Goal: Task Accomplishment & Management: Manage account settings

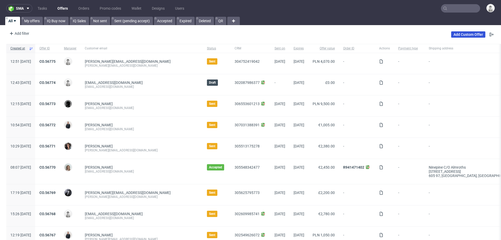
click at [461, 37] on link "Add Custom Offer" at bounding box center [469, 34] width 34 height 6
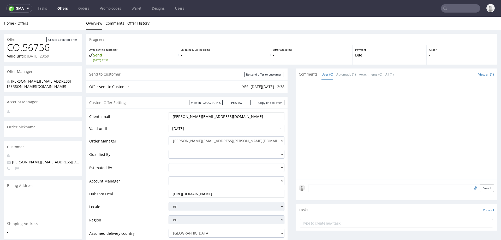
scroll to position [196, 0]
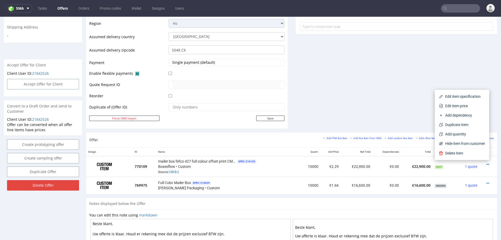
click at [353, 71] on div "Comments User (0) Automatic (1) Attachments (0) All (1) View all (1) 9th Sep 25…" at bounding box center [397, 2] width 202 height 260
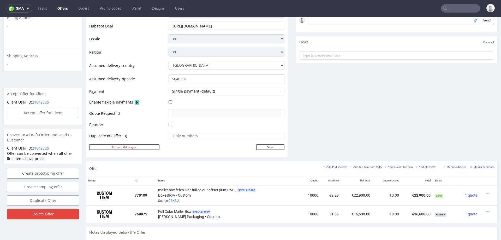
scroll to position [168, 0]
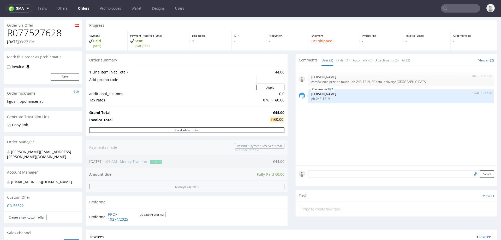
scroll to position [38, 0]
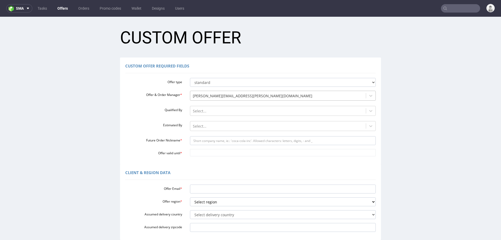
click at [201, 94] on div at bounding box center [278, 96] width 171 height 6
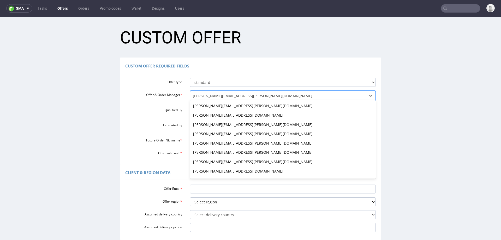
scroll to position [214, 0]
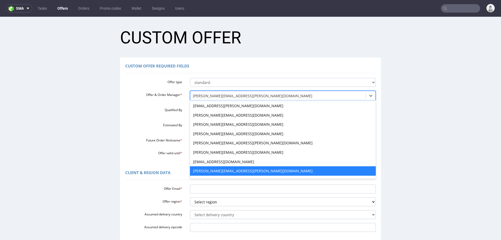
click at [162, 100] on div "Offer & Order Manager * kinga.bielecka@packhelp.com, 23 of 66. 66 results avail…" at bounding box center [250, 96] width 259 height 11
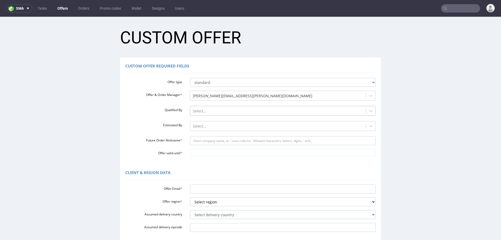
click at [212, 110] on div at bounding box center [278, 111] width 171 height 6
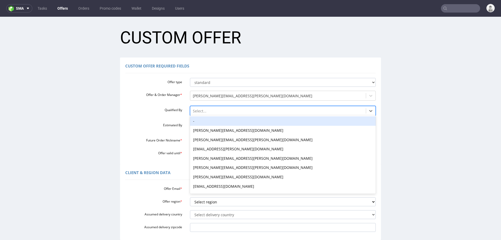
click at [209, 118] on div "-" at bounding box center [283, 120] width 186 height 9
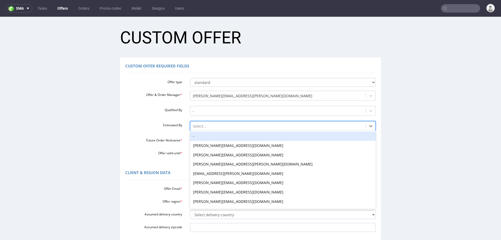
drag, startPoint x: 210, startPoint y: 125, endPoint x: 211, endPoint y: 133, distance: 7.8
click at [210, 125] on div at bounding box center [278, 126] width 171 height 6
click at [211, 137] on div "-" at bounding box center [283, 135] width 186 height 9
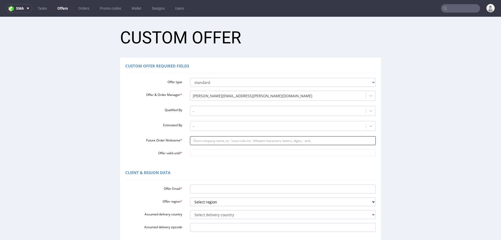
click at [212, 141] on input "Future Order Nickname *" at bounding box center [283, 140] width 186 height 9
paste input "magdalenakupczyksericumpl"
type input "magdalenakupczyksericumpl"
click at [210, 156] on div "Custom Offer Required Fields Offer type standard prototyping sampling Offer & O…" at bounding box center [250, 110] width 261 height 107
click at [210, 154] on input "Offer valid until *" at bounding box center [283, 152] width 186 height 7
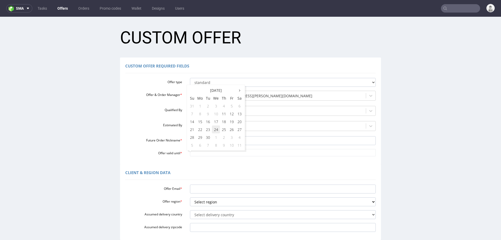
click at [216, 128] on td "24" at bounding box center [216, 129] width 8 height 8
type input "[DATE]"
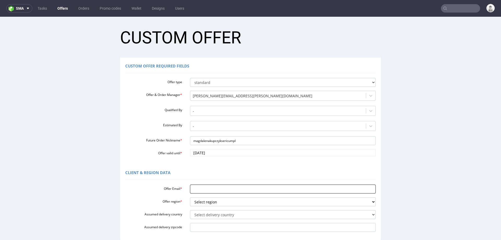
click at [199, 189] on input "Offer Email *" at bounding box center [283, 188] width 186 height 9
paste input "[PERSON_NAME][EMAIL_ADDRESS][PERSON_NAME][DOMAIN_NAME]"
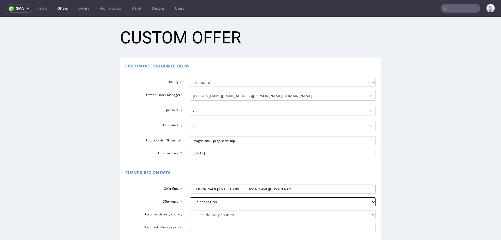
type input "[PERSON_NAME][EMAIL_ADDRESS][PERSON_NAME][DOMAIN_NAME]"
click at [201, 201] on select "Select region eu gb de pl fr it es" at bounding box center [283, 201] width 186 height 9
select select "pl"
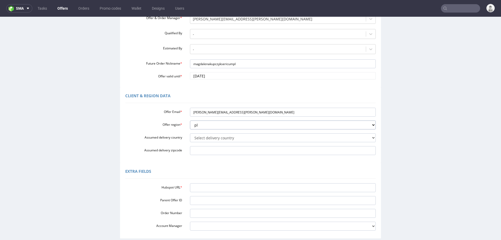
scroll to position [87, 0]
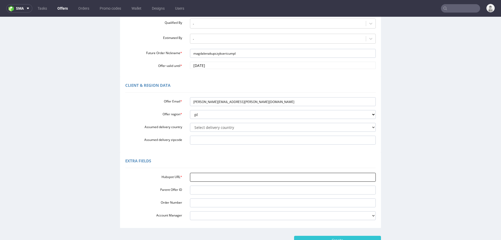
click at [216, 175] on input "Hubspot URL *" at bounding box center [283, 177] width 186 height 9
paste input "[PERSON_NAME][EMAIL_ADDRESS][PERSON_NAME][DOMAIN_NAME]"
type input "[PERSON_NAME][EMAIL_ADDRESS][PERSON_NAME][DOMAIN_NAME]"
click at [371, 236] on input "Create" at bounding box center [337, 240] width 87 height 9
type input "Please wait..."
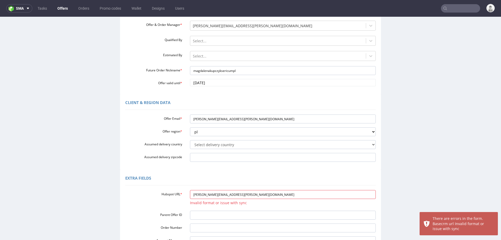
scroll to position [72, 0]
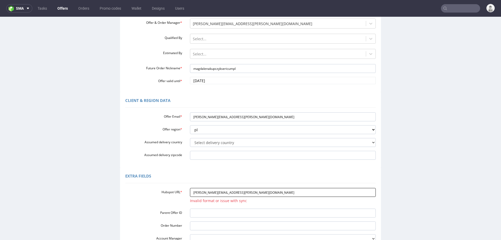
click at [249, 194] on input "[PERSON_NAME][EMAIL_ADDRESS][PERSON_NAME][DOMAIN_NAME]" at bounding box center [283, 192] width 186 height 9
click at [250, 194] on input "[PERSON_NAME][EMAIL_ADDRESS][PERSON_NAME][DOMAIN_NAME]" at bounding box center [283, 192] width 186 height 9
paste input "https://app-eu1.hubspot.com/contacts/25600958/record/0-3/306937346246"
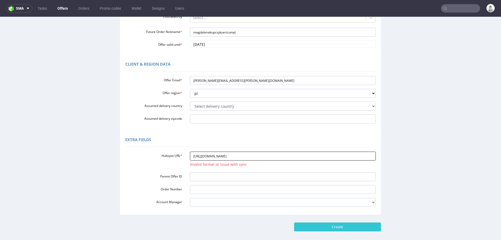
scroll to position [118, 0]
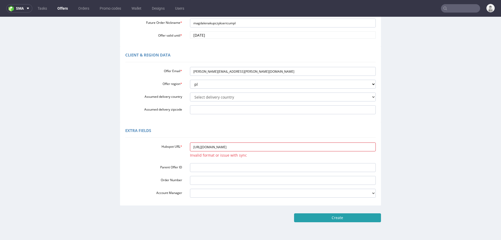
type input "https://app-eu1.hubspot.com/contacts/25600958/record/0-3/306937346246"
click at [320, 219] on input "Create" at bounding box center [337, 217] width 87 height 9
type input "Please wait..."
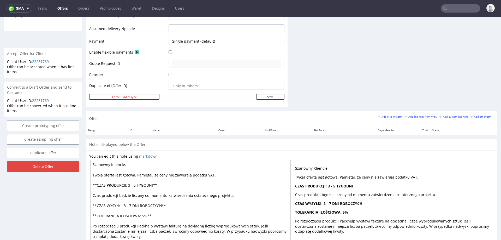
scroll to position [182, 0]
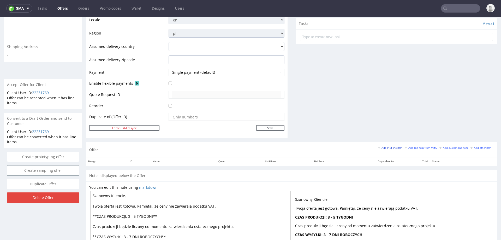
click at [390, 147] on small "Add PIM line item" at bounding box center [390, 147] width 24 height 3
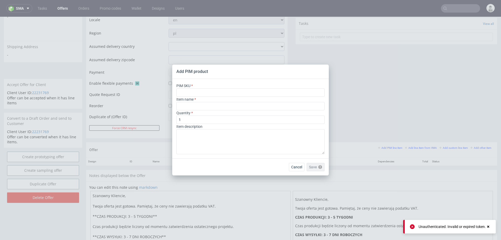
click at [280, 98] on div "Item name" at bounding box center [251, 104] width 148 height 14
click at [278, 89] on input "text" at bounding box center [251, 92] width 148 height 8
paste input "ph-779-10450"
type input "ph-779-10450"
type input "Custom Snap Lock Product Box with Embellishments"
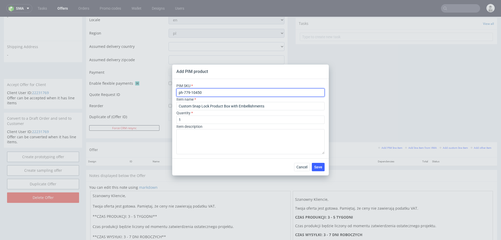
type input "ph-779-10450"
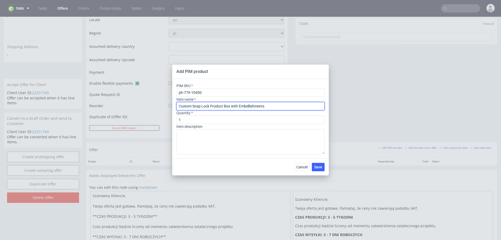
click at [251, 109] on input "Custom Snap Lock Product Box with Embellishments" at bounding box center [251, 106] width 148 height 8
click at [251, 104] on input "Custom Snap Lock Product Box with Embellishments" at bounding box center [251, 106] width 148 height 8
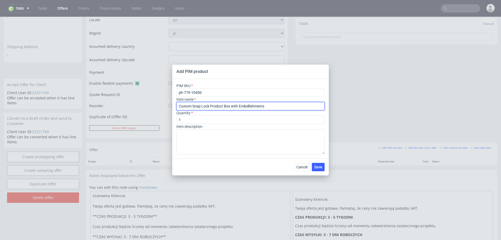
paste input "Personalizowane pudełko produktowe z zatrzaskowym dnem ze zdobieniami"
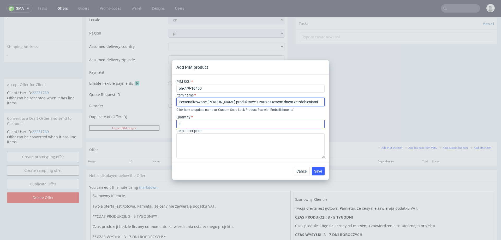
type input "Personalizowane pudełko produktowe z zatrzaskowym dnem ze zdobieniami"
click at [241, 121] on input "1" at bounding box center [251, 124] width 148 height 8
click at [241, 124] on input "1" at bounding box center [251, 124] width 148 height 8
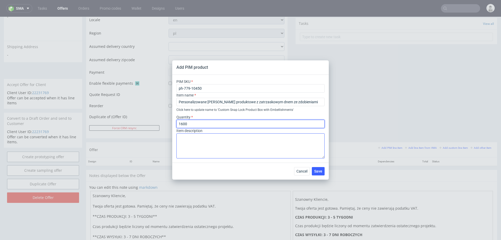
type input "1600"
click at [221, 146] on textarea at bounding box center [251, 145] width 148 height 25
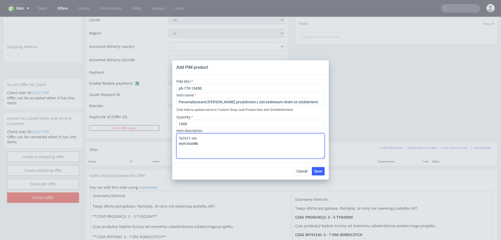
paste textarea "Wysokość [mm] 79,20 Średnica [mm] 32,40"
type textarea "7x7x11 cm wym butelki Wysokość [mm] 79,20 Średnica [mm] 32,40"
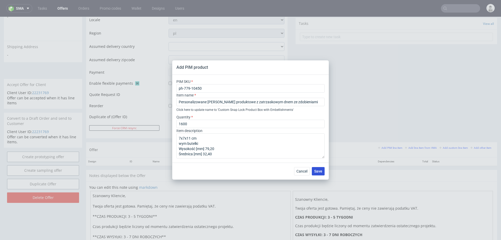
click at [323, 171] on button "Save" at bounding box center [318, 171] width 13 height 8
click at [316, 169] on span "Save" at bounding box center [318, 171] width 8 height 4
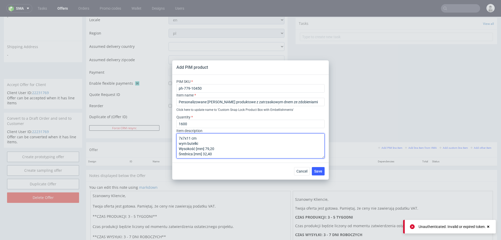
drag, startPoint x: 230, startPoint y: 154, endPoint x: 174, endPoint y: 136, distance: 58.5
click at [174, 136] on div "PIM SKU ph-779-10450 Item name Personalizowane pudełko produktowe z zatrzaskowy…" at bounding box center [250, 119] width 157 height 88
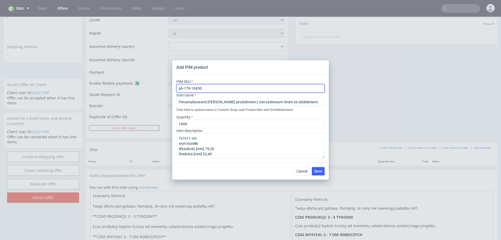
click at [217, 90] on input "ph-779-10450" at bounding box center [251, 88] width 148 height 8
click at [319, 172] on span "Save" at bounding box center [318, 171] width 8 height 4
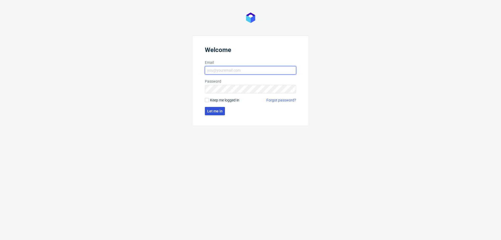
type input "[PERSON_NAME][EMAIL_ADDRESS][PERSON_NAME][DOMAIN_NAME]"
click at [206, 112] on button "Let me in" at bounding box center [215, 111] width 20 height 8
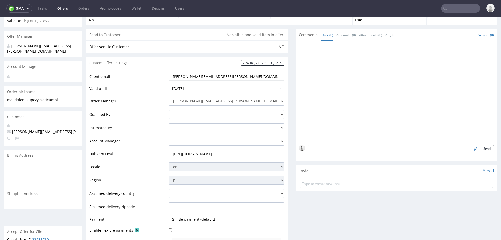
scroll to position [243, 0]
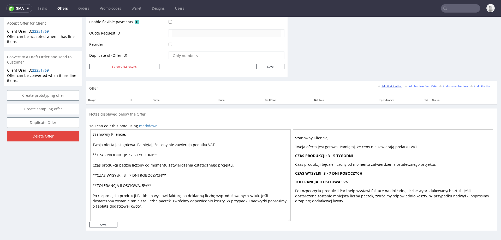
click at [387, 85] on small "Add PIM line item" at bounding box center [390, 86] width 24 height 3
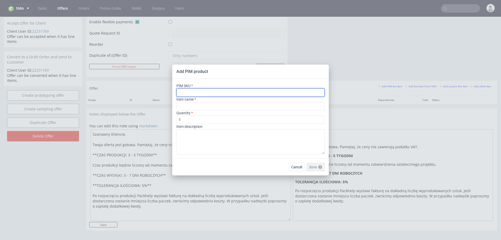
click at [239, 91] on input "text" at bounding box center [251, 92] width 148 height 8
paste input "ph-779-10450"
type input "ph-779-10450"
type input "Custom Snap Lock Product Box with Embellishments"
type input "ph-779-10450"
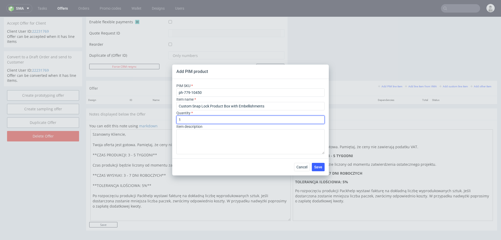
click at [204, 120] on input "1" at bounding box center [251, 119] width 148 height 8
type input "1600"
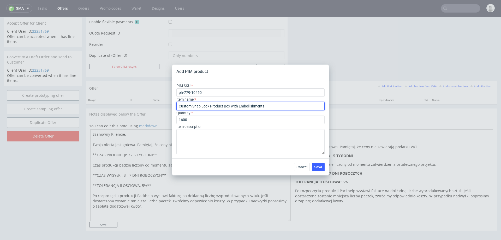
click at [214, 107] on input "Custom Snap Lock Product Box with Embellishments" at bounding box center [251, 106] width 148 height 8
paste input "Personalizowane pudełko produktowe z zatrzaskowym dnem ze zdobieniami"
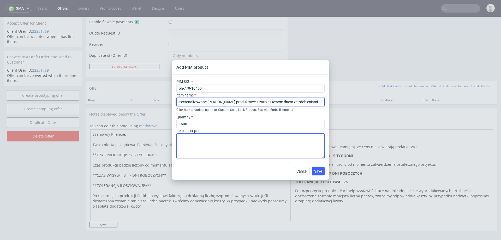
type input "Personalizowane pudełko produktowe z zatrzaskowym dnem ze zdobieniami"
click at [215, 146] on textarea at bounding box center [251, 145] width 148 height 25
paste textarea "7x7x11 cm wym butelki Wysokość [mm] 79,20 Średnica [mm] 32,40"
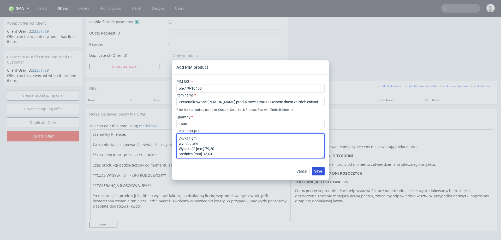
type textarea "7x7x11 cm wym butelki Wysokość [mm] 79,20 Średnica [mm] 32,40"
click at [317, 171] on span "Save" at bounding box center [318, 171] width 8 height 4
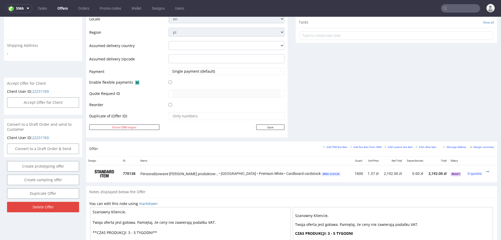
scroll to position [185, 0]
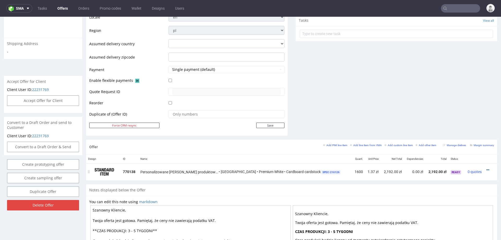
click at [487, 168] on icon at bounding box center [488, 170] width 3 height 4
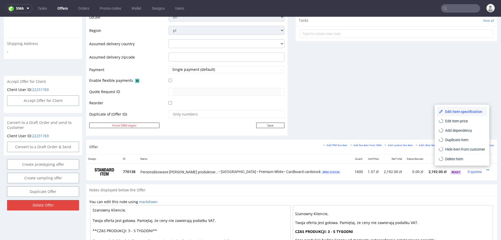
click at [461, 112] on span "Edit item specification" at bounding box center [464, 111] width 42 height 5
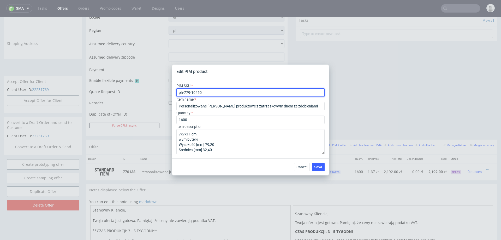
click at [204, 93] on input "ph-779-10450" at bounding box center [251, 92] width 148 height 8
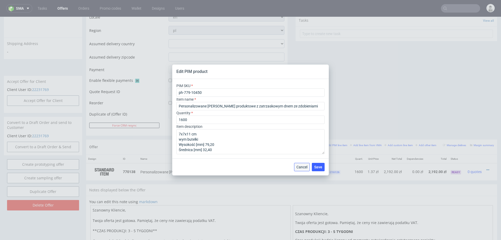
drag, startPoint x: 305, startPoint y: 167, endPoint x: 305, endPoint y: 150, distance: 16.7
click at [305, 167] on span "Cancel" at bounding box center [302, 167] width 11 height 4
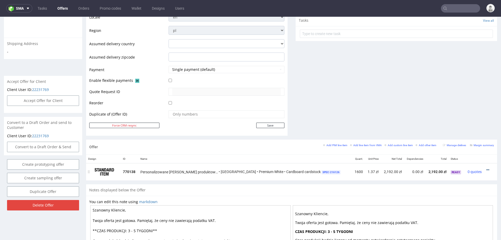
click at [487, 168] on icon at bounding box center [488, 170] width 3 height 4
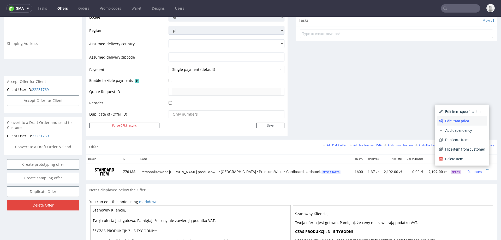
click at [459, 122] on span "Edit item price" at bounding box center [464, 120] width 42 height 5
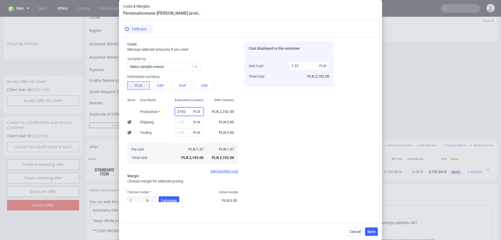
click at [186, 111] on input "2192" at bounding box center [189, 111] width 29 height 8
type input "2000"
type input "1.25"
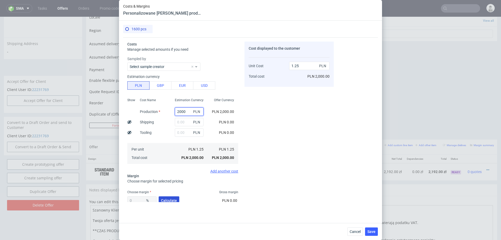
type input "2000"
click at [171, 199] on span "Calculate" at bounding box center [169, 200] width 16 height 4
type input "44.39"
type input "2.25"
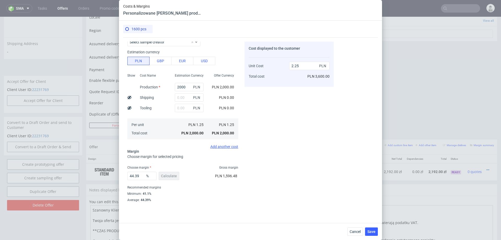
scroll to position [31, 0]
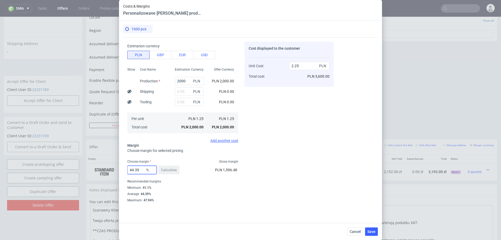
click at [138, 168] on input "44.39" at bounding box center [141, 170] width 29 height 8
type input "30"
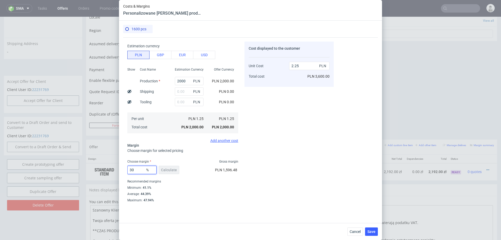
type input "1.79"
type input "32"
type input "1.84"
type input "32"
click at [185, 81] on input "2000" at bounding box center [189, 81] width 29 height 8
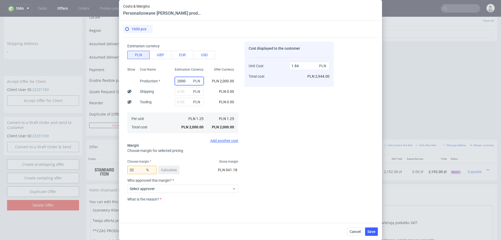
click at [185, 81] on input "2000" at bounding box center [189, 81] width 29 height 8
type input "22"
type input "0.02"
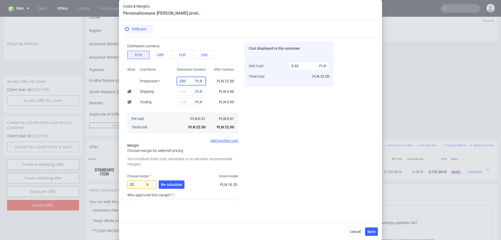
type input "2300"
type input "2.11"
type input "2300"
click at [276, 103] on div "Cost displayed to the customer Unit Cost Total cost 2.11 PLN PLN 3,376.00" at bounding box center [289, 122] width 89 height 160
click at [162, 183] on span "Re-calculate" at bounding box center [171, 185] width 21 height 4
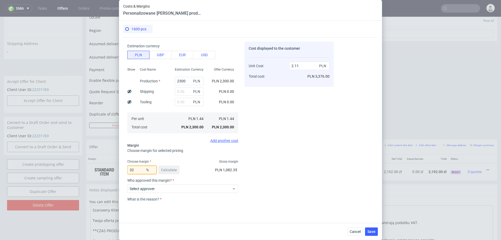
click at [140, 167] on input "32" at bounding box center [141, 170] width 29 height 8
click at [138, 170] on input "32" at bounding box center [141, 170] width 29 height 8
type input "3"
type input "0"
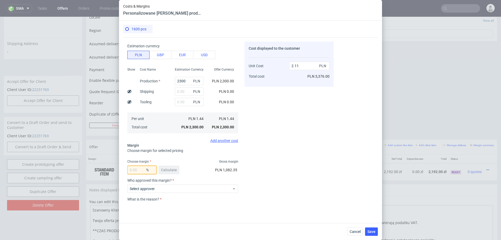
type input "1.44"
type input "2"
type input "1.47"
type input "25"
type input "1.92"
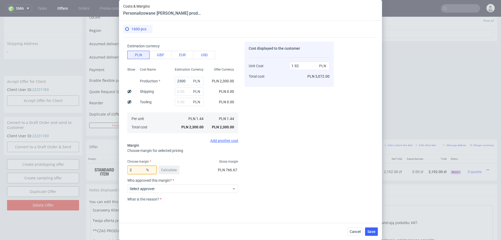
type input "26"
type input "1.94"
type input "26"
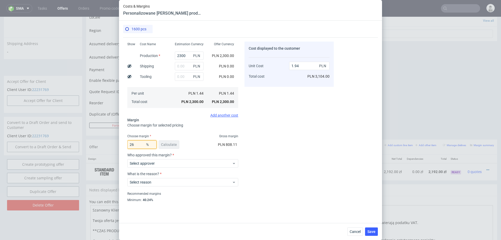
scroll to position [56, 0]
click at [187, 162] on span "Select approver" at bounding box center [181, 162] width 102 height 5
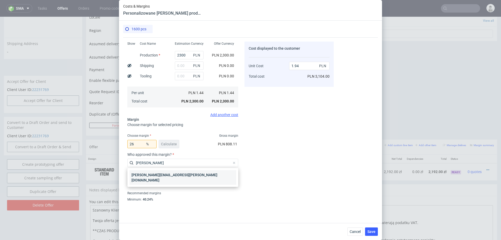
type input "marta"
click at [184, 173] on div "[PERSON_NAME][EMAIL_ADDRESS][PERSON_NAME][DOMAIN_NAME]" at bounding box center [183, 177] width 107 height 15
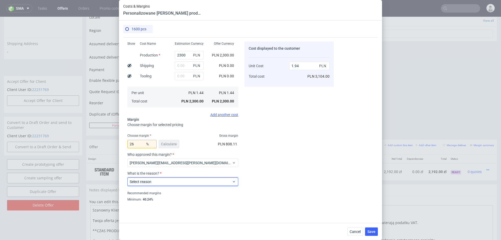
click at [177, 181] on span "Select reason" at bounding box center [181, 181] width 102 height 5
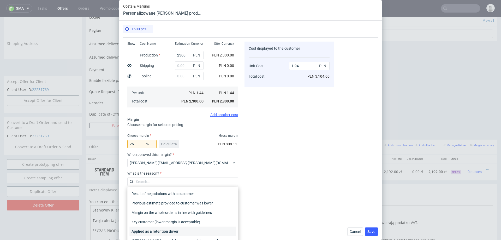
drag, startPoint x: 164, startPoint y: 228, endPoint x: 208, endPoint y: 218, distance: 45.5
click at [164, 228] on div "Applied as a retention driver" at bounding box center [183, 230] width 107 height 9
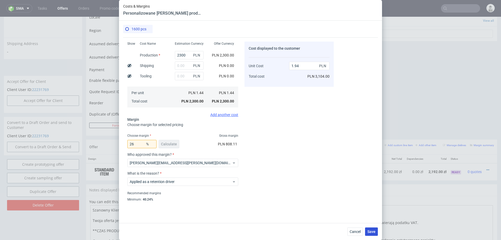
click at [372, 230] on span "Save" at bounding box center [372, 232] width 8 height 4
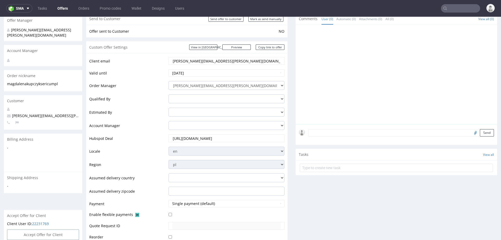
scroll to position [261, 0]
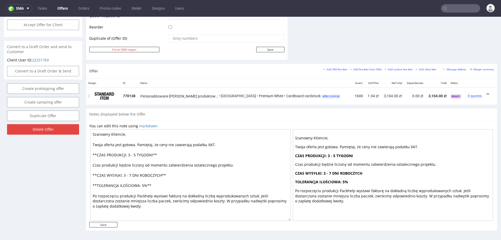
click at [487, 92] on icon at bounding box center [488, 94] width 3 height 4
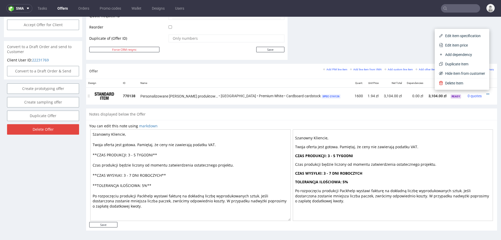
click at [365, 98] on td "1.94 zł" at bounding box center [373, 95] width 16 height 17
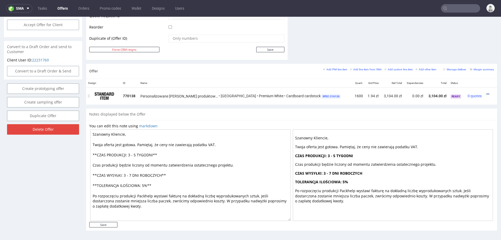
click at [487, 92] on icon at bounding box center [488, 94] width 3 height 4
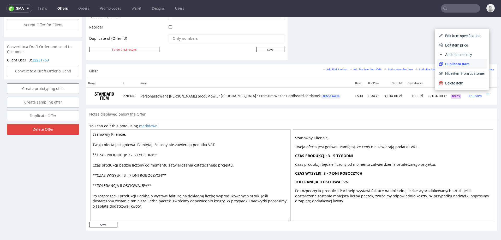
click at [444, 65] on span "Duplicate Item" at bounding box center [464, 63] width 42 height 5
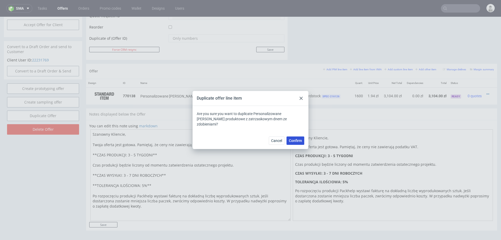
click at [295, 139] on span "Confirm" at bounding box center [295, 141] width 13 height 4
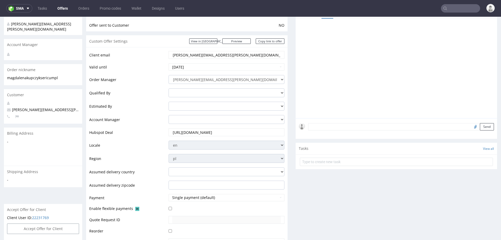
scroll to position [278, 0]
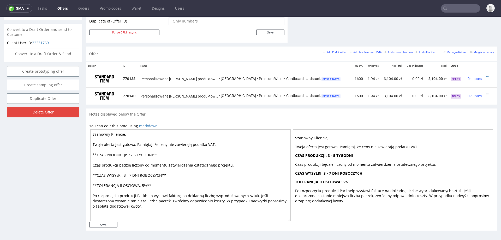
click at [487, 92] on icon at bounding box center [488, 94] width 3 height 4
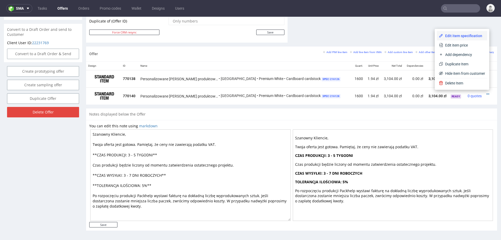
click at [453, 36] on span "Edit item specification" at bounding box center [464, 35] width 42 height 5
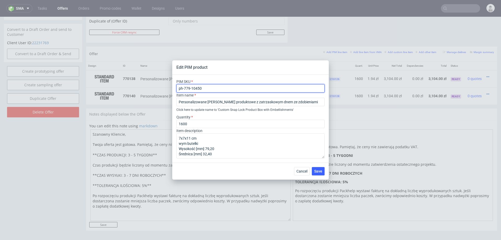
click at [247, 90] on input "ph-779-10450" at bounding box center [251, 88] width 148 height 8
paste input "14"
type input "ph-779-10414"
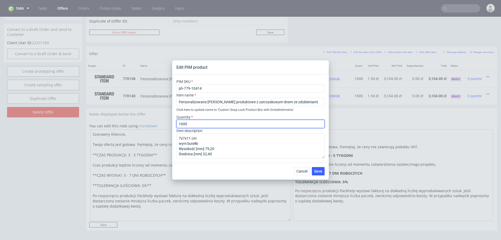
click at [210, 123] on input "1600" at bounding box center [251, 124] width 148 height 8
type input "700"
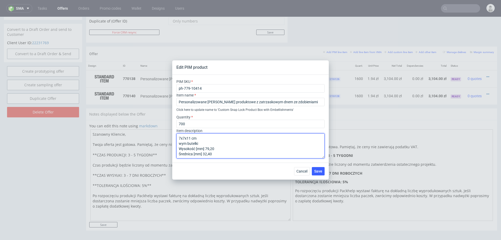
drag, startPoint x: 213, startPoint y: 151, endPoint x: 172, endPoint y: 149, distance: 41.0
click at [172, 149] on div "PIM SKU ph-779-10414 Item name Personalizowane pudełko produktowe z zatrzaskowy…" at bounding box center [250, 119] width 157 height 88
click at [190, 150] on textarea "7x7x11 cm wym butelki Wysokość [mm] 79,20 Średnica [mm] 32,40" at bounding box center [251, 145] width 148 height 25
drag, startPoint x: 213, startPoint y: 152, endPoint x: 175, endPoint y: 149, distance: 38.0
click at [175, 149] on div "PIM SKU ph-779-10414 Item name Personalizowane pudełko produktowe z zatrzaskowy…" at bounding box center [250, 119] width 157 height 88
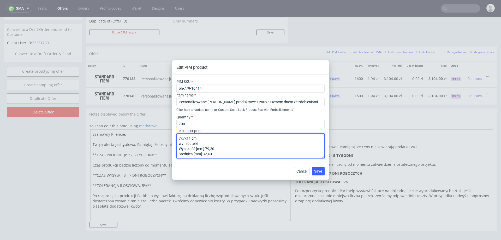
paste textarea "Butelka 10 ml Wysokość [mm] 63,70 Średnica [mm] 24,2"
drag, startPoint x: 206, startPoint y: 145, endPoint x: 162, endPoint y: 144, distance: 43.9
click at [162, 144] on div "Edit PIM product PIM SKU ph-779-10414 Item name Personalizowane pudełko produkt…" at bounding box center [250, 120] width 501 height 240
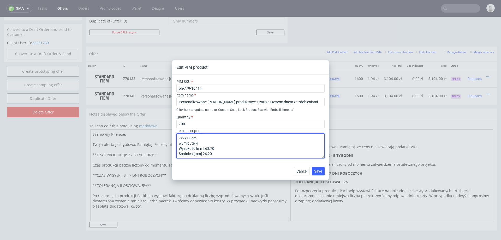
click at [180, 136] on textarea "7x7x11 cm wym butelki Wysokość [mm] 63,70 Średnica [mm] 24,20" at bounding box center [251, 145] width 148 height 25
type textarea "5x5x10 cm wym butelki Wysokość [mm] 63,70 Średnica [mm] 24,20"
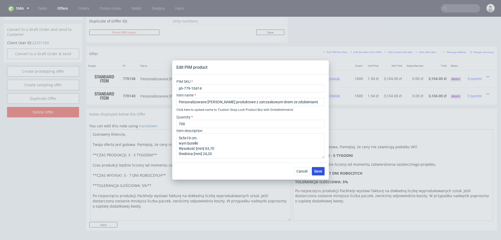
click at [318, 172] on span "Save" at bounding box center [318, 171] width 8 height 4
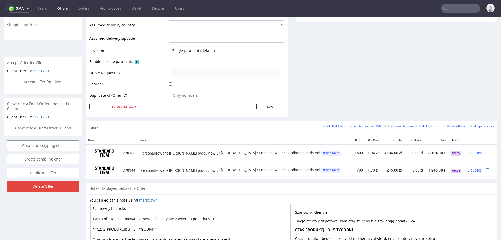
scroll to position [205, 0]
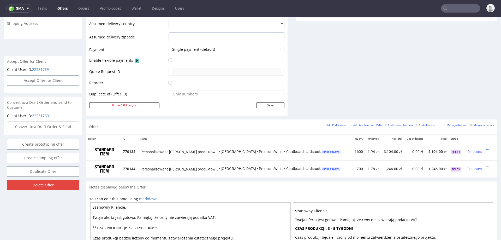
click at [487, 165] on icon at bounding box center [488, 167] width 3 height 4
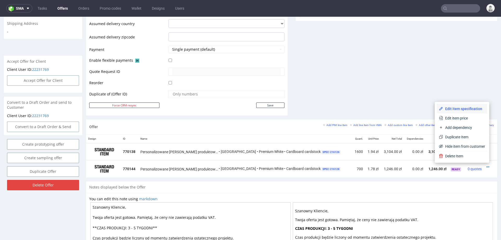
click at [454, 109] on span "Edit item specification" at bounding box center [464, 108] width 42 height 5
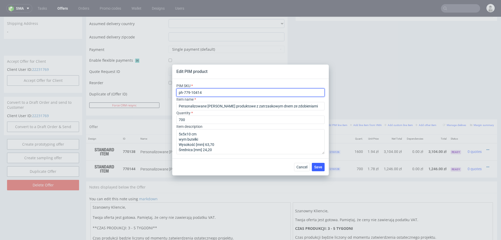
click at [192, 93] on input "ph-779-10414" at bounding box center [251, 92] width 148 height 8
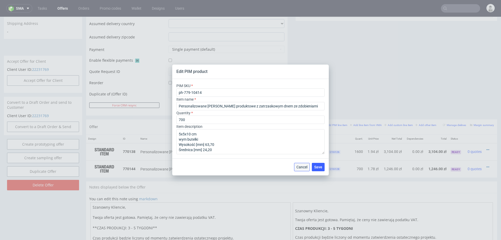
click at [300, 163] on button "Cancel" at bounding box center [302, 167] width 16 height 8
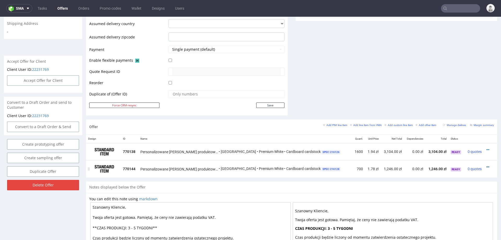
click at [487, 165] on icon at bounding box center [488, 167] width 3 height 4
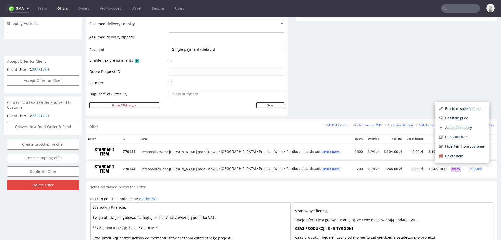
click at [452, 115] on li "Edit item price" at bounding box center [462, 117] width 50 height 9
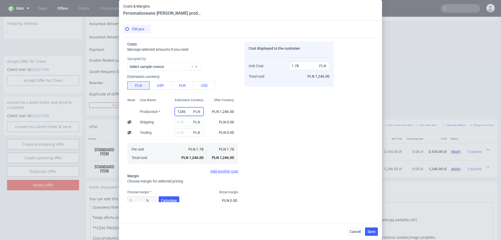
click at [187, 111] on input "1246" at bounding box center [189, 111] width 29 height 8
type input "1120"
type input "1.6"
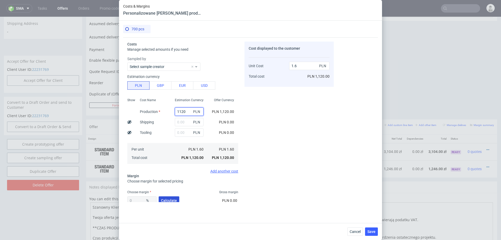
type input "1120"
click at [164, 200] on span "Calculate" at bounding box center [169, 200] width 16 height 4
type input "48.25"
type input "3.09"
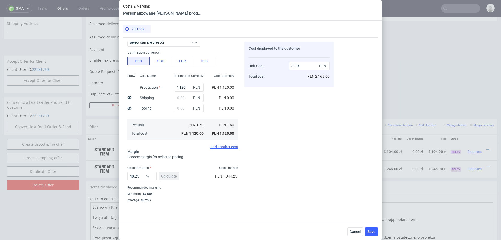
scroll to position [31, 0]
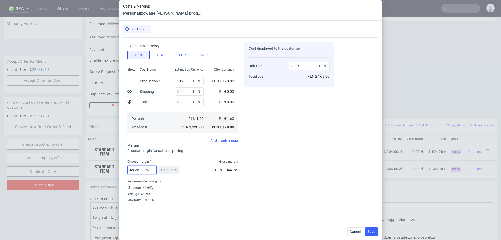
click at [141, 166] on input "48.25" at bounding box center [141, 170] width 29 height 8
type input "35"
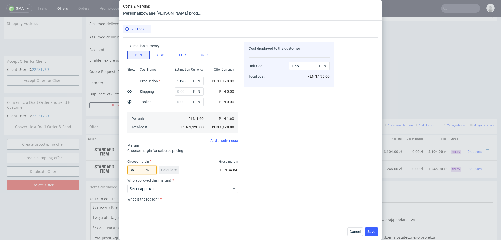
type input "2.46"
type input "34"
type input "2.42"
drag, startPoint x: 255, startPoint y: 161, endPoint x: 245, endPoint y: 150, distance: 14.3
click at [254, 161] on div "Cost displayed to the customer Unit Cost Total cost 2.42 PLN PLN 1,694.00" at bounding box center [289, 122] width 89 height 160
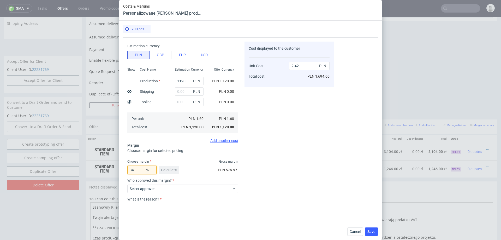
click at [138, 170] on input "34" at bounding box center [141, 170] width 29 height 8
type input "35"
type input "2.46"
type input "35"
click at [285, 166] on div "Cost displayed to the customer Unit Cost Total cost 2.46 PLN PLN 1,722.00" at bounding box center [289, 122] width 89 height 160
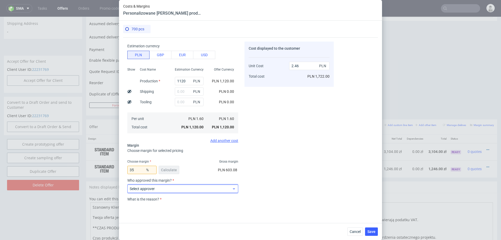
click at [185, 186] on span "Select approver" at bounding box center [181, 188] width 102 height 5
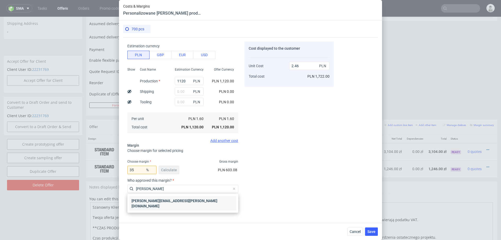
type input "marta"
click at [160, 197] on div "[PERSON_NAME][EMAIL_ADDRESS][PERSON_NAME][DOMAIN_NAME]" at bounding box center [183, 203] width 107 height 15
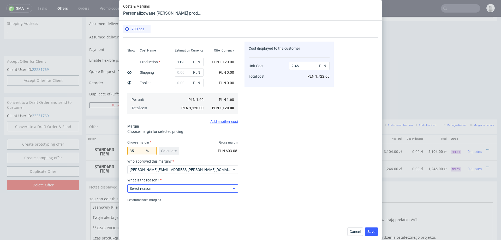
scroll to position [60, 0]
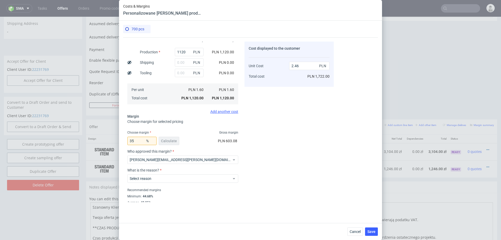
click at [174, 189] on div "Recommended margins" at bounding box center [182, 190] width 111 height 6
click at [175, 170] on label "What is the reason?" at bounding box center [182, 170] width 111 height 4
click at [174, 178] on span "Select reason" at bounding box center [181, 178] width 102 height 5
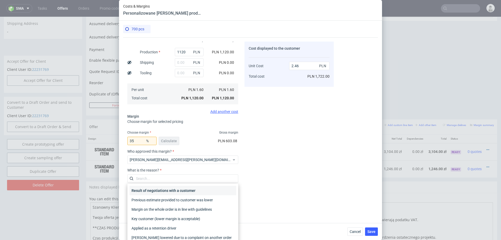
click at [172, 188] on div "Result of negotiations with a customer" at bounding box center [183, 190] width 107 height 9
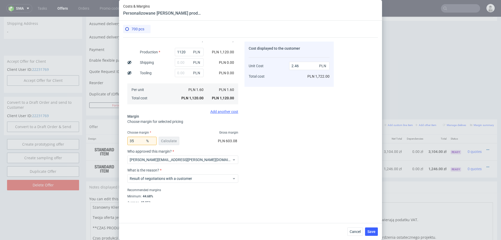
drag, startPoint x: 372, startPoint y: 231, endPoint x: 350, endPoint y: 202, distance: 36.1
click at [372, 230] on span "Save" at bounding box center [372, 232] width 8 height 4
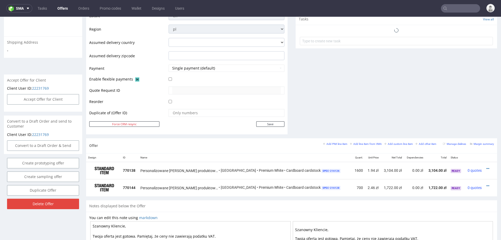
scroll to position [187, 0]
click at [331, 142] on small "Add PIM line item" at bounding box center [335, 143] width 24 height 3
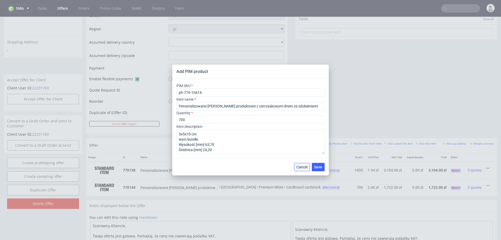
click at [301, 167] on span "Cancel" at bounding box center [302, 167] width 11 height 4
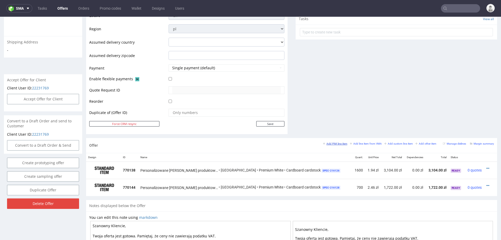
click at [333, 142] on small "Add PIM line item" at bounding box center [335, 143] width 24 height 3
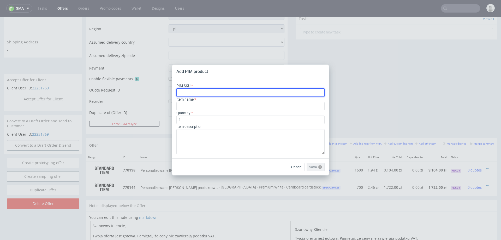
drag, startPoint x: 277, startPoint y: 89, endPoint x: 277, endPoint y: 94, distance: 5.0
click at [277, 90] on input "text" at bounding box center [251, 92] width 148 height 8
click at [277, 94] on input "text" at bounding box center [251, 92] width 148 height 8
paste input "box--mailer-box--33--cardboard-natural--print-monochrome--foil-none"
type input "box--mailer-box--33--cardboard-natural--print-monochrome--foil-none"
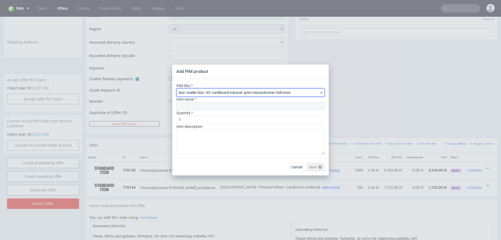
type input "Caja postal"
type input "box--mailer-box--33--cardboard-natural--print-monochrome--foil-none"
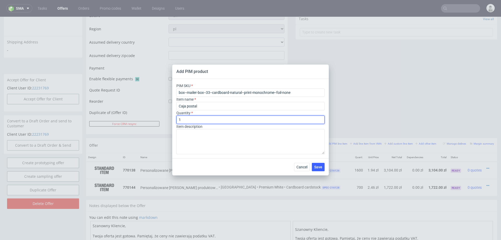
click at [238, 120] on input "1" at bounding box center [251, 119] width 148 height 8
type input "500"
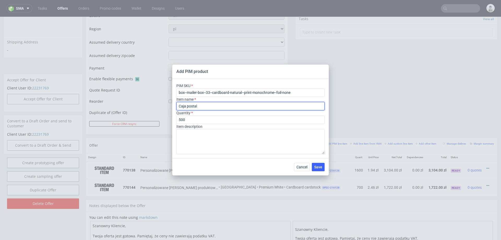
click at [200, 105] on input "Caja postal" at bounding box center [251, 106] width 148 height 8
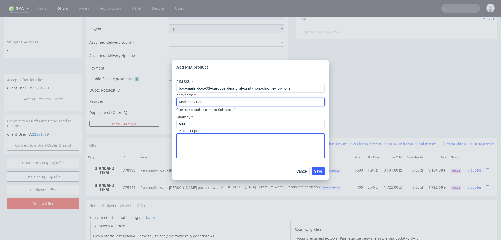
type input "Mailer box F33"
click at [208, 137] on textarea at bounding box center [251, 145] width 148 height 25
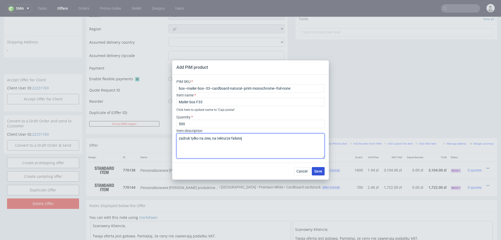
type textarea "zadruk tylko na zew, na tekturze falistej"
drag, startPoint x: 321, startPoint y: 170, endPoint x: 315, endPoint y: 167, distance: 6.3
click at [321, 170] on span "Save" at bounding box center [318, 171] width 8 height 4
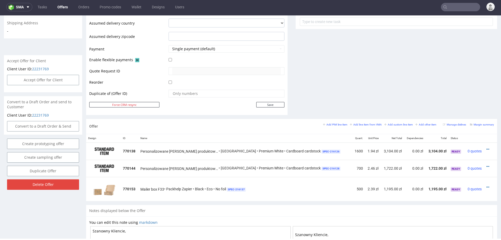
scroll to position [206, 0]
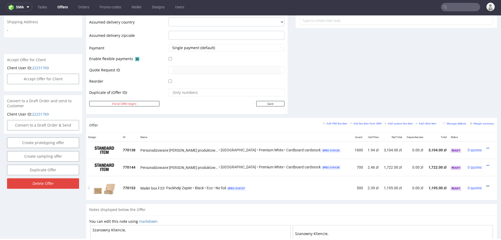
click at [487, 184] on icon at bounding box center [488, 186] width 3 height 4
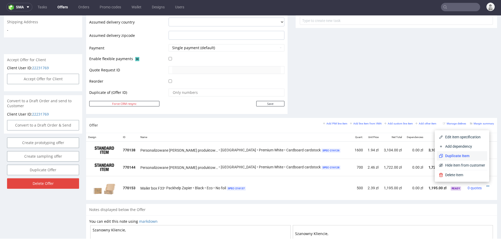
click at [457, 156] on span "Duplicate Item" at bounding box center [464, 155] width 42 height 5
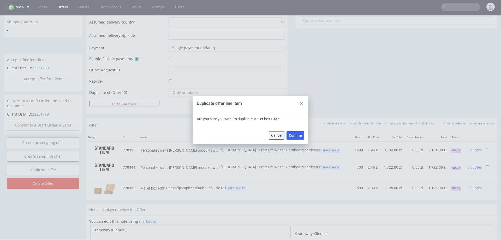
click at [275, 135] on span "Cancel" at bounding box center [276, 135] width 11 height 4
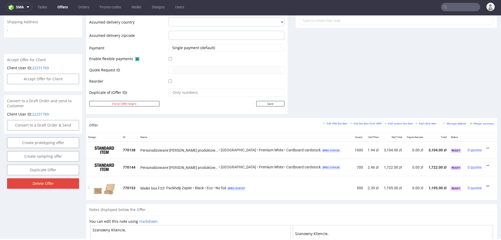
click at [487, 185] on icon at bounding box center [488, 186] width 3 height 4
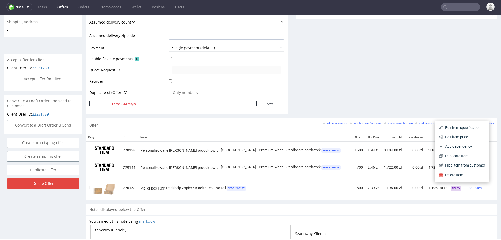
click at [468, 197] on td "0 quotes" at bounding box center [474, 188] width 19 height 24
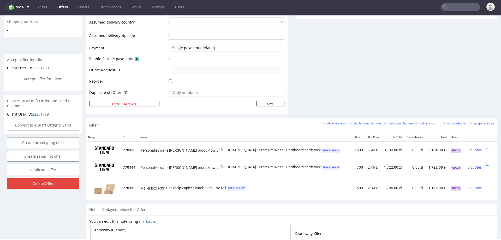
click at [487, 184] on icon at bounding box center [488, 186] width 3 height 4
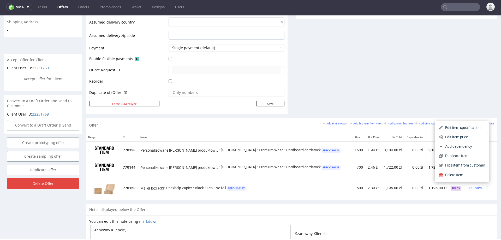
click at [454, 152] on li "Duplicate Item" at bounding box center [462, 155] width 50 height 9
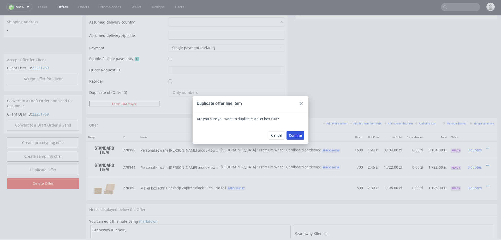
click at [295, 135] on span "Confirm" at bounding box center [295, 135] width 13 height 4
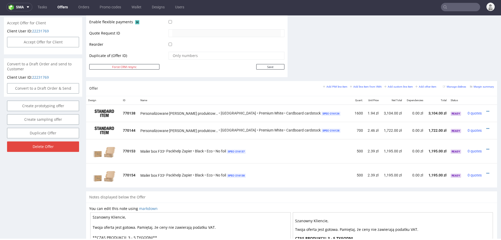
scroll to position [248, 0]
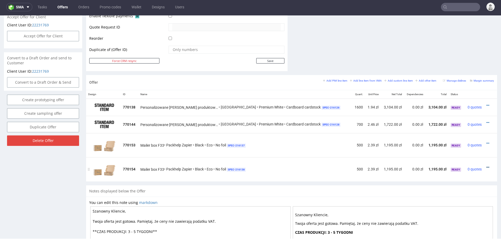
click at [487, 165] on link at bounding box center [488, 167] width 3 height 4
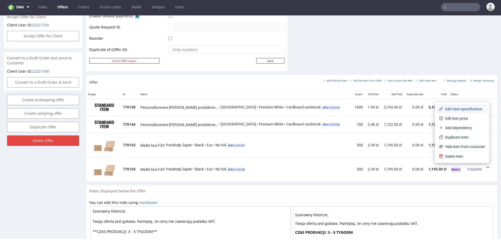
click at [465, 108] on span "Edit item specification" at bounding box center [464, 108] width 42 height 5
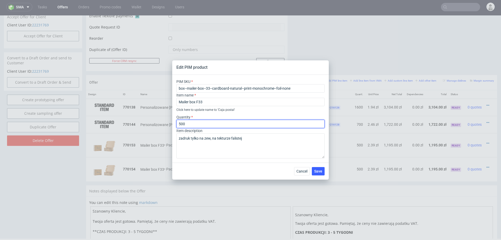
click at [255, 124] on input "500" at bounding box center [251, 124] width 148 height 8
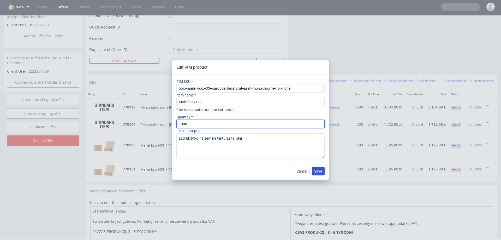
type input "1000"
click at [321, 172] on span "Save" at bounding box center [318, 171] width 8 height 4
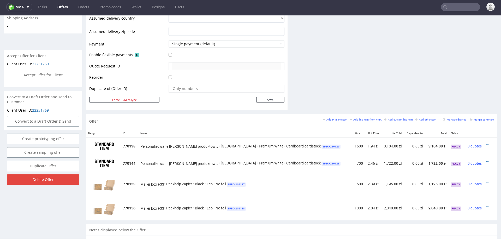
scroll to position [211, 0]
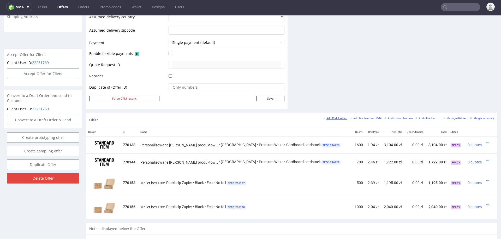
click at [329, 117] on small "Add PIM line item" at bounding box center [335, 118] width 24 height 3
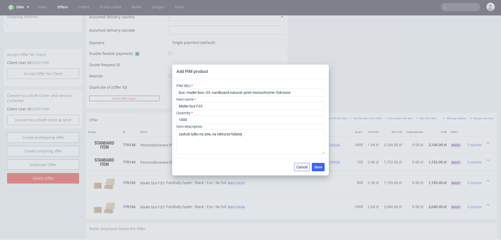
click at [303, 164] on button "Cancel" at bounding box center [302, 167] width 16 height 8
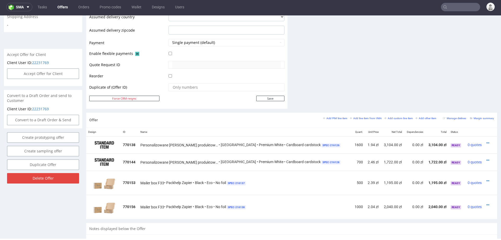
click at [303, 164] on td "Personalizowane pudełko produktowe z zatrzaskowym dnem ze zdobieniami • EGDK • …" at bounding box center [245, 161] width 214 height 17
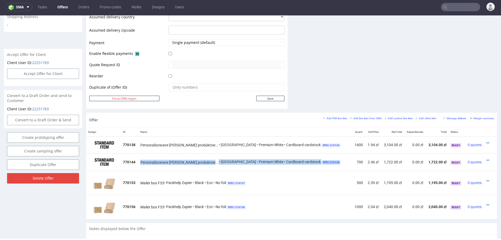
click at [303, 164] on td "Personalizowane pudełko produktowe z zatrzaskowym dnem ze zdobieniami • EGDK • …" at bounding box center [245, 161] width 214 height 17
click at [326, 117] on small "Add PIM line item" at bounding box center [335, 118] width 24 height 3
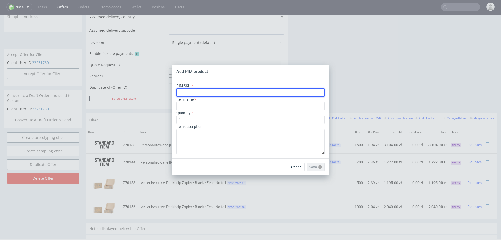
click at [248, 93] on input "text" at bounding box center [251, 92] width 148 height 8
paste input "ph-281-14602"
type input "ph-281-14602"
type input "Custom Tissue Paper"
type input "ph-281-14602"
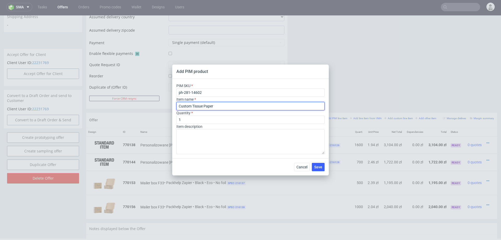
click at [227, 106] on input "Custom Tissue Paper" at bounding box center [251, 106] width 148 height 8
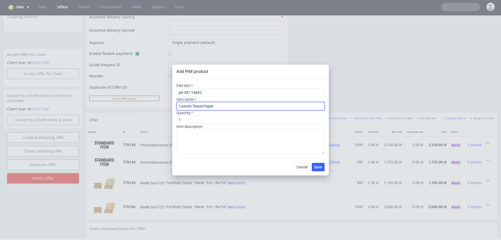
paste input "Papier bibułkowy z nadrukiem"
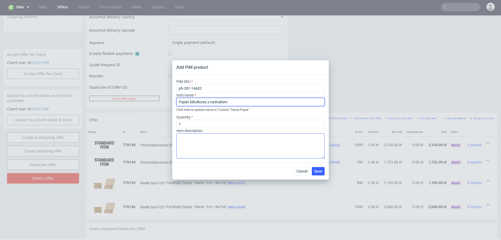
type input "Papier bibułkowy z nadrukiem"
click at [222, 150] on textarea at bounding box center [251, 145] width 148 height 25
type textarea "T"
type textarea "5"
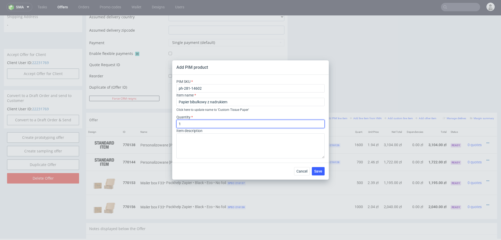
click at [269, 121] on input "1" at bounding box center [251, 124] width 148 height 8
type input "500"
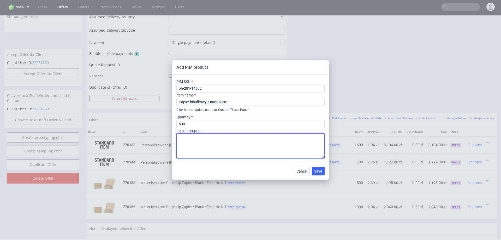
click at [223, 149] on textarea at bounding box center [251, 145] width 148 height 25
drag, startPoint x: 210, startPoint y: 137, endPoint x: 205, endPoint y: 138, distance: 5.6
click at [210, 137] on textarea "1 kolor CMYK, premum 35g" at bounding box center [251, 145] width 148 height 25
click at [236, 140] on textarea "1 kolor CMYK, premium 35g" at bounding box center [251, 145] width 148 height 25
paste textarea "T59 (25 x 38 cm)"
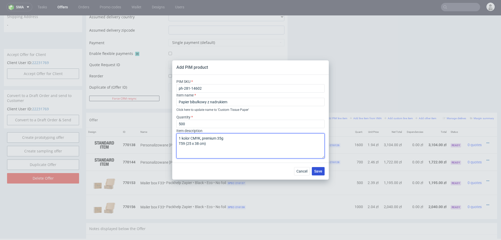
type textarea "1 kolor CMYK, premium 35g T59 (25 x 38 cm)"
click at [317, 172] on span "Save" at bounding box center [318, 171] width 8 height 4
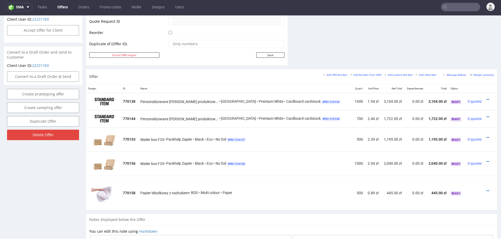
scroll to position [256, 0]
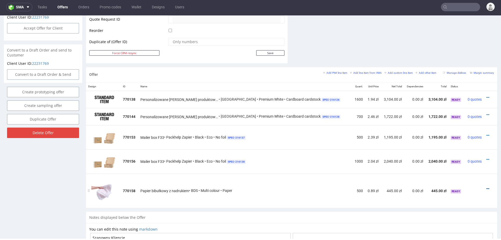
click at [487, 187] on icon at bounding box center [488, 189] width 3 height 4
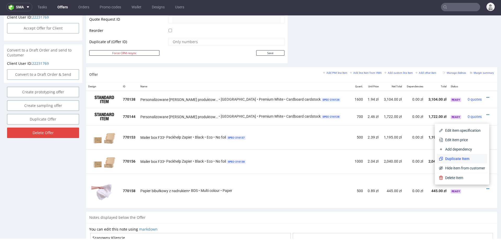
click at [459, 160] on span "Duplicate Item" at bounding box center [464, 158] width 42 height 5
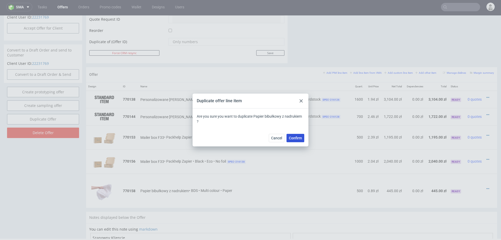
click at [295, 137] on span "Confirm" at bounding box center [295, 138] width 13 height 4
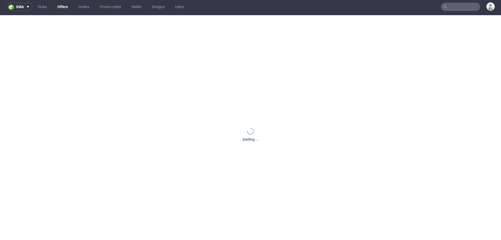
scroll to position [0, 0]
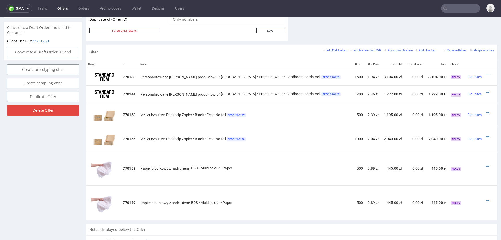
scroll to position [2, 0]
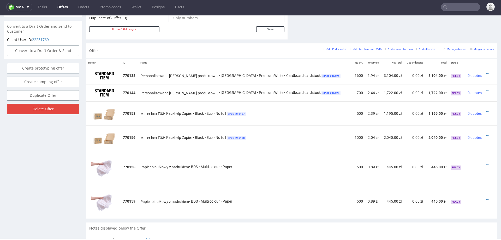
click at [487, 197] on icon at bounding box center [488, 199] width 3 height 4
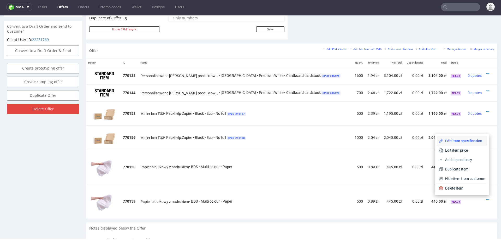
click at [471, 140] on span "Edit item specification" at bounding box center [464, 140] width 42 height 5
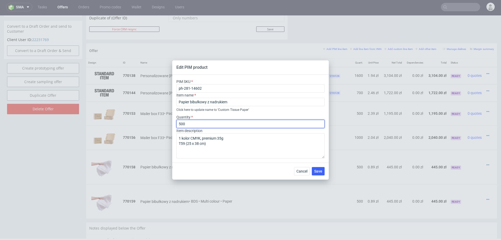
click at [227, 124] on input "500" at bounding box center [251, 124] width 148 height 8
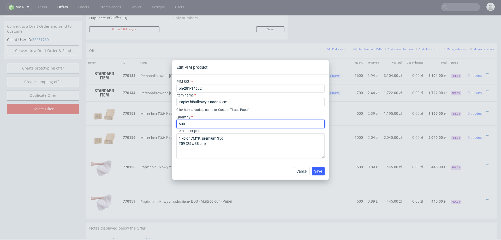
click at [227, 124] on input "500" at bounding box center [251, 124] width 148 height 8
type input "1000"
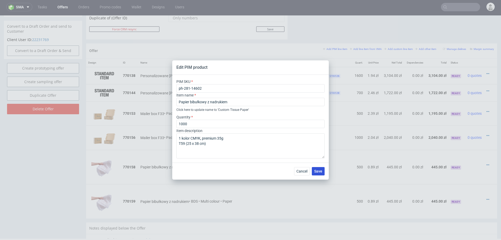
click at [315, 172] on span "Save" at bounding box center [318, 171] width 8 height 4
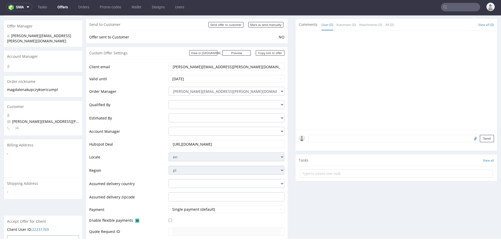
scroll to position [0, 0]
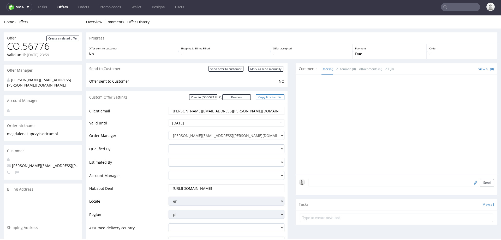
click at [272, 96] on link "Copy link to offer" at bounding box center [270, 96] width 29 height 5
click at [253, 68] on input "Mark as send manually" at bounding box center [266, 68] width 35 height 5
type input "In progress..."
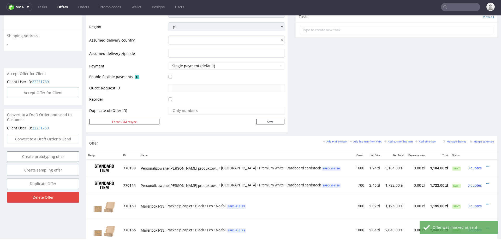
scroll to position [181, 0]
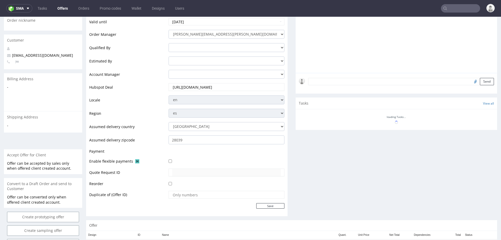
scroll to position [188, 0]
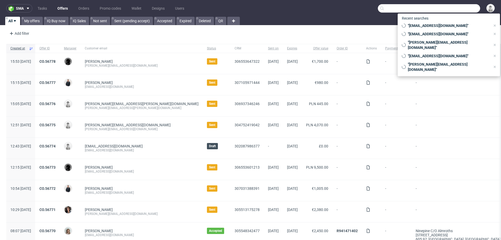
click at [450, 5] on input "text" at bounding box center [429, 8] width 102 height 8
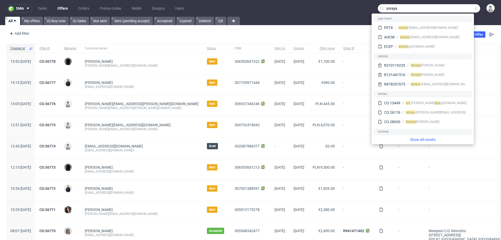
type input "soraya"
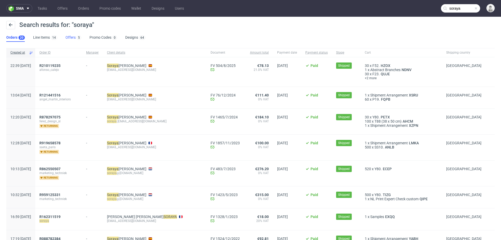
click at [68, 36] on link "Offers 5" at bounding box center [74, 37] width 16 height 8
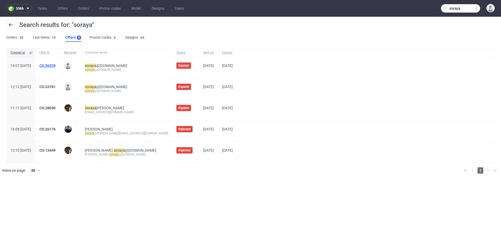
click at [56, 65] on link "CO.56559" at bounding box center [47, 65] width 16 height 4
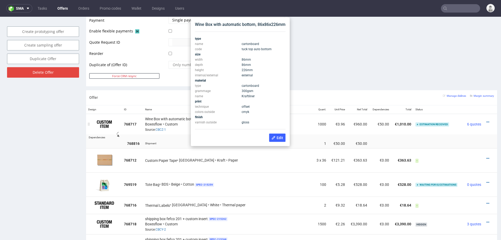
scroll to position [248, 0]
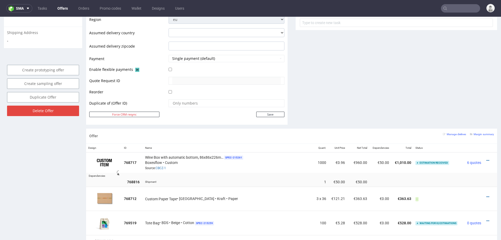
scroll to position [209, 0]
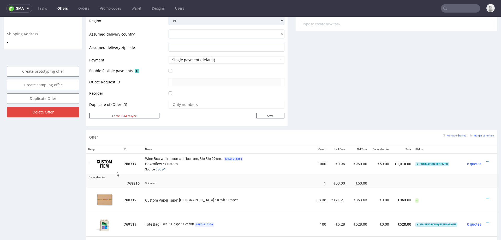
click at [166, 168] on link "CBCZ-1" at bounding box center [161, 169] width 10 height 4
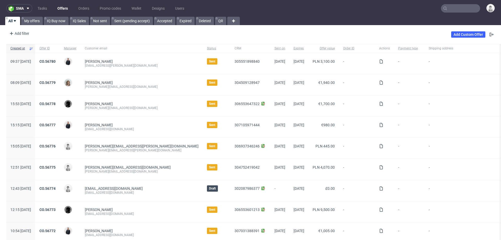
click at [460, 9] on input "text" at bounding box center [460, 8] width 39 height 8
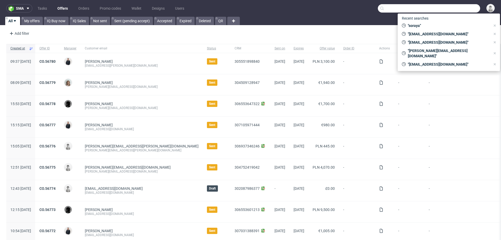
paste input "[EMAIL_ADDRESS][DOMAIN_NAME]"
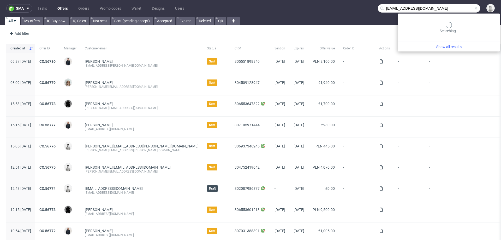
type input "[EMAIL_ADDRESS][DOMAIN_NAME]"
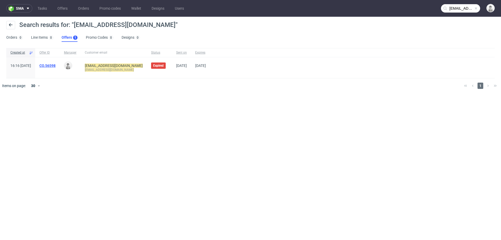
click at [56, 65] on link "CO.56598" at bounding box center [47, 65] width 16 height 4
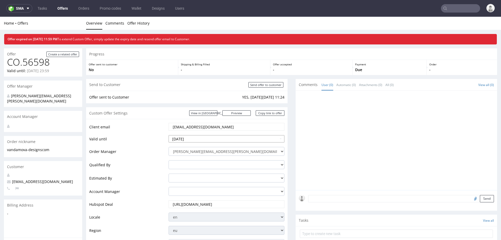
click at [210, 138] on input "2025-09-11" at bounding box center [227, 138] width 116 height 7
click at [204, 106] on td "18" at bounding box center [205, 107] width 8 height 8
type input "[DATE]"
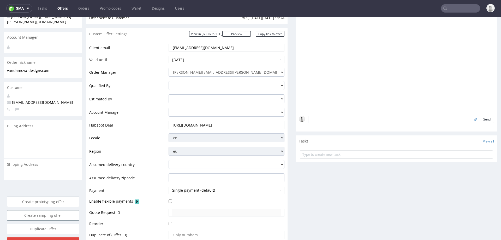
scroll to position [105, 0]
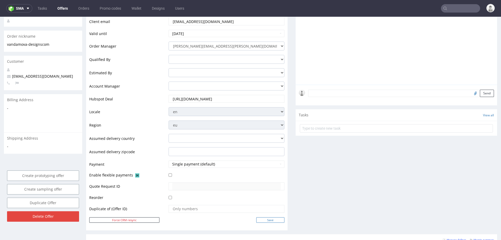
click at [258, 217] on input "Save" at bounding box center [270, 219] width 28 height 5
type input "In progress..."
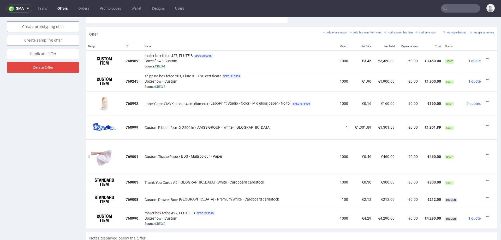
scroll to position [292, 0]
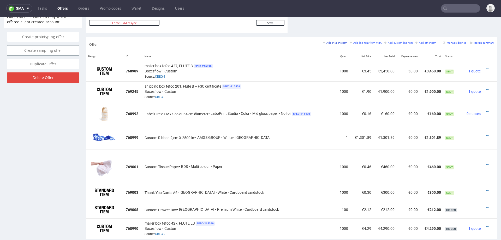
click at [337, 42] on small "Add PIM line item" at bounding box center [335, 42] width 24 height 3
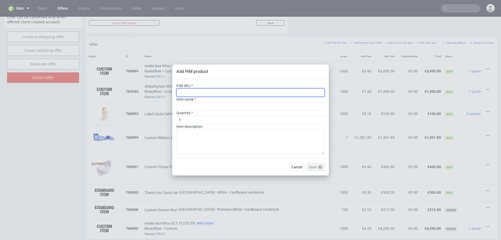
click at [269, 93] on input "text" at bounding box center [251, 92] width 148 height 8
paste input "ph-434-13683"
type input "ph-434-13683"
type input "Custom Rigid Magnetic Box"
type input "ph-434-13683"
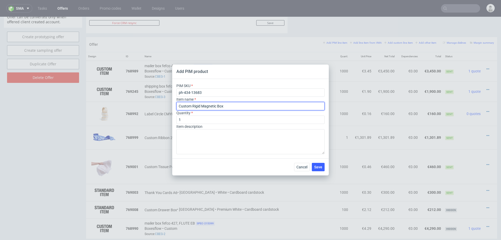
click at [251, 108] on input "Custom Rigid Magnetic Box" at bounding box center [251, 106] width 148 height 8
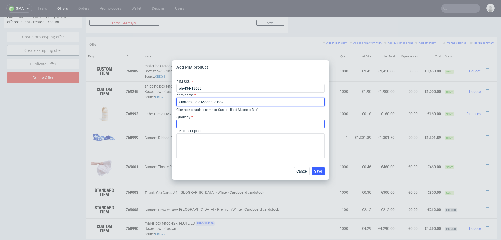
type input "Custom Rigid Magnetic Box"
click at [233, 126] on input "1" at bounding box center [251, 124] width 148 height 8
type input "1000"
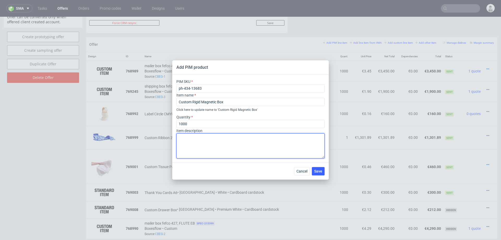
click at [200, 141] on textarea at bounding box center [251, 145] width 148 height 25
paste textarea "34 cm x 24 cm x 10 cm"
type textarea "34 cm x 24 cm x 10 cm Matt lamination Print on the outside, white paperboard in…"
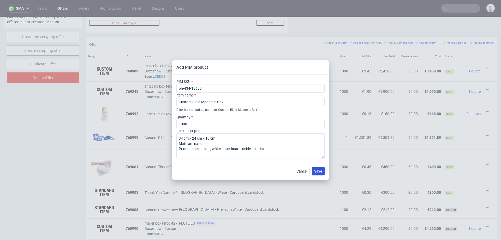
click at [319, 170] on span "Save" at bounding box center [318, 171] width 8 height 4
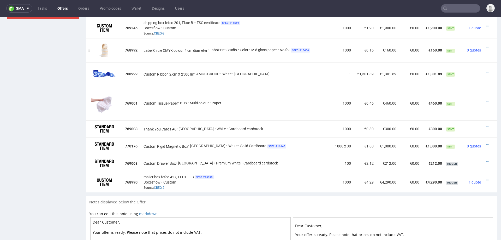
scroll to position [361, 0]
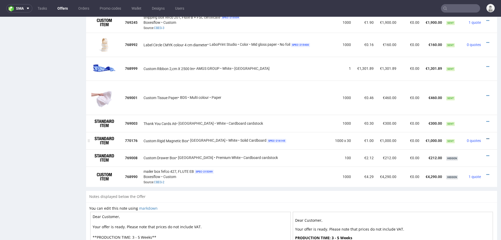
click at [487, 137] on icon at bounding box center [488, 139] width 3 height 4
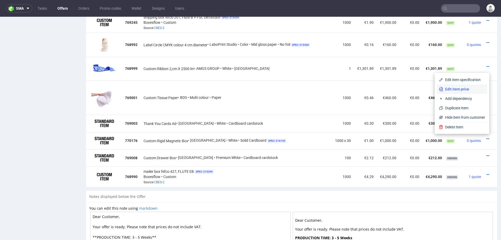
click at [444, 90] on span "Edit item price" at bounding box center [464, 88] width 42 height 5
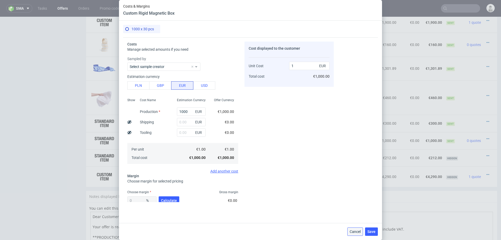
click at [353, 230] on span "Cancel" at bounding box center [355, 232] width 11 height 4
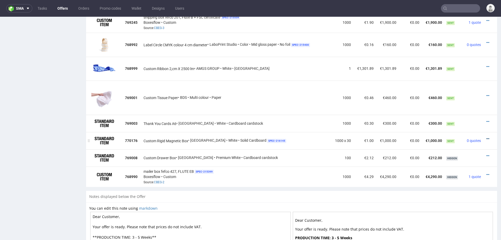
click at [487, 137] on icon at bounding box center [488, 139] width 3 height 4
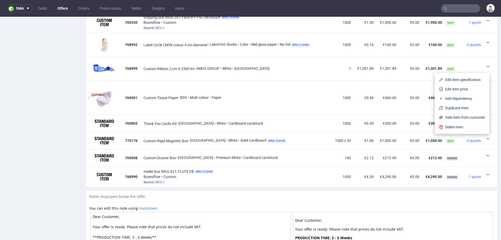
click at [470, 79] on span "Edit item specification" at bounding box center [464, 79] width 42 height 5
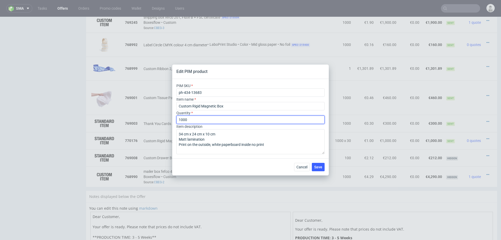
click at [190, 120] on input "1000" at bounding box center [251, 119] width 148 height 8
type input "34"
click at [316, 165] on span "Save" at bounding box center [318, 167] width 8 height 4
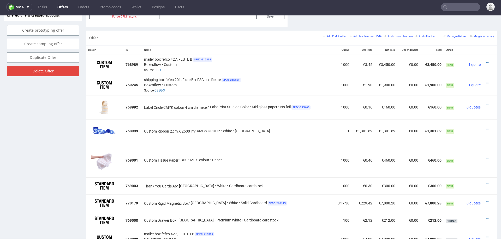
scroll to position [311, 0]
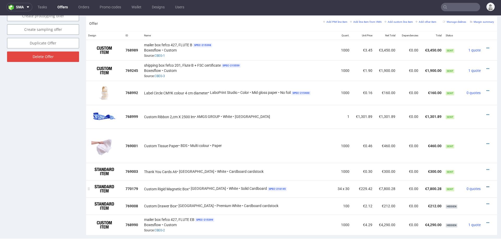
click at [487, 185] on icon at bounding box center [488, 187] width 3 height 4
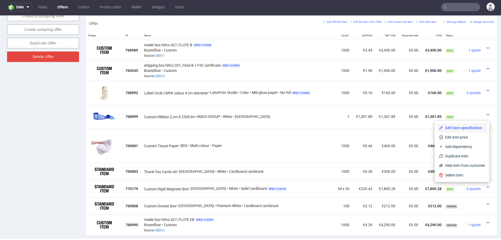
click at [454, 125] on span "Edit item specification" at bounding box center [464, 127] width 42 height 5
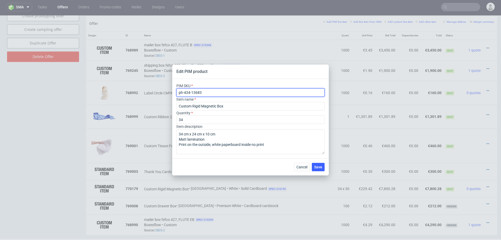
click at [190, 93] on input "ph-434-13683" at bounding box center [251, 92] width 148 height 8
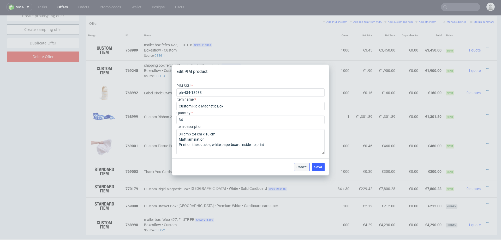
click at [299, 166] on span "Cancel" at bounding box center [302, 167] width 11 height 4
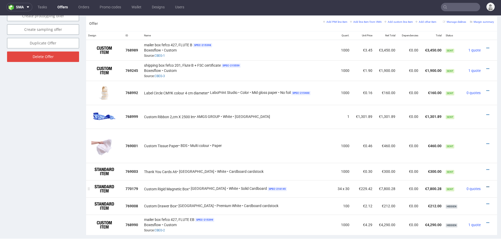
click at [487, 185] on icon at bounding box center [488, 187] width 3 height 4
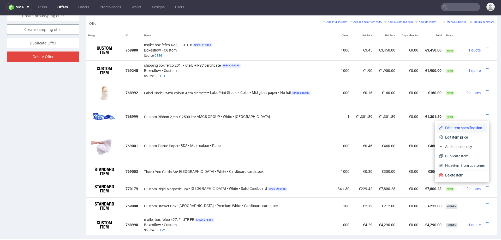
click at [463, 127] on span "Edit item specification" at bounding box center [464, 127] width 42 height 5
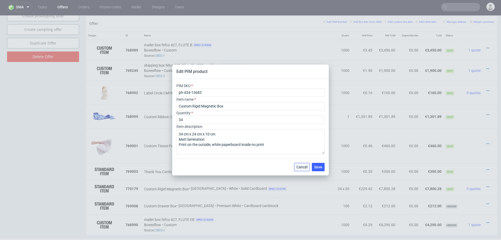
click at [299, 167] on span "Cancel" at bounding box center [302, 167] width 11 height 4
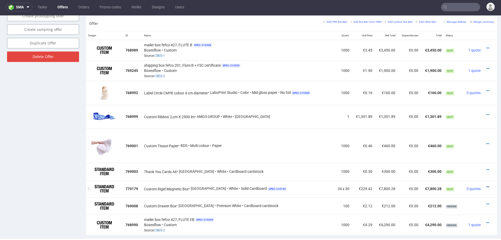
click at [487, 185] on icon at bounding box center [488, 187] width 3 height 4
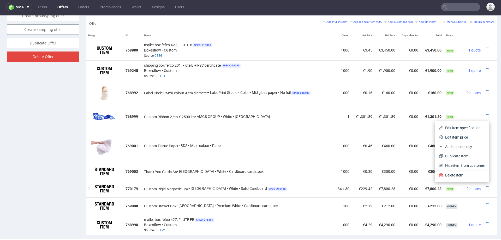
click at [487, 185] on icon at bounding box center [488, 187] width 3 height 4
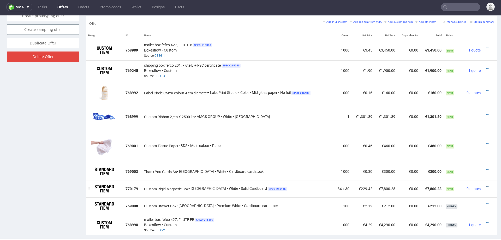
click at [487, 185] on icon at bounding box center [488, 187] width 3 height 4
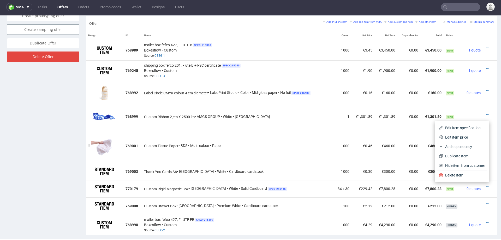
click at [461, 128] on span "Edit item specification" at bounding box center [464, 127] width 42 height 5
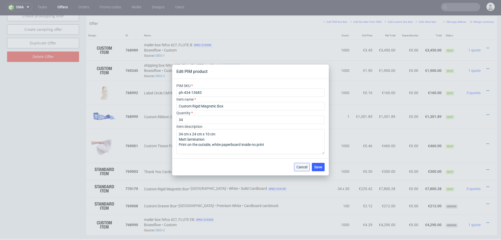
click at [303, 166] on span "Cancel" at bounding box center [302, 167] width 11 height 4
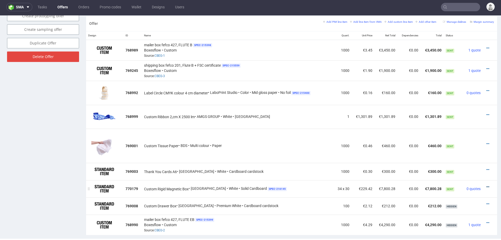
click at [487, 185] on icon at bounding box center [488, 187] width 3 height 4
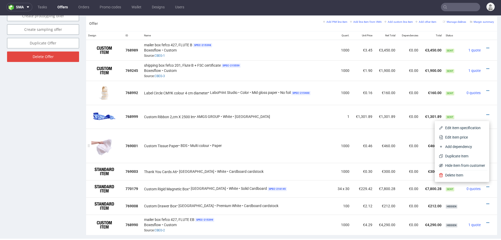
click at [466, 136] on span "Edit item price" at bounding box center [464, 136] width 42 height 5
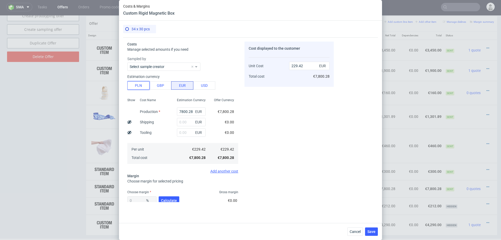
click at [132, 85] on button "PLN" at bounding box center [138, 85] width 22 height 8
type input "53.82"
click at [188, 110] on input "7800.28" at bounding box center [191, 111] width 29 height 8
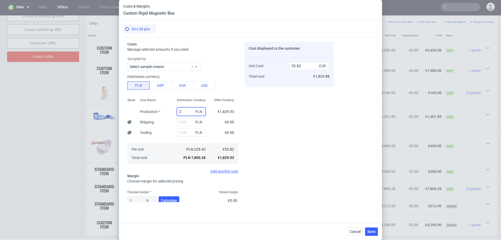
type input "22"
type input "0.15"
type input "225"
type input "1.55"
type input "22512"
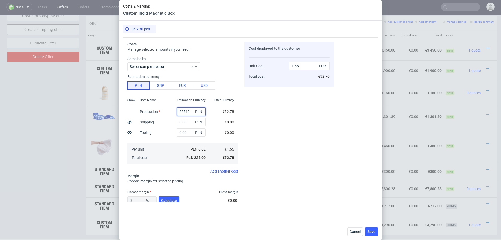
type input "155.33"
click at [240, 118] on div "Costs Manage selected amounts if you need Sampled by Select sample creator Esti…" at bounding box center [228, 119] width 211 height 165
click at [190, 110] on input "22512" at bounding box center [191, 111] width 29 height 8
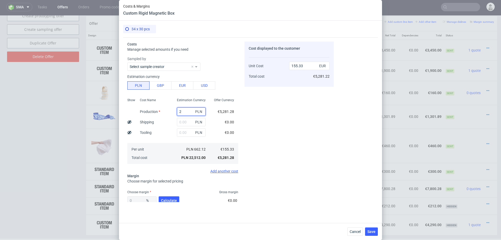
type input "20"
type input "0.14"
type input "207"
type input "1.43"
type input "20767"
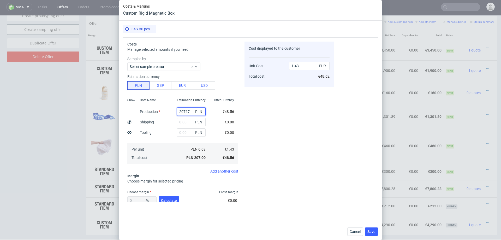
type input "143.29"
type input "20767"
click at [189, 121] on input "text" at bounding box center [191, 122] width 29 height 8
type input "1"
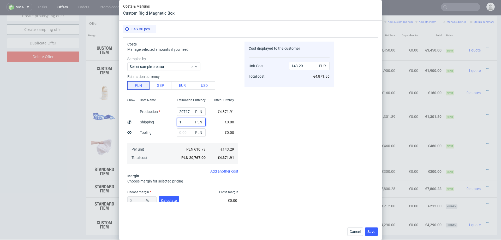
type input "143.3"
type input "17"
type input "143.41"
type input "1745"
type input "155.33"
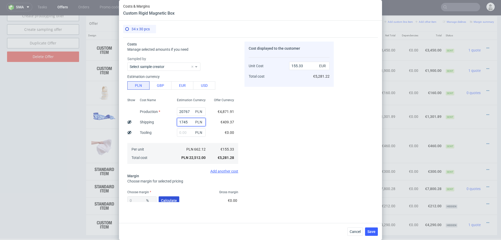
type input "1745"
click at [167, 199] on span "Calculate" at bounding box center [169, 200] width 16 height 4
type input "28.27"
type input "216.55"
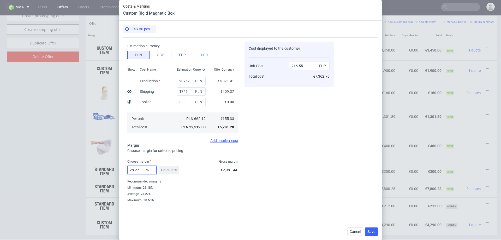
click at [140, 169] on input "28.27" at bounding box center [141, 170] width 29 height 8
type input "27"
type input "212.78"
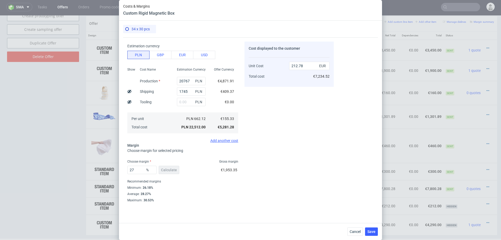
click at [283, 174] on div "Cost displayed to the customer Unit Cost Total cost 212.78 EUR €7,234.52" at bounding box center [289, 122] width 89 height 160
click at [134, 167] on input "27" at bounding box center [141, 170] width 29 height 8
type input "26"
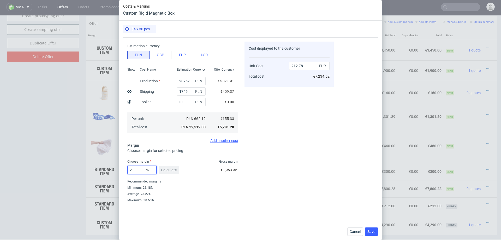
type input "158.5"
type input "26"
type input "209.91"
type input "265"
type input "-94.14"
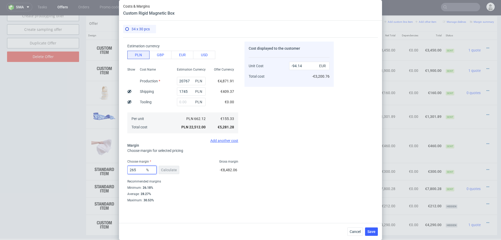
type input "26"
type input "209.91"
type input "26.5"
type input "211.34"
type input "26.5"
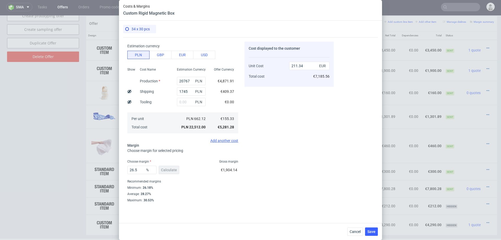
click at [267, 161] on div "Cost displayed to the customer Unit Cost Total cost 211.34 EUR €7,185.56" at bounding box center [289, 122] width 89 height 160
click at [371, 231] on span "Save" at bounding box center [372, 232] width 8 height 4
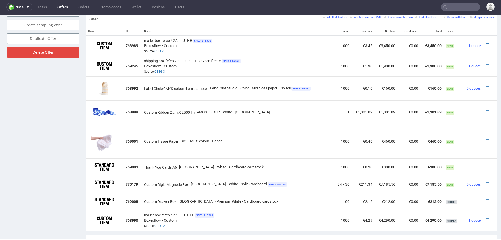
scroll to position [317, 0]
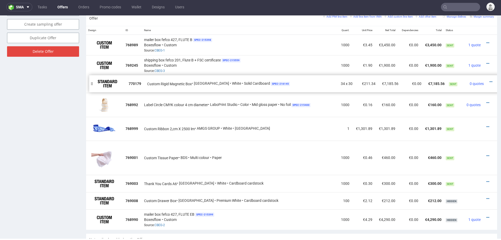
drag, startPoint x: 91, startPoint y: 184, endPoint x: 94, endPoint y: 84, distance: 99.8
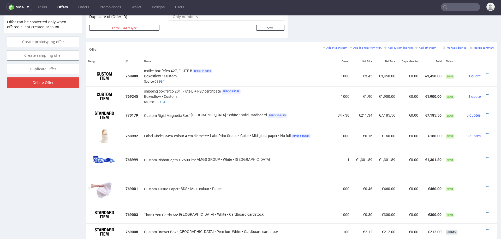
scroll to position [278, 0]
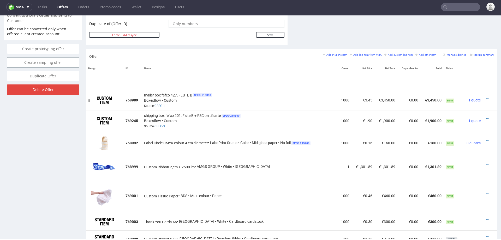
drag, startPoint x: 90, startPoint y: 122, endPoint x: 89, endPoint y: 82, distance: 39.7
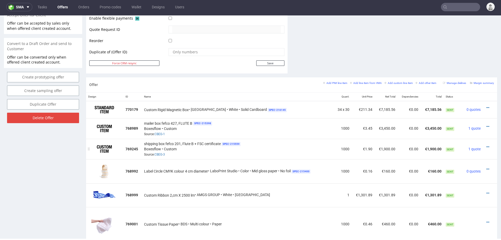
scroll to position [249, 0]
drag, startPoint x: 167, startPoint y: 133, endPoint x: 154, endPoint y: 133, distance: 13.1
click at [154, 133] on div "mailer box fefco 427, FLUTE B SPEC- 215398 Boxesflow • Custom Source: CBEG-1" at bounding box center [238, 129] width 188 height 16
copy span "CBEG-1"
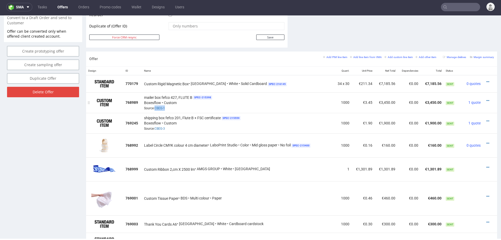
scroll to position [273, 0]
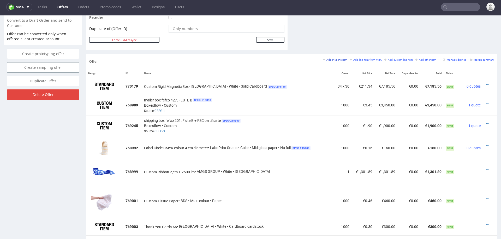
click at [333, 59] on small "Add PIM line item" at bounding box center [335, 59] width 24 height 3
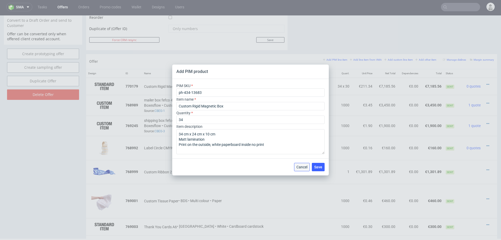
click at [301, 168] on span "Cancel" at bounding box center [302, 167] width 11 height 4
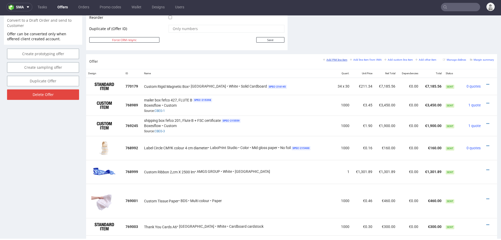
click at [333, 58] on small "Add PIM line item" at bounding box center [335, 59] width 24 height 3
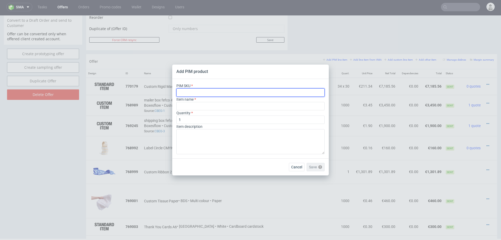
click at [268, 92] on input "text" at bounding box center [251, 92] width 148 height 8
paste input "ph-1302-13105"
type input "ph-1302-13105"
type input "Muslin Bag"
type input "ph-1302-13105"
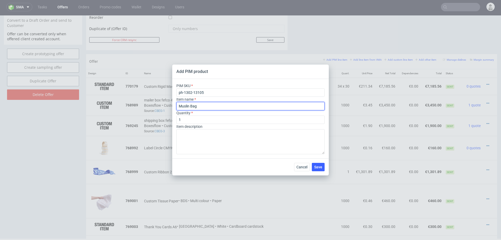
click at [255, 108] on input "Muslin Bag" at bounding box center [251, 106] width 148 height 8
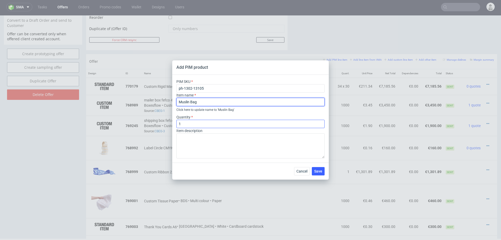
type input "Muslin Bag"
click at [240, 122] on input "1" at bounding box center [251, 124] width 148 height 8
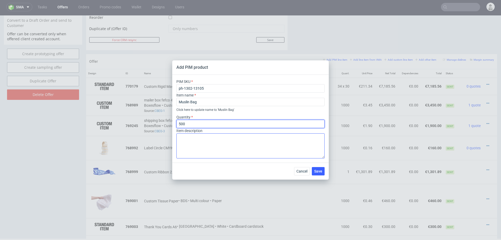
type input "500"
click at [231, 136] on textarea at bounding box center [251, 145] width 148 height 25
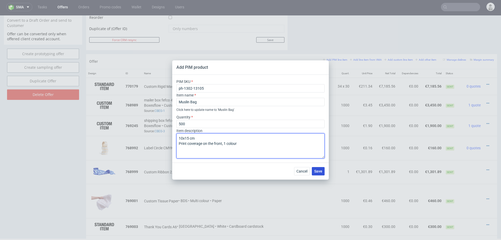
type textarea "10x15 cm Print coverage on the front, 1 colour"
click at [320, 172] on span "Save" at bounding box center [318, 171] width 8 height 4
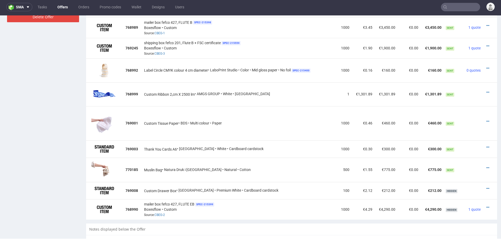
scroll to position [352, 0]
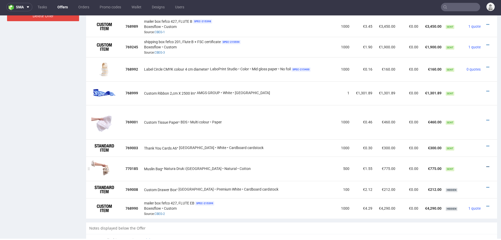
click at [487, 165] on icon at bounding box center [488, 167] width 3 height 4
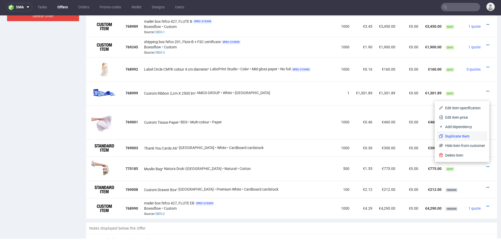
click at [464, 133] on li "Duplicate Item" at bounding box center [462, 135] width 50 height 9
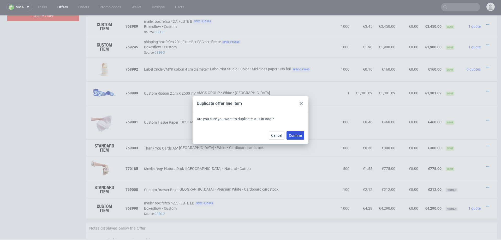
click at [296, 136] on span "Confirm" at bounding box center [295, 135] width 13 height 4
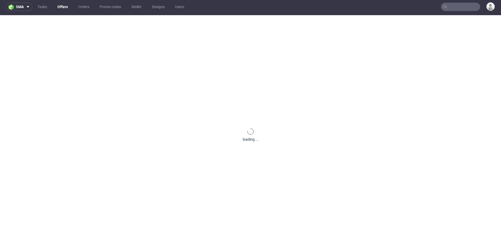
scroll to position [0, 0]
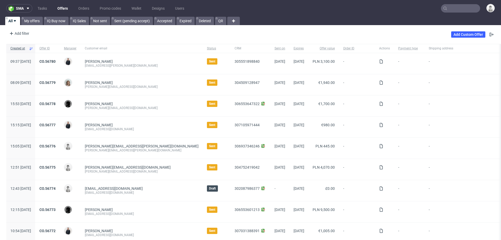
click at [334, 8] on input "text" at bounding box center [460, 8] width 39 height 8
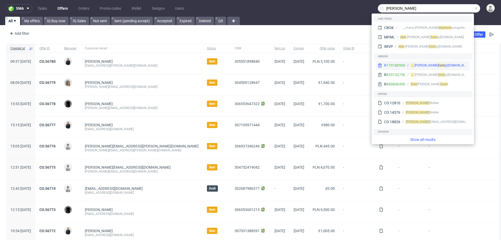
type input "eberhard"
click at [334, 65] on div "maria-anna. eber" at bounding box center [424, 65] width 27 height 5
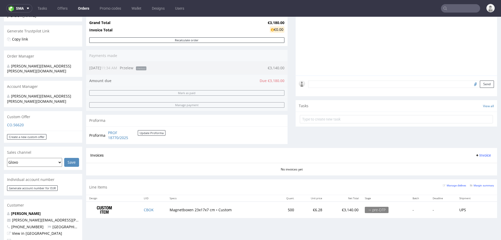
scroll to position [101, 0]
drag, startPoint x: 72, startPoint y: 208, endPoint x: 10, endPoint y: 209, distance: 62.2
click at [10, 151] on p "maria-anna.eberhard@autogrill.net" at bounding box center [43, 218] width 72 height 5
copy span "maria-anna.eberhard@autogrill.net"
click at [334, 9] on input "text" at bounding box center [460, 8] width 39 height 8
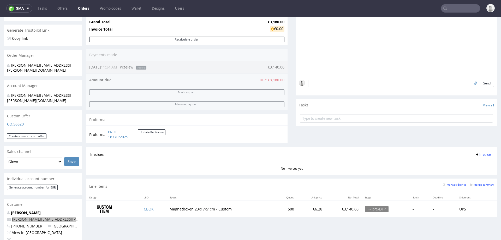
click at [334, 9] on input "text" at bounding box center [460, 8] width 39 height 8
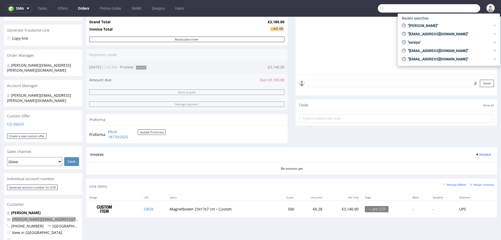
paste input "maria-anna.eberhard@autogrill.net"
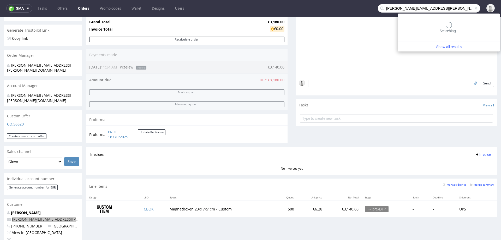
type input "maria-anna.eberhard@autogrill.net"
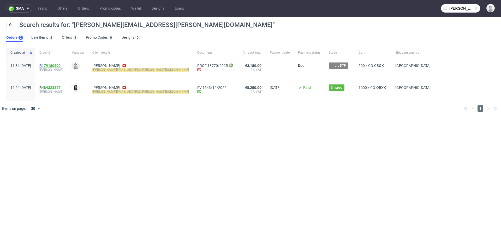
click at [61, 65] on link "179180590" at bounding box center [51, 65] width 19 height 4
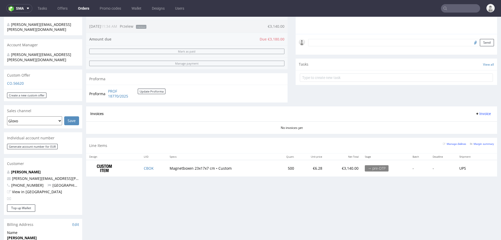
scroll to position [142, 0]
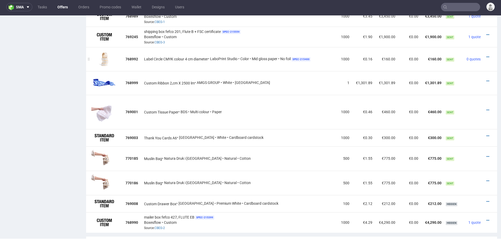
scroll to position [364, 0]
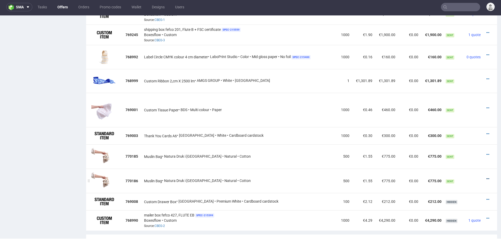
click at [487, 177] on icon at bounding box center [488, 179] width 3 height 4
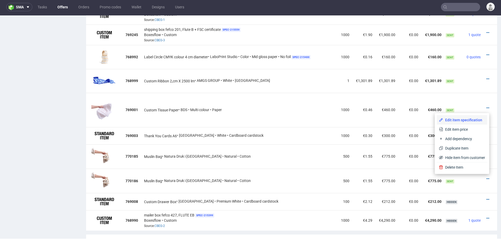
click at [467, 120] on span "Edit item specification" at bounding box center [464, 119] width 42 height 5
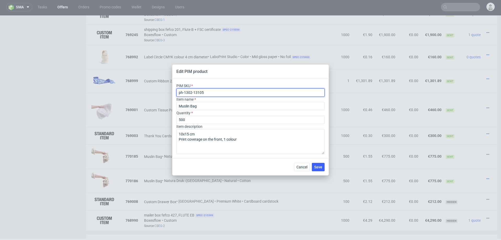
click at [235, 92] on input "ph-1302-13105" at bounding box center [251, 92] width 148 height 8
paste input "42"
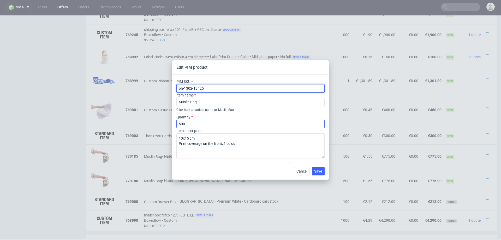
type input "ph-1302-13425"
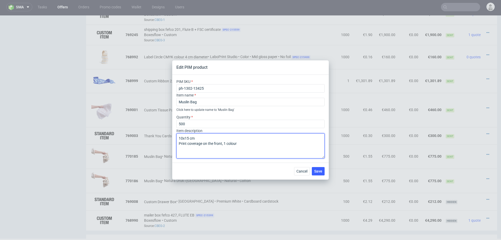
click at [185, 138] on textarea "10x15 cm Print coverage on the front, 1 colour" at bounding box center [251, 145] width 148 height 25
type textarea "30x45 cm Print coverage on the front, 1 colour"
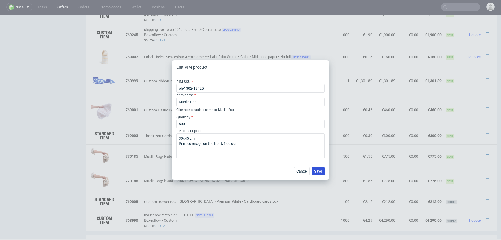
click at [319, 172] on span "Save" at bounding box center [318, 171] width 8 height 4
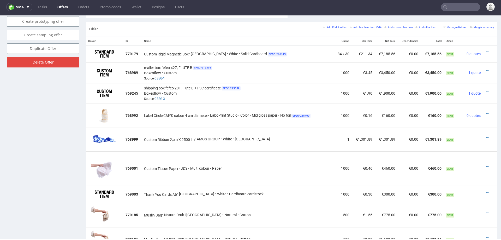
scroll to position [367, 0]
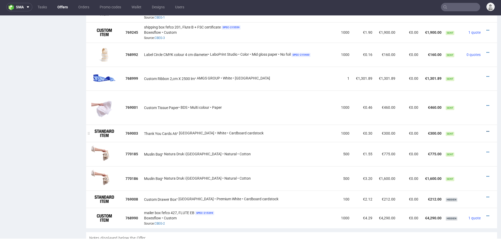
click at [487, 130] on icon at bounding box center [488, 132] width 3 height 4
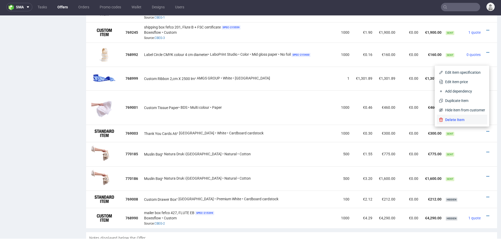
click at [468, 116] on li "Delete Item" at bounding box center [462, 119] width 50 height 9
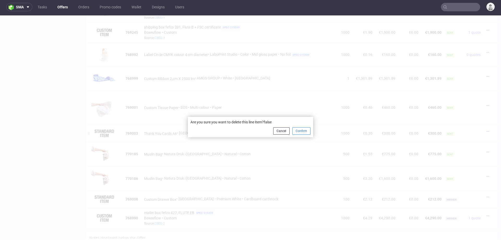
click at [302, 130] on button "Confirm" at bounding box center [301, 130] width 18 height 7
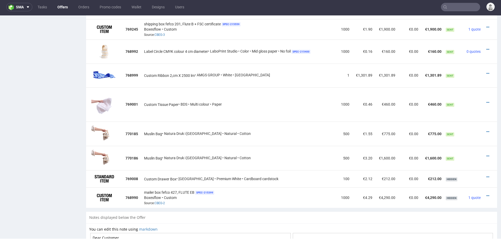
scroll to position [369, 0]
click at [487, 72] on icon at bounding box center [488, 74] width 3 height 4
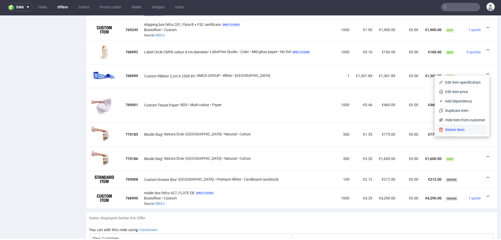
click at [447, 128] on span "Delete Item" at bounding box center [464, 129] width 42 height 5
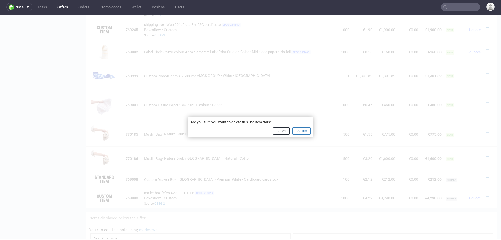
click at [305, 134] on button "Confirm" at bounding box center [301, 130] width 18 height 7
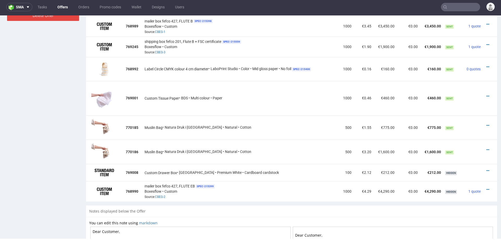
scroll to position [352, 0]
click at [487, 66] on icon at bounding box center [488, 68] width 3 height 4
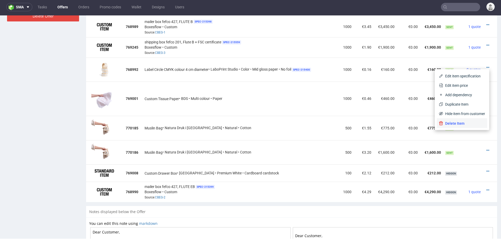
click at [454, 123] on span "Delete Item" at bounding box center [464, 123] width 42 height 5
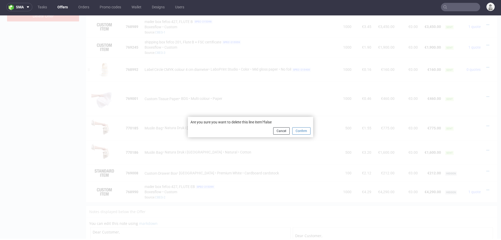
click at [297, 134] on button "Confirm" at bounding box center [301, 130] width 18 height 7
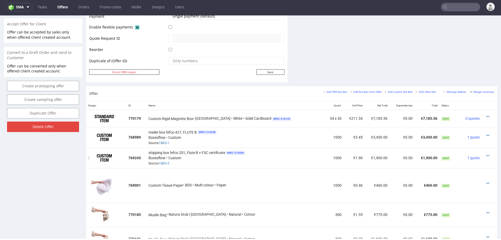
scroll to position [238, 0]
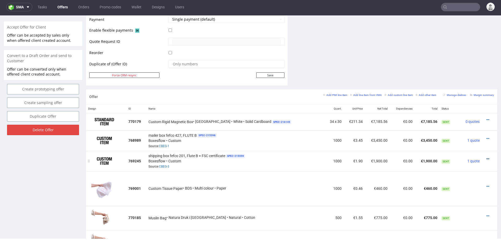
click at [487, 157] on icon at bounding box center [488, 159] width 3 height 4
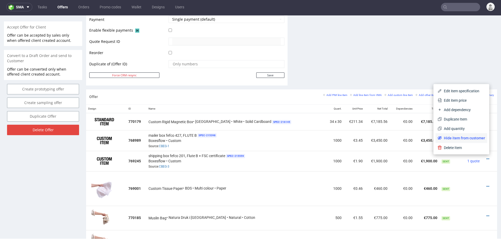
click at [467, 137] on span "Hide item from customer" at bounding box center [463, 137] width 43 height 5
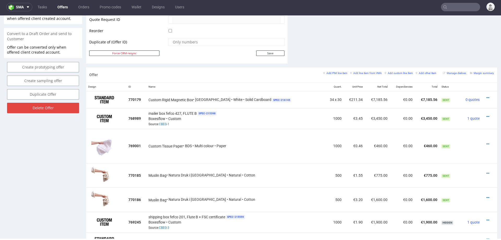
scroll to position [259, 0]
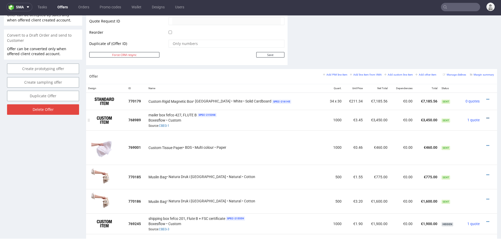
click at [487, 116] on icon at bounding box center [488, 118] width 3 height 4
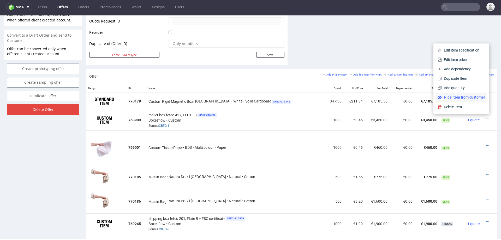
click at [467, 97] on span "Hide item from customer" at bounding box center [463, 97] width 43 height 5
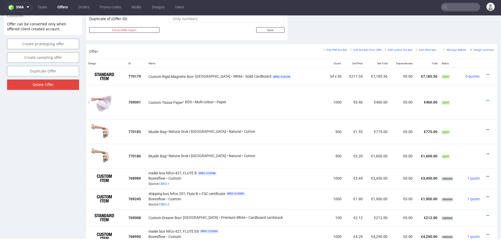
scroll to position [277, 0]
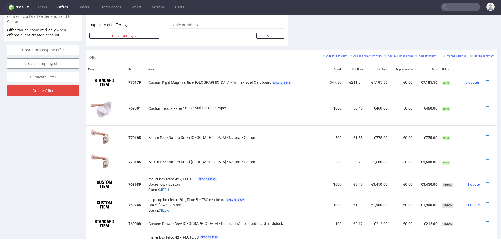
click at [336, 56] on small "Add PIM line item" at bounding box center [335, 55] width 24 height 3
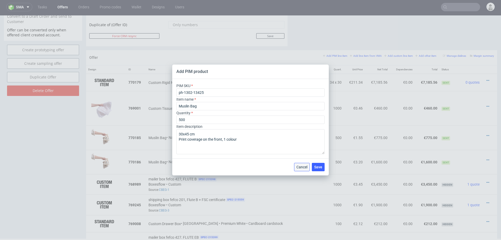
click at [302, 165] on span "Cancel" at bounding box center [302, 167] width 11 height 4
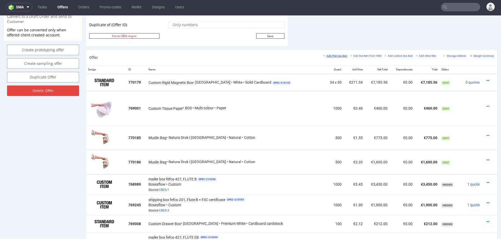
click at [330, 54] on small "Add PIM line item" at bounding box center [335, 55] width 24 height 3
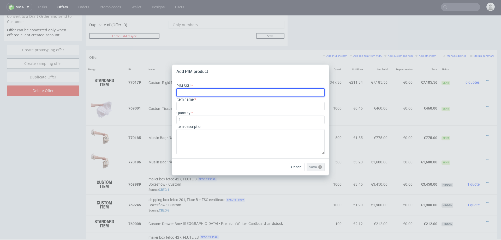
click at [240, 91] on input "text" at bounding box center [251, 92] width 148 height 8
paste input "label--rectangle-label--33--paper-mid-gloss--print-indigo-color--none"
type input "label--rectangle-label--33--paper-mid-gloss--print-indigo-color--none"
type input "Etichetta"
type input "label--rectangle-label--33--paper-mid-gloss--print-indigo-color--none"
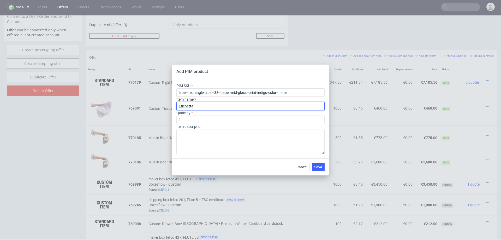
click at [226, 107] on input "Etichetta" at bounding box center [251, 106] width 148 height 8
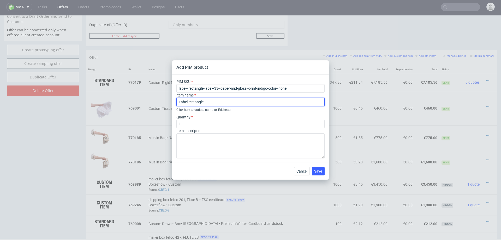
type input "Label rectangle"
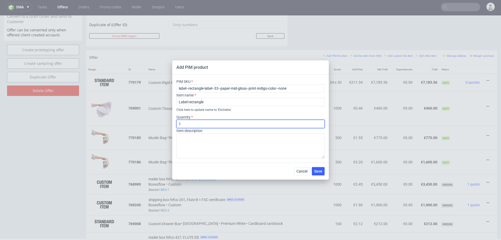
click at [238, 126] on input "1" at bounding box center [251, 124] width 148 height 8
click at [242, 125] on input "1" at bounding box center [251, 124] width 148 height 8
type input "1000"
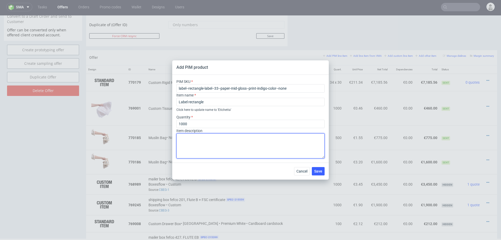
click at [228, 149] on textarea at bounding box center [251, 145] width 148 height 25
paste textarea "SR33 (6.5 x 26.7 cm)"
type textarea "SR33 (6.5 x 26.7 cm)"
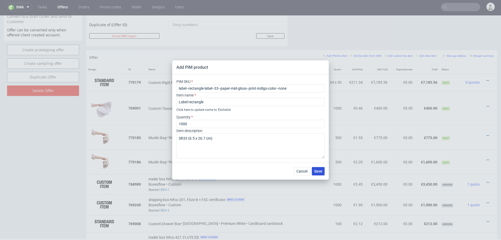
click at [317, 168] on button "Save" at bounding box center [318, 171] width 13 height 8
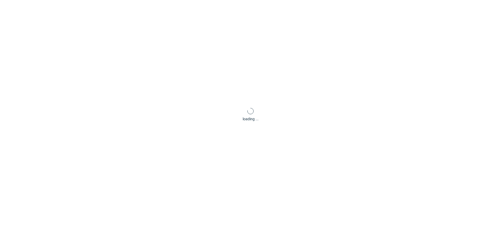
scroll to position [0, 0]
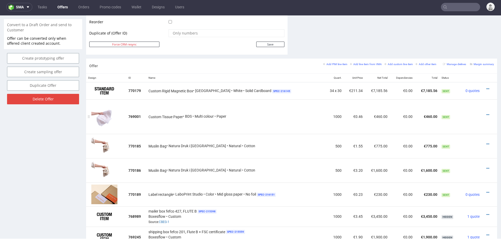
scroll to position [269, 0]
click at [361, 63] on small "Add line item from VMA" at bounding box center [366, 64] width 32 height 3
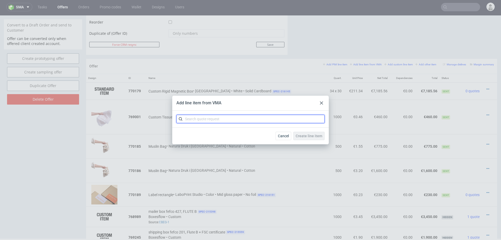
click at [261, 121] on input "text" at bounding box center [251, 119] width 148 height 8
type input "cbeg"
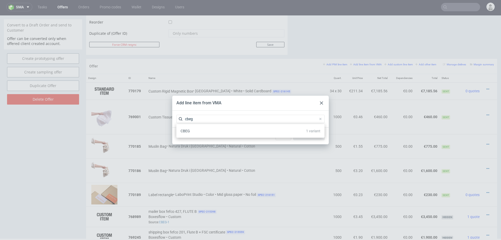
click at [216, 129] on div "CBEG 1 variant" at bounding box center [251, 130] width 144 height 9
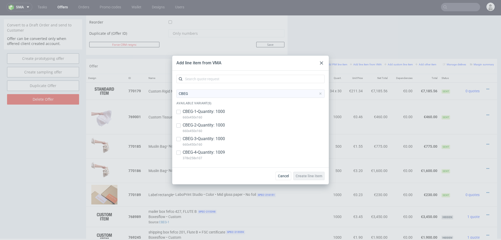
click at [206, 151] on p "CBEG-4 • Quantity: 1009" at bounding box center [204, 152] width 42 height 6
checkbox input "true"
click at [314, 177] on span "Create line item" at bounding box center [309, 176] width 27 height 4
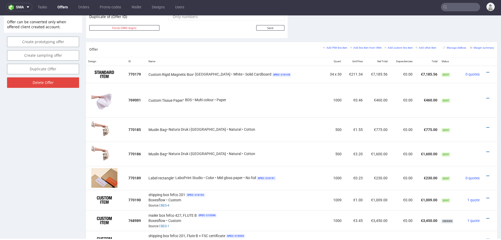
scroll to position [322, 0]
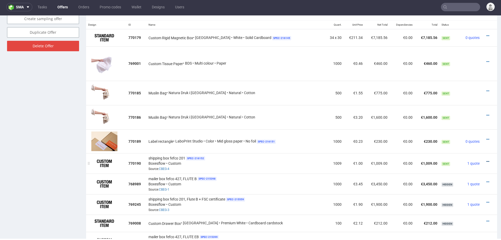
click at [487, 160] on icon at bounding box center [488, 162] width 3 height 4
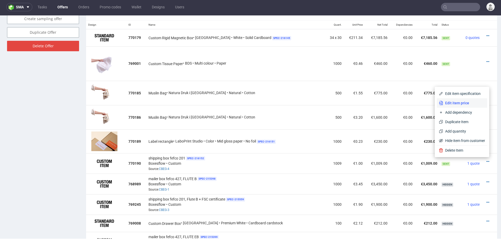
click at [459, 101] on span "Edit item price" at bounding box center [464, 102] width 42 height 5
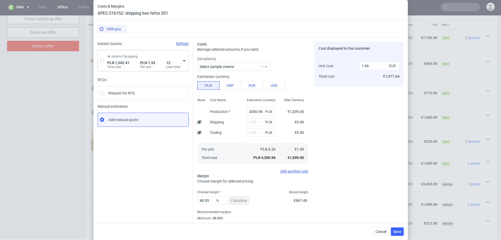
click at [184, 59] on icon at bounding box center [184, 60] width 4 height 4
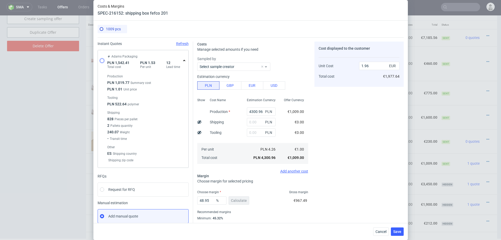
click at [101, 60] on input "radio" at bounding box center [102, 60] width 4 height 4
radio input "true"
radio input "false"
type input "1019.7700000000001"
type input "522.64"
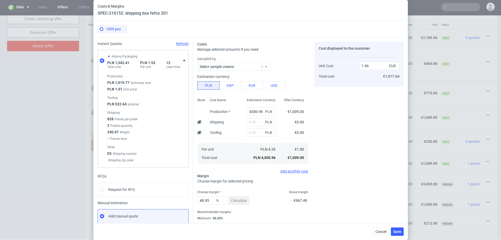
type input "0.36"
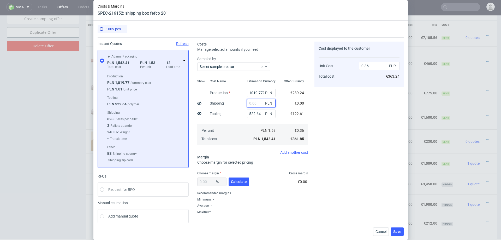
click at [256, 104] on input "text" at bounding box center [261, 103] width 29 height 8
type input "56"
type input "0.37"
type input "5"
type input "0.36"
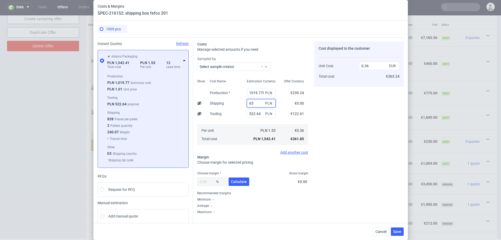
type input "650"
type input "0.51"
type input "650"
click at [353, 108] on div "Cost displayed to the customer Unit Cost Total cost 0.51 EUR €514.59" at bounding box center [359, 128] width 89 height 172
click at [384, 232] on span "Cancel" at bounding box center [381, 232] width 11 height 4
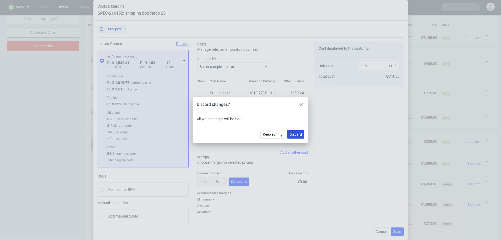
click at [301, 138] on button "Discard" at bounding box center [295, 134] width 17 height 8
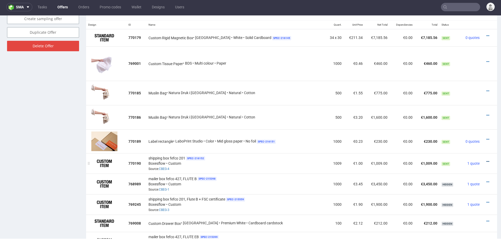
click at [487, 160] on icon at bounding box center [488, 162] width 3 height 4
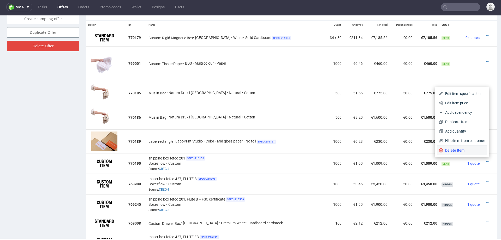
click at [465, 149] on span "Delete Item" at bounding box center [464, 150] width 42 height 5
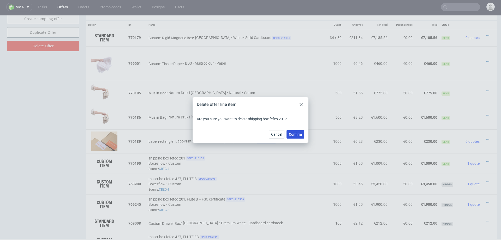
click at [296, 137] on button "Confirm" at bounding box center [296, 134] width 18 height 8
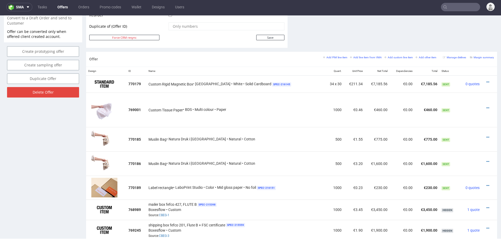
scroll to position [273, 0]
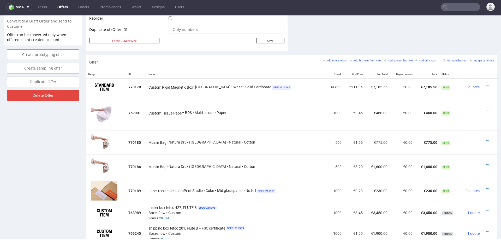
click at [360, 60] on small "Add line item from VMA" at bounding box center [366, 60] width 32 height 3
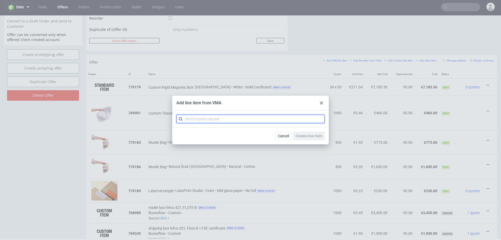
click at [267, 120] on input "text" at bounding box center [251, 119] width 148 height 8
type input "cbeg"
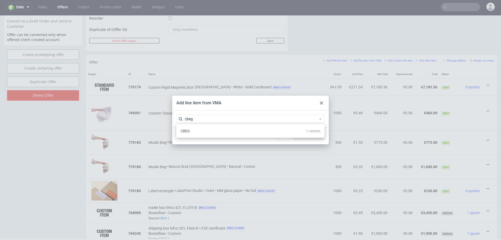
click at [206, 131] on div "CBEG 1 variant" at bounding box center [251, 130] width 144 height 9
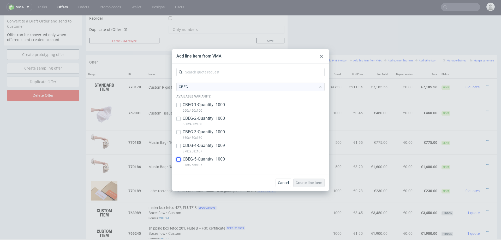
click at [179, 160] on input "checkbox" at bounding box center [179, 159] width 4 height 4
checkbox input "true"
click at [310, 183] on span "Create line item" at bounding box center [309, 183] width 27 height 4
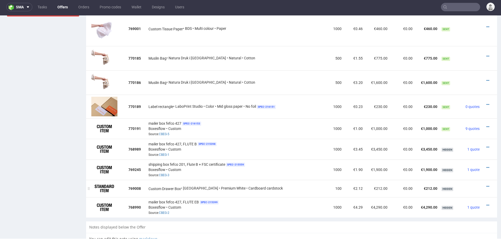
scroll to position [356, 0]
click at [487, 125] on icon at bounding box center [488, 127] width 3 height 4
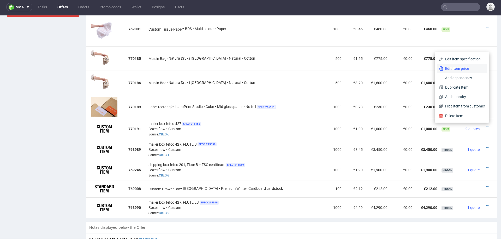
click at [462, 69] on span "Edit item price" at bounding box center [464, 68] width 42 height 5
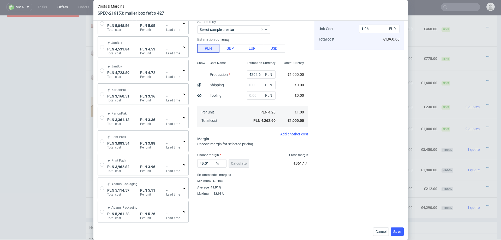
scroll to position [36, 0]
click at [102, 95] on input "radio" at bounding box center [102, 95] width 4 height 4
radio input "true"
radio input "false"
type input "1652.4900000000002"
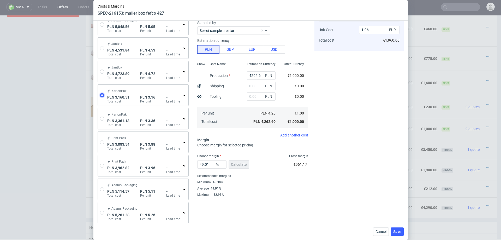
type input "1508.02"
type input "0.74"
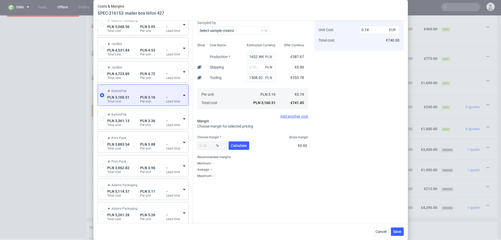
click at [183, 94] on icon at bounding box center [184, 95] width 4 height 4
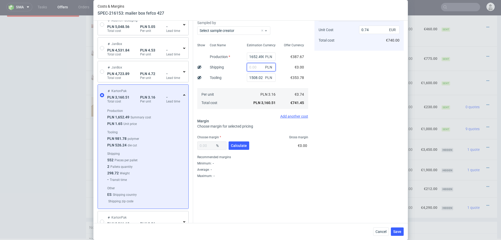
click at [261, 63] on input "text" at bounding box center [261, 67] width 29 height 8
type input "650"
type input "0.89"
type input "650"
click at [378, 99] on div "Cost displayed to the customer Unit Cost Total cost 0.89 EUR €890.00" at bounding box center [359, 91] width 89 height 172
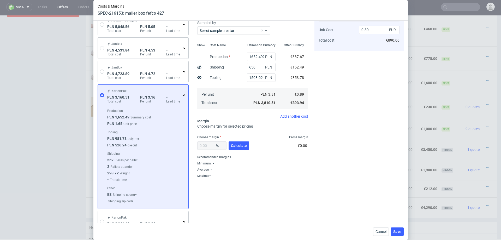
scroll to position [10, 0]
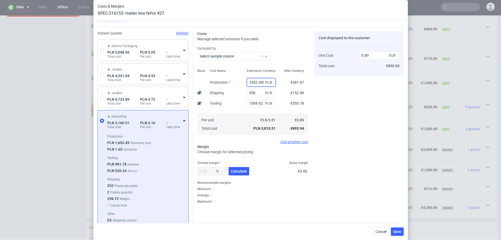
click at [259, 83] on input "1652.4900000000002" at bounding box center [261, 82] width 29 height 8
type input "2200"
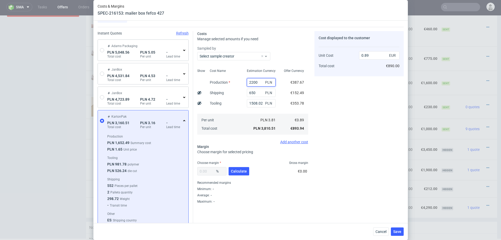
type input "1.02"
type input "2200"
click at [361, 115] on div "Cost displayed to the customer Unit Cost Total cost 1.02 EUR €1,020.00" at bounding box center [359, 117] width 89 height 172
click at [233, 174] on button "Calculate" at bounding box center [239, 171] width 21 height 8
type input "39.21"
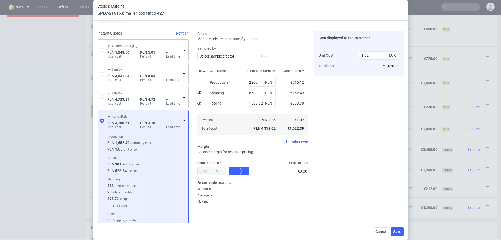
type input "1.68"
click at [202, 169] on input "39.21" at bounding box center [211, 171] width 29 height 8
type input "38"
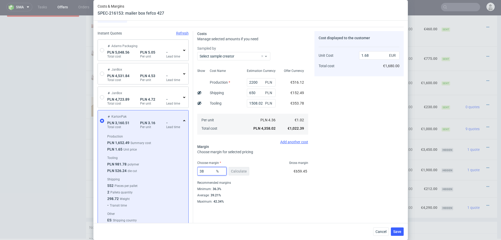
type input "1.64"
type input "38"
click at [311, 189] on div "Costs Manage selected amounts if you need Sampled by Select sample creator Show…" at bounding box center [298, 115] width 211 height 177
click at [396, 231] on span "Save" at bounding box center [398, 232] width 8 height 4
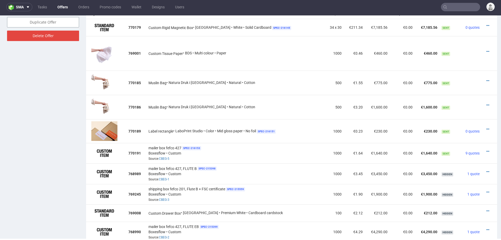
scroll to position [382, 0]
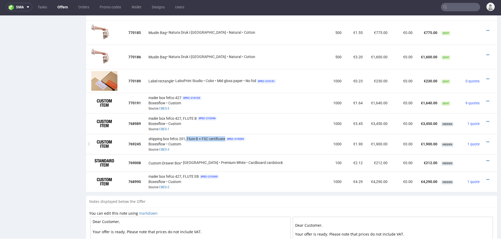
drag, startPoint x: 188, startPoint y: 135, endPoint x: 227, endPoint y: 136, distance: 39.2
click at [225, 136] on span "shipping box fefco 201, Flute B + FSC certificate" at bounding box center [187, 138] width 77 height 5
copy span "Flute B + FSC certificate"
click at [487, 99] on icon at bounding box center [488, 101] width 3 height 4
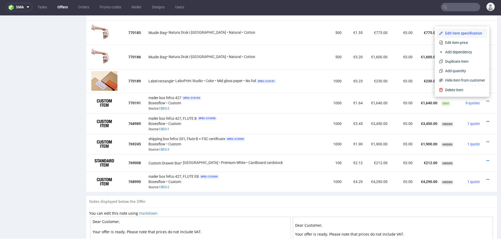
click at [456, 34] on span "Edit item specification" at bounding box center [464, 33] width 42 height 5
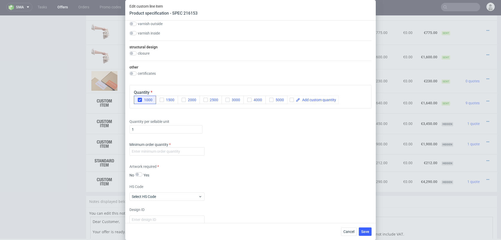
scroll to position [320, 0]
click at [195, 150] on input "number" at bounding box center [167, 151] width 75 height 8
type input "1000"
click at [247, 156] on div "Minimum order quantity 1000" at bounding box center [251, 149] width 242 height 16
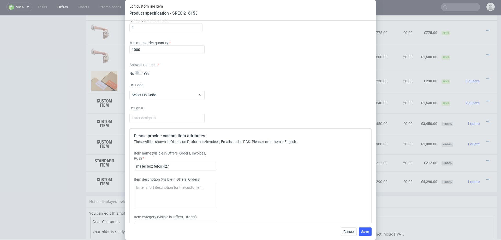
scroll to position [422, 0]
click at [203, 166] on input "mailer box fefco 427" at bounding box center [175, 165] width 83 height 8
paste input "Flute B + FSC certificate"
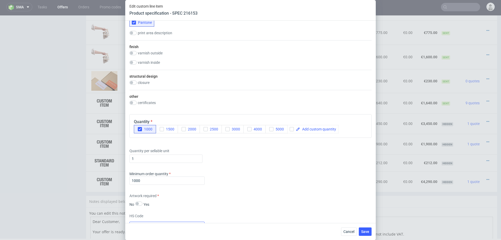
scroll to position [290, 0]
type input "mailer box fefco 427 Flute B + FSC certificate"
click at [133, 102] on input "checkbox" at bounding box center [133, 103] width 7 height 4
checkbox input "true"
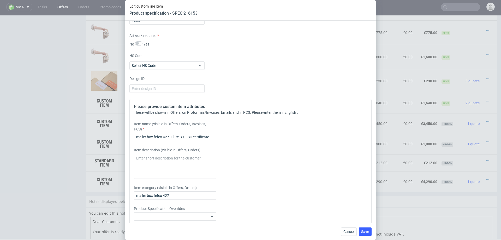
scroll to position [479, 0]
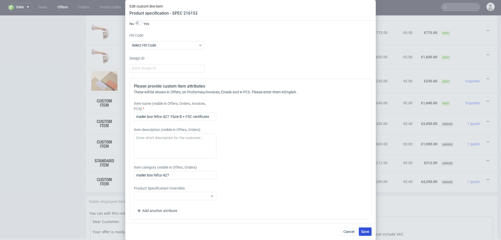
click at [363, 229] on button "Save" at bounding box center [365, 231] width 13 height 8
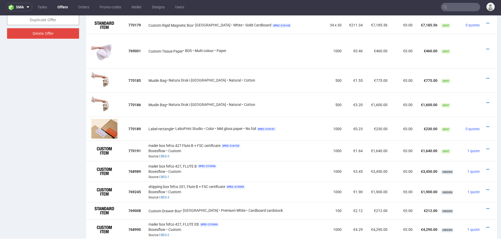
scroll to position [337, 0]
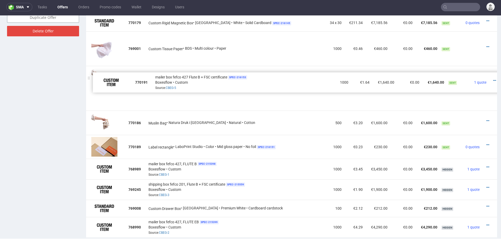
drag, startPoint x: 88, startPoint y: 147, endPoint x: 95, endPoint y: 80, distance: 66.7
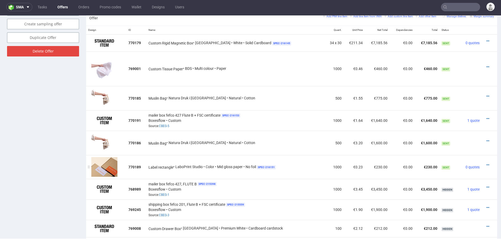
scroll to position [316, 0]
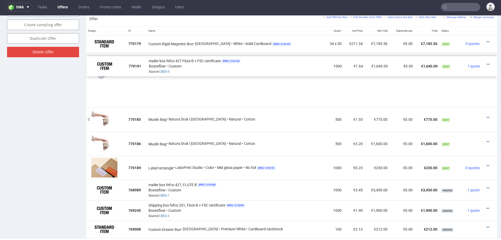
drag, startPoint x: 89, startPoint y: 120, endPoint x: 90, endPoint y: 89, distance: 30.8
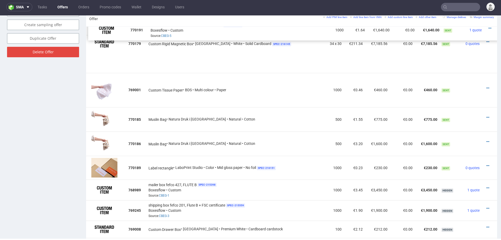
drag, startPoint x: 91, startPoint y: 97, endPoint x: 93, endPoint y: 65, distance: 32.4
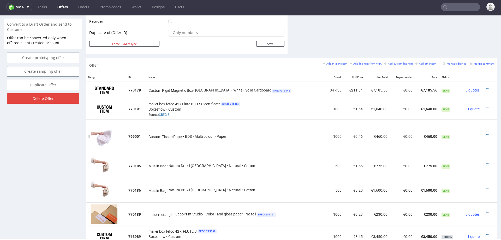
scroll to position [268, 0]
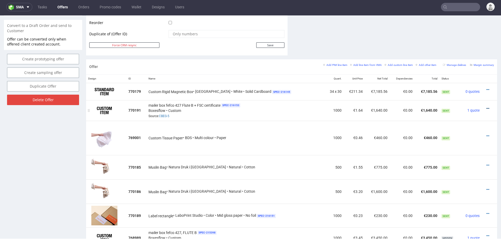
click at [487, 107] on icon at bounding box center [488, 109] width 3 height 4
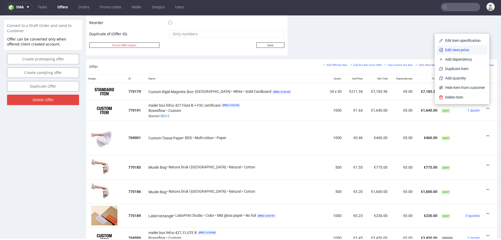
click at [457, 49] on span "Edit item price" at bounding box center [464, 49] width 42 height 5
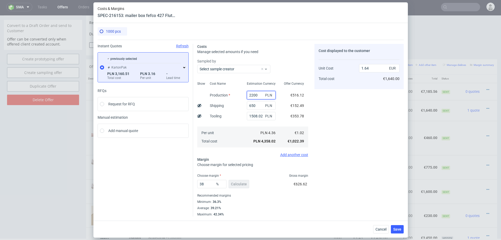
click at [250, 95] on input "2200" at bounding box center [261, 95] width 29 height 8
click at [260, 95] on input "2200" at bounding box center [261, 95] width 29 height 8
type input "22"
type input "0.82"
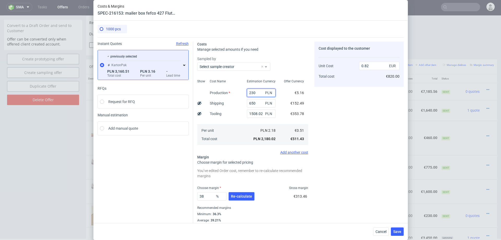
type input "2300"
type input "1.68"
type input "2300"
click at [369, 125] on div "Cost displayed to the customer Unit Cost Total cost 1.68 EUR €1,680.00" at bounding box center [359, 135] width 89 height 187
click at [242, 194] on span "Re-calculate" at bounding box center [241, 196] width 21 height 4
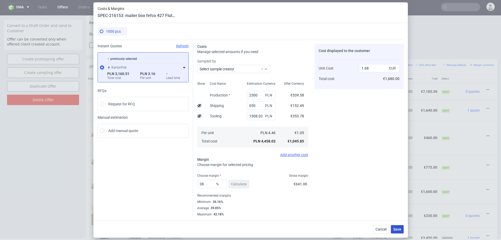
click at [394, 227] on span "Save" at bounding box center [398, 229] width 8 height 4
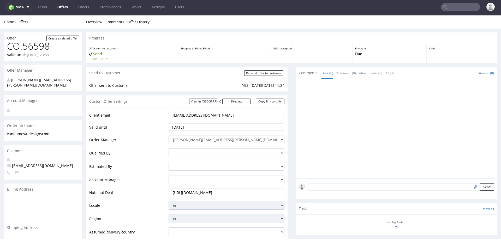
scroll to position [0, 0]
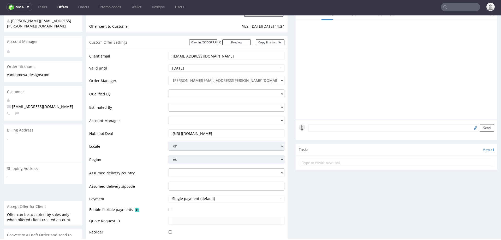
scroll to position [54, 0]
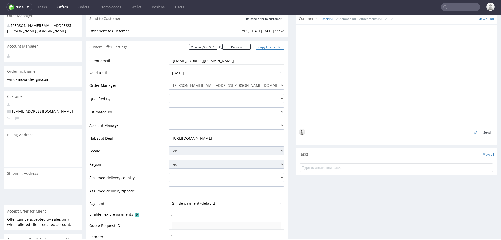
click at [271, 45] on link "Copy link to offer" at bounding box center [270, 46] width 29 height 5
click at [265, 20] on input "Re-send offer to customer" at bounding box center [263, 18] width 39 height 5
type input "In progress..."
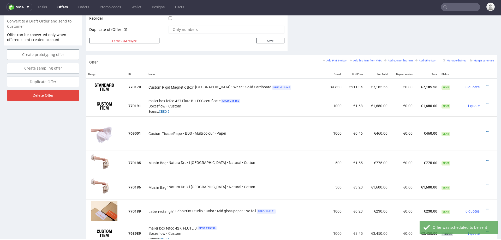
scroll to position [288, 0]
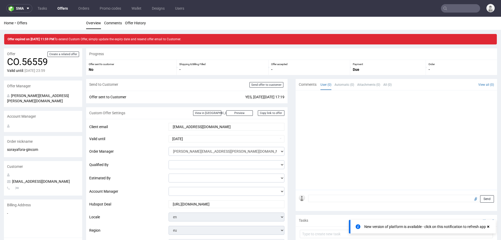
scroll to position [209, 0]
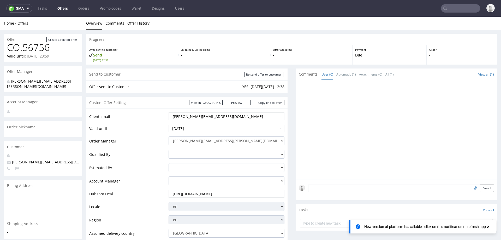
scroll to position [168, 0]
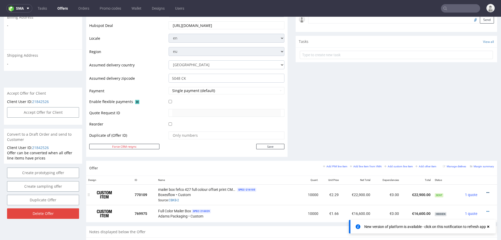
click at [487, 191] on icon at bounding box center [488, 193] width 3 height 4
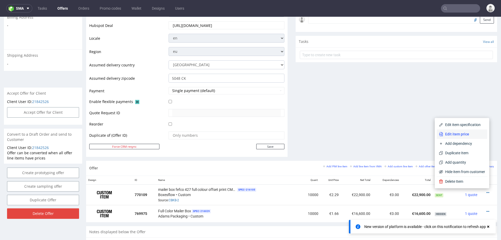
click at [447, 132] on span "Edit item price" at bounding box center [464, 133] width 42 height 5
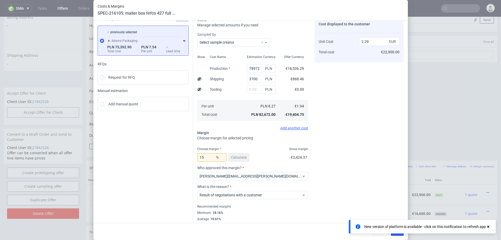
scroll to position [25, 0]
click at [490, 225] on icon at bounding box center [488, 226] width 5 height 4
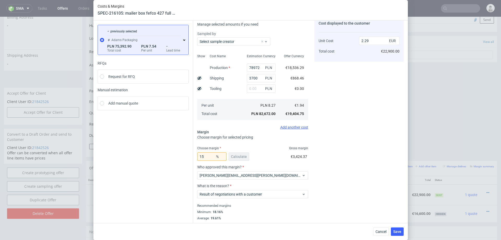
click at [184, 39] on icon at bounding box center [184, 40] width 4 height 4
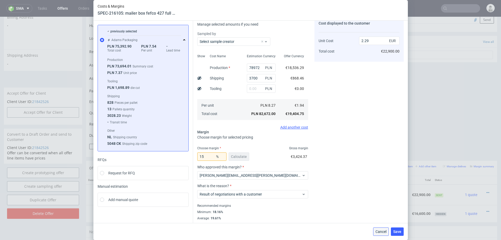
click at [381, 230] on span "Cancel" at bounding box center [381, 232] width 11 height 4
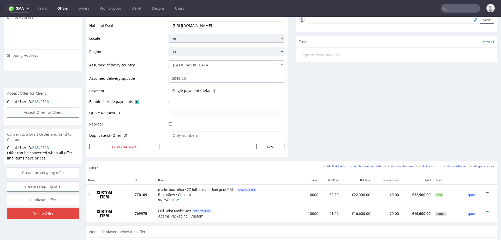
click at [487, 191] on icon at bounding box center [488, 193] width 3 height 4
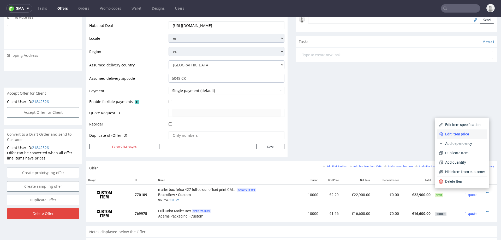
click at [443, 133] on span "Edit item price" at bounding box center [464, 133] width 42 height 5
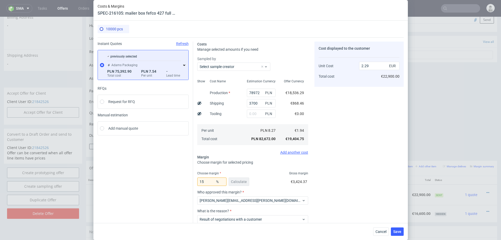
click at [184, 65] on use at bounding box center [184, 65] width 2 height 1
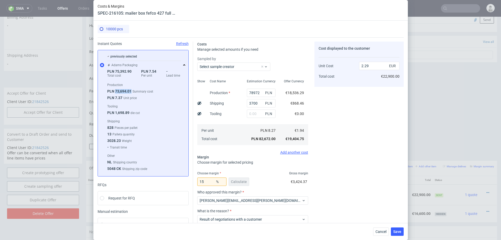
drag, startPoint x: 115, startPoint y: 90, endPoint x: 132, endPoint y: 91, distance: 16.7
click at [132, 91] on div "PLN 73,694.01 Summary cost" at bounding box center [145, 92] width 77 height 7
copy span "73,694.01"
click at [259, 92] on input "78972" at bounding box center [261, 93] width 29 height 8
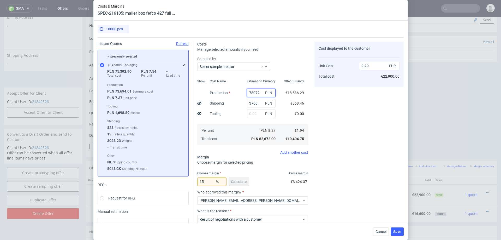
click at [259, 92] on input "78972" at bounding box center [261, 93] width 29 height 8
paste input "3,694.01"
type input "73,694.01"
type input "0.11"
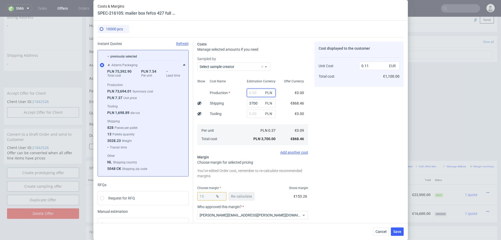
scroll to position [0, 0]
paste input "73,694.01"
type input "73694"
type input "2.14"
type input "73694"
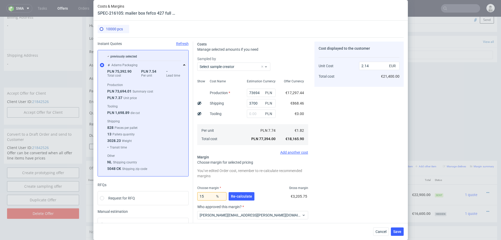
click at [236, 112] on div "Cost Name Production Shipping Tooling Per unit Total cost" at bounding box center [224, 111] width 37 height 69
click at [237, 196] on span "Re-calculate" at bounding box center [241, 196] width 21 height 4
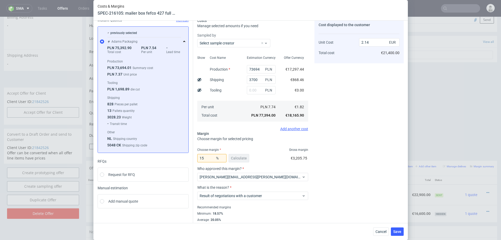
scroll to position [23, 0]
click at [253, 78] on input "3700" at bounding box center [261, 80] width 29 height 8
type input "3600"
type input "2.13"
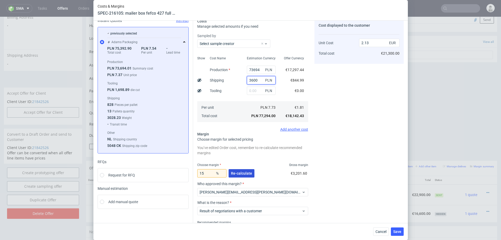
type input "3600"
click at [236, 172] on span "Re-calculate" at bounding box center [241, 173] width 21 height 4
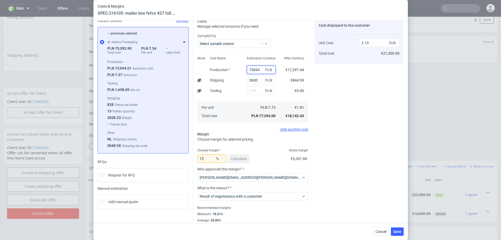
click at [259, 69] on input "73694" at bounding box center [261, 70] width 29 height 8
type input "78"
type input "0.1"
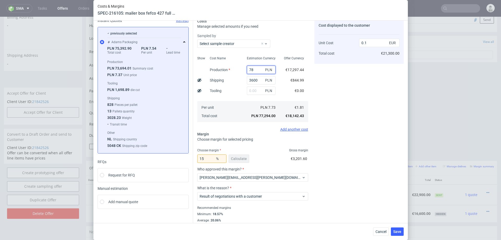
type input "789"
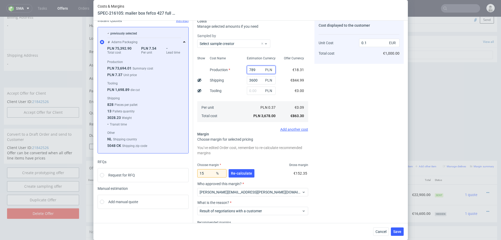
type input "0.12"
type input "78940"
type input "2.27"
type input "78940"
click at [338, 90] on div "Cost displayed to the customer Unit Cost Total cost 2.27 EUR €22,700.00" at bounding box center [359, 131] width 89 height 225
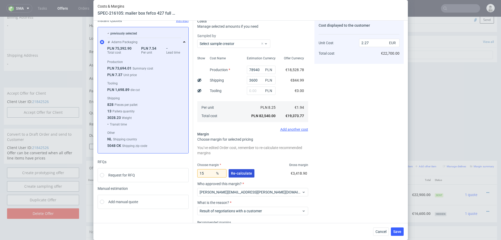
click at [246, 169] on button "Re-calculate" at bounding box center [242, 173] width 26 height 8
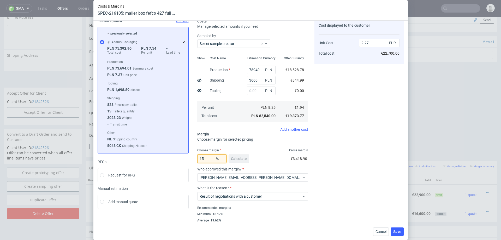
click at [207, 157] on input "15" at bounding box center [211, 158] width 29 height 8
type input "14"
type input "2.25"
type input "13"
type input "2.22"
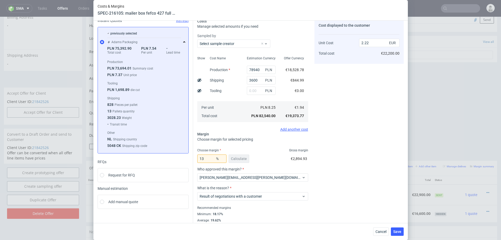
click at [398, 167] on div "Cost displayed to the customer Unit Cost Total cost 2.22 EUR €22,200.00" at bounding box center [359, 124] width 89 height 210
click at [208, 158] on input "13" at bounding box center [211, 158] width 29 height 8
type input "15"
type input "2.27"
click at [314, 187] on div "Costs Manage selected amounts if you need Sampled by Select sample creator Show…" at bounding box center [298, 121] width 211 height 214
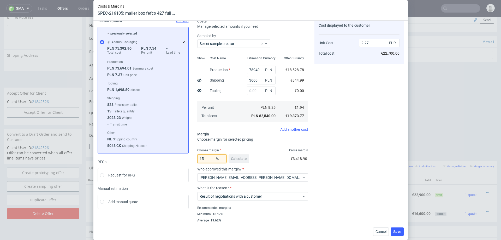
click at [212, 161] on input "15" at bounding box center [211, 158] width 29 height 8
type input "13"
type input "2.22"
type input "15"
type input "2.27"
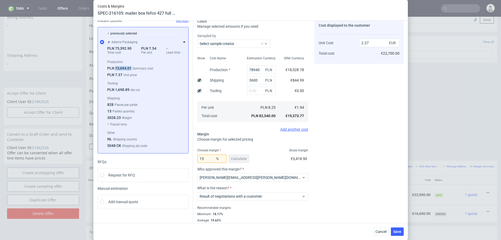
drag, startPoint x: 115, startPoint y: 67, endPoint x: 126, endPoint y: 71, distance: 11.9
click at [131, 67] on span "PLN 73,694.01" at bounding box center [119, 68] width 24 height 4
click at [259, 70] on input "78940" at bounding box center [261, 70] width 29 height 8
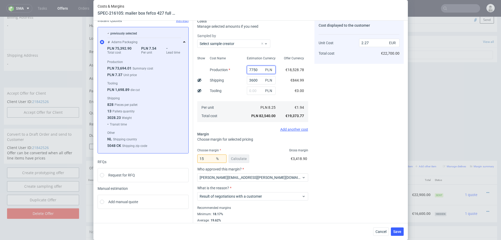
type input "77500"
type input "2.24"
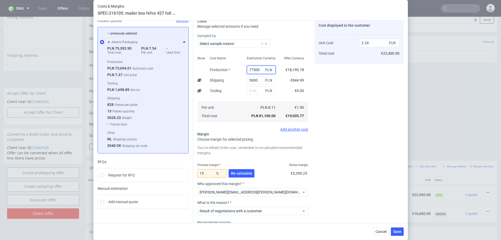
type input "77500"
click at [344, 99] on div "Cost displayed to the customer Unit Cost Total cost 2.24 EUR €22,400.00" at bounding box center [359, 131] width 89 height 225
click at [210, 172] on input "15" at bounding box center [211, 173] width 29 height 8
type input "13"
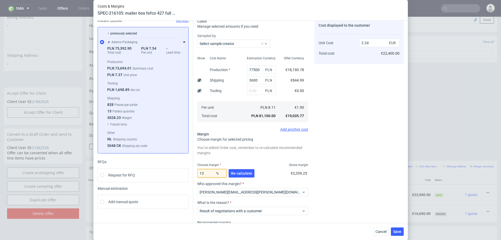
type input "2.18"
click at [307, 160] on div "You’ve edited Order cost, remember to re-calculate recommended margins Choose m…" at bounding box center [252, 193] width 111 height 99
click at [208, 171] on input "13" at bounding box center [211, 173] width 29 height 8
type input "14"
type input "2.21"
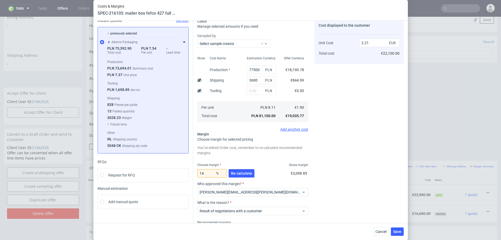
click at [331, 159] on div "Cost displayed to the customer Unit Cost Total cost 2.21 EUR €22,100.00" at bounding box center [359, 131] width 89 height 225
click at [209, 173] on input "14" at bounding box center [211, 173] width 29 height 8
type input "13.5"
type input "2.2"
type input "13.5"
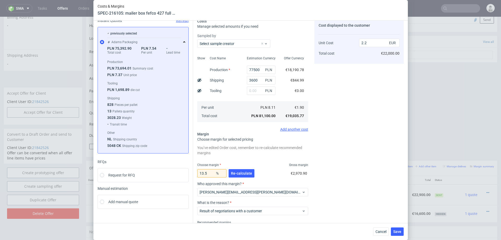
click at [326, 165] on div "Cost displayed to the customer Unit Cost Total cost 2.2 EUR €22,000.00" at bounding box center [359, 131] width 89 height 225
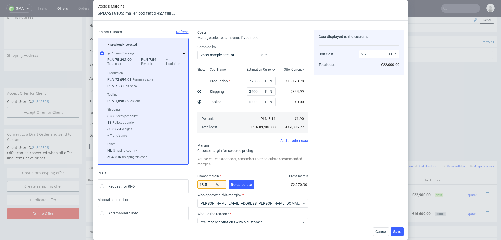
scroll to position [5, 0]
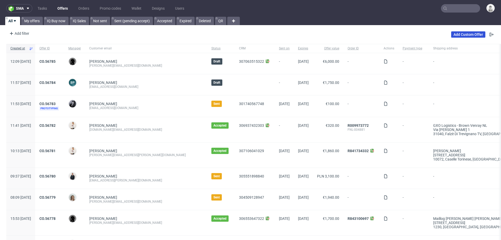
click at [454, 33] on link "Add Custom Offer" at bounding box center [469, 34] width 34 height 6
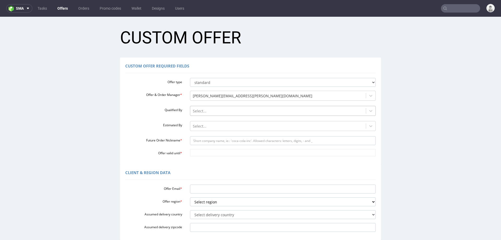
click at [238, 108] on div at bounding box center [278, 111] width 171 height 6
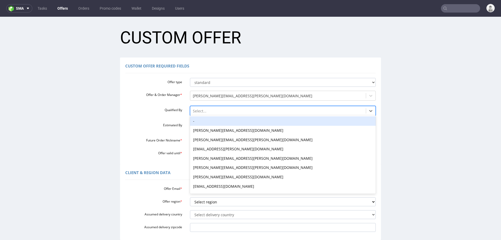
click at [232, 120] on div "-" at bounding box center [283, 120] width 186 height 9
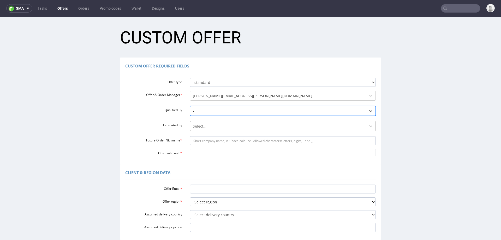
click at [230, 130] on div "Select..." at bounding box center [278, 126] width 176 height 8
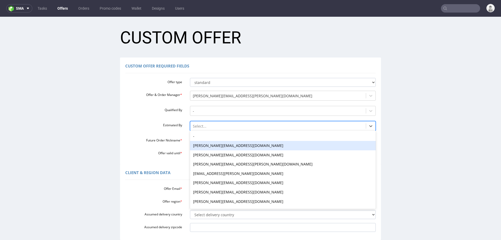
click at [230, 141] on div "adam.fabirkiewicz@packhelp.com" at bounding box center [283, 145] width 186 height 9
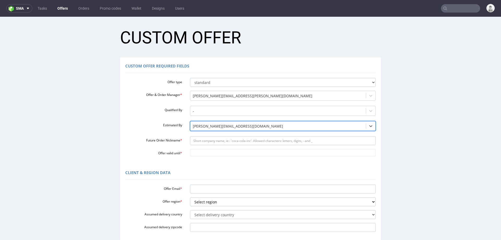
click at [232, 128] on div at bounding box center [278, 126] width 171 height 6
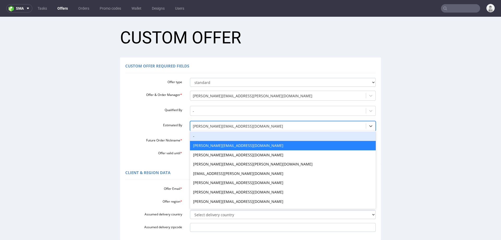
click at [231, 134] on div "-" at bounding box center [283, 135] width 186 height 9
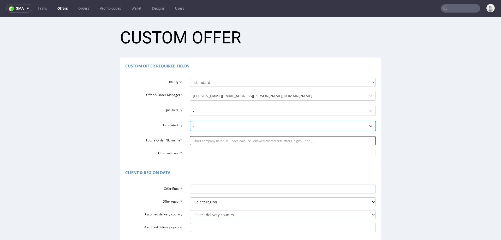
click at [230, 142] on input "Future Order Nickname *" at bounding box center [283, 140] width 186 height 9
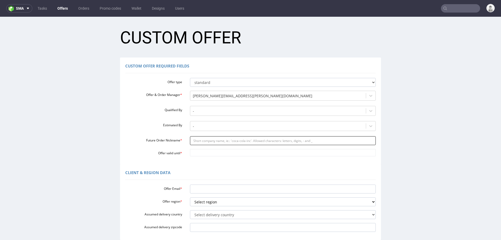
paste input "jarkwigmailcom"
type input "jarkwigmailcom"
click at [225, 150] on input "Offer valid until *" at bounding box center [283, 152] width 186 height 7
click at [215, 128] on td "24" at bounding box center [216, 129] width 8 height 8
type input "2025-09-24"
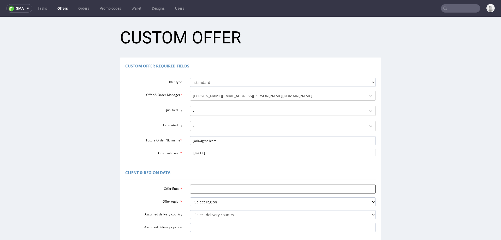
click at [203, 186] on input "Offer Email *" at bounding box center [283, 188] width 186 height 9
paste input "[EMAIL_ADDRESS][DOMAIN_NAME]"
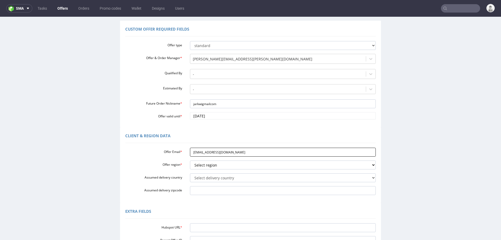
scroll to position [38, 0]
type input "[EMAIL_ADDRESS][DOMAIN_NAME]"
click at [210, 165] on select "Select region eu gb de pl fr it es" at bounding box center [283, 164] width 186 height 9
select select "pl"
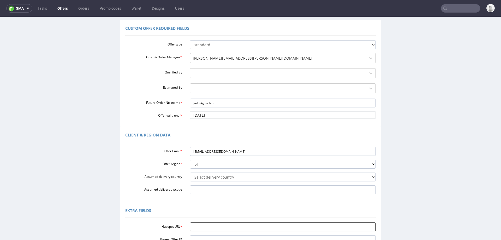
click at [195, 224] on input "Hubspot URL *" at bounding box center [283, 226] width 186 height 9
paste input "[URL][DOMAIN_NAME]"
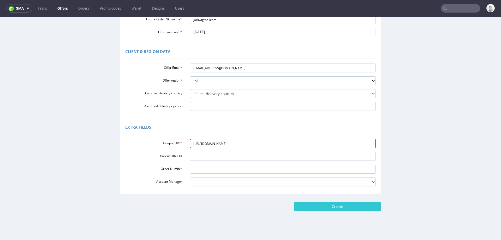
scroll to position [122, 0]
type input "[URL][DOMAIN_NAME]"
click at [324, 207] on input "Create" at bounding box center [337, 205] width 87 height 9
type input "Please wait..."
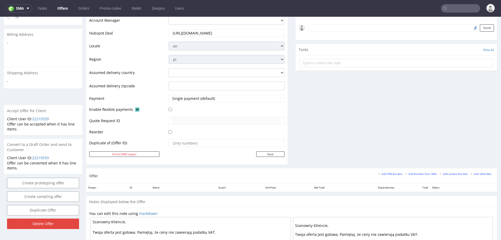
scroll to position [159, 0]
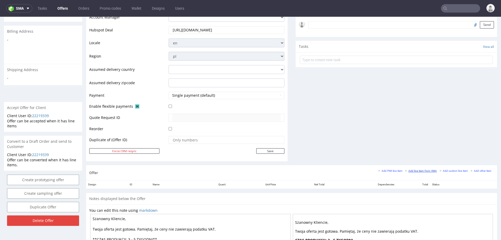
click at [409, 169] on small "Add line item from VMA" at bounding box center [421, 170] width 32 height 3
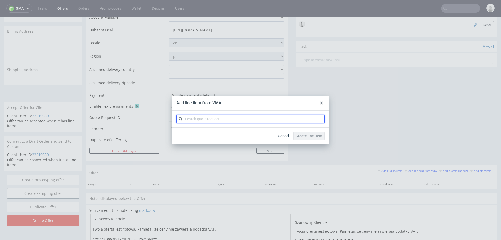
click at [283, 120] on input "text" at bounding box center [251, 119] width 148 height 8
type input "cbko"
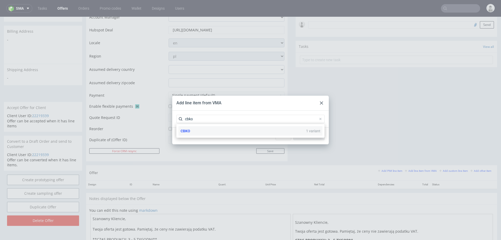
click at [261, 131] on div "CBKO 1 variant" at bounding box center [251, 130] width 144 height 9
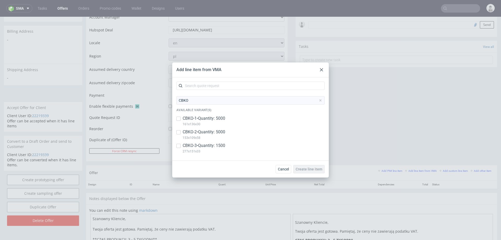
click at [204, 143] on p "CBKO-3 • Quantity: 1500" at bounding box center [204, 146] width 43 height 6
checkbox input "true"
drag, startPoint x: 208, startPoint y: 134, endPoint x: 208, endPoint y: 123, distance: 10.7
click at [208, 133] on p "CBKO-2 • Quantity: 5000" at bounding box center [204, 132] width 43 height 6
checkbox input "true"
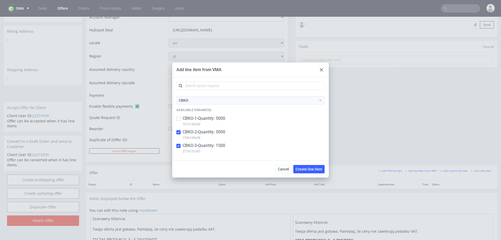
click at [209, 120] on p "CBKO-1 • Quantity: 5000" at bounding box center [204, 118] width 43 height 6
checkbox input "true"
click at [312, 169] on span "Create line item" at bounding box center [309, 169] width 27 height 4
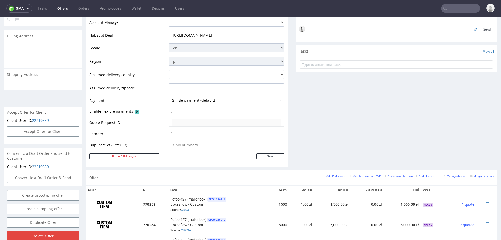
scroll to position [184, 0]
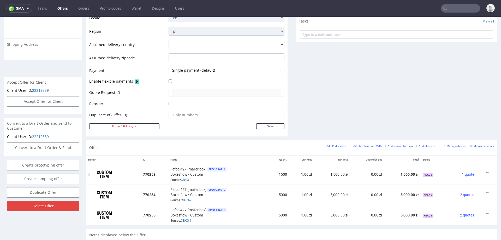
click at [487, 171] on icon at bounding box center [488, 172] width 3 height 4
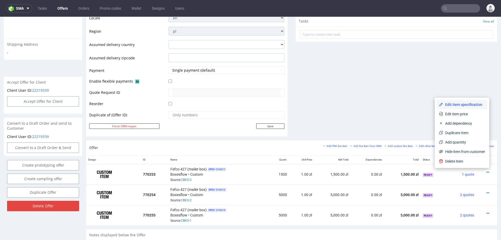
click at [474, 103] on span "Edit item specification" at bounding box center [464, 104] width 42 height 5
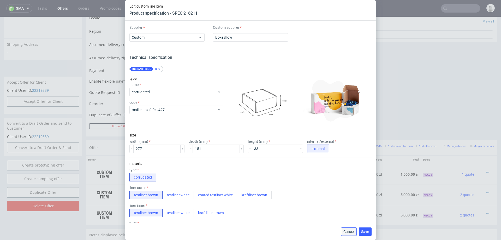
click at [347, 231] on span "Cancel" at bounding box center [349, 232] width 11 height 4
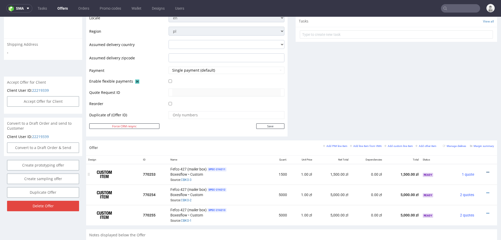
click at [487, 170] on icon at bounding box center [488, 172] width 3 height 4
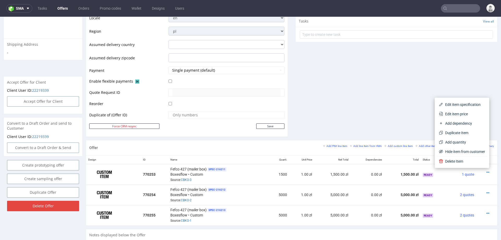
click at [462, 113] on span "Edit item price" at bounding box center [464, 113] width 42 height 5
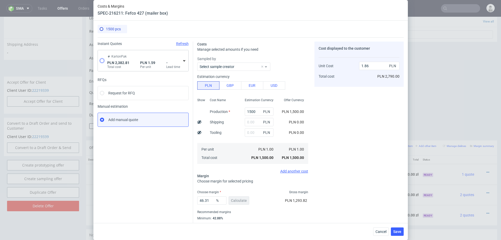
click at [102, 60] on input "radio" at bounding box center [102, 60] width 4 height 4
radio input "true"
radio input "false"
type input "1293.62"
type input "1089.19"
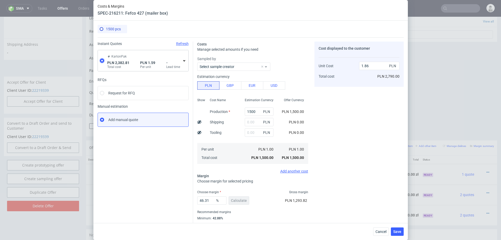
type input "1.59"
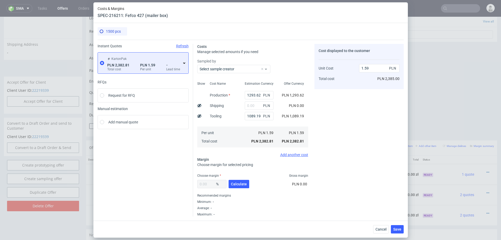
click at [184, 62] on icon at bounding box center [184, 63] width 4 height 4
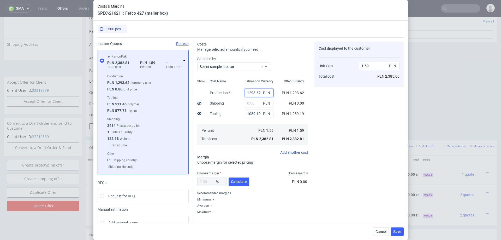
click at [254, 93] on input "1293.62" at bounding box center [259, 93] width 29 height 8
type input "2100"
type input "2.13"
type input "2100"
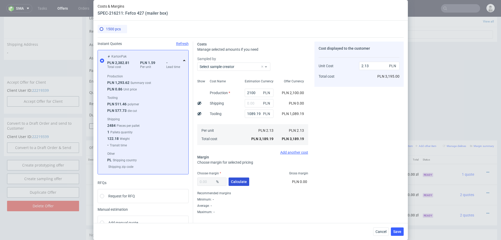
click at [240, 183] on span "Calculate" at bounding box center [239, 182] width 16 height 4
type input "41.29"
type input "3.63"
click at [210, 182] on input "41.29" at bounding box center [211, 181] width 29 height 8
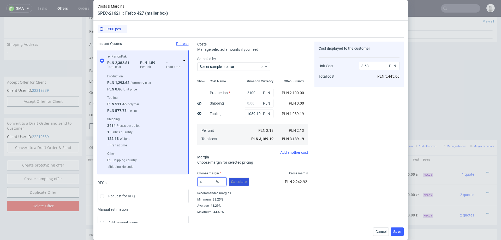
type input "40"
type input "3.55"
type input "40"
click at [367, 177] on div "Cost displayed to the customer Unit Cost Total cost 3.55 PLN PLN 5,325.00" at bounding box center [359, 128] width 89 height 172
click at [400, 233] on button "Save" at bounding box center [397, 231] width 13 height 8
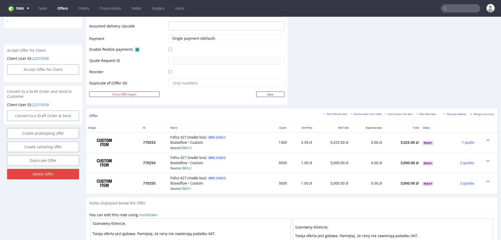
scroll to position [217, 0]
click at [487, 158] on icon at bounding box center [488, 160] width 3 height 4
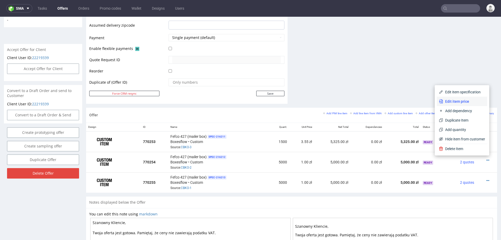
click at [458, 99] on span "Edit item price" at bounding box center [464, 101] width 42 height 5
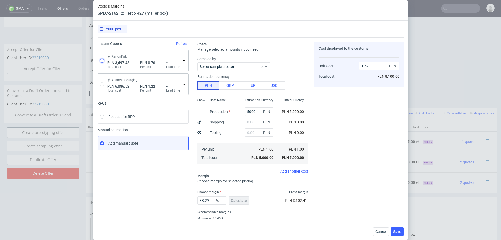
click at [102, 61] on input "radio" at bounding box center [102, 60] width 4 height 4
radio input "true"
radio input "false"
type input "2606.4300000000003"
type input "891.05"
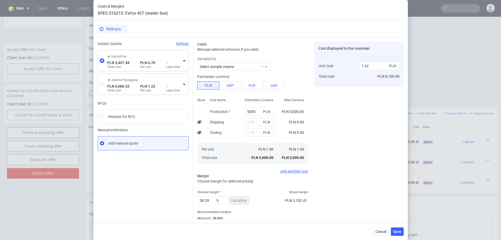
type input "0.7"
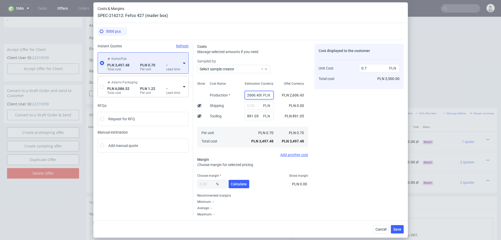
click at [254, 96] on input "2606.4300000000003" at bounding box center [259, 95] width 29 height 8
type input "4000"
type input "0.98"
type input "4000"
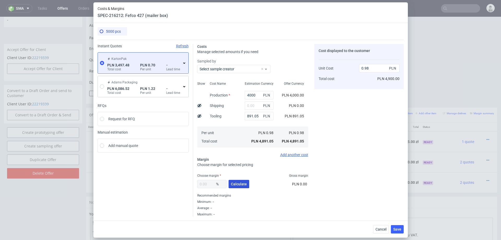
click at [241, 184] on span "Calculate" at bounding box center [239, 184] width 16 height 4
type input "38.44"
type input "1.59"
click at [211, 184] on input "38.44" at bounding box center [211, 184] width 29 height 8
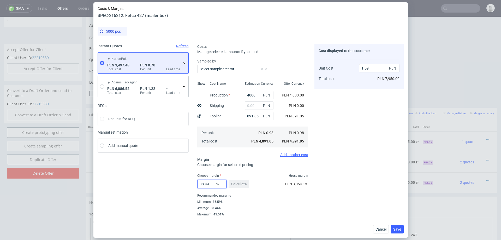
click at [211, 184] on input "38.44" at bounding box center [211, 184] width 29 height 8
type input "3"
type input "1.01"
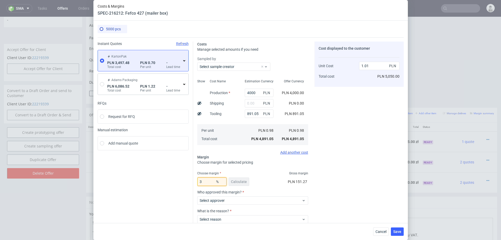
type input "38"
type input "1.58"
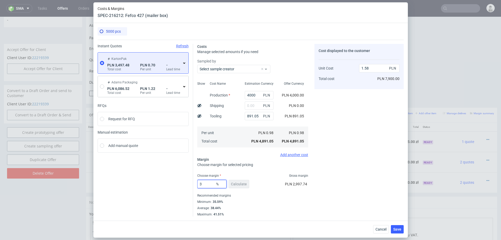
type input "37"
type input "1.55"
type input "37"
click at [363, 173] on div "Cost displayed to the customer Unit Cost Total cost 1.55 PLN PLN 7,750.00" at bounding box center [359, 130] width 89 height 172
click at [401, 232] on div "Save" at bounding box center [397, 229] width 13 height 8
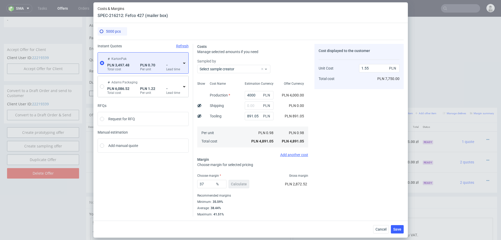
drag, startPoint x: 400, startPoint y: 226, endPoint x: 399, endPoint y: 220, distance: 6.5
click at [400, 226] on button "Save" at bounding box center [397, 229] width 13 height 8
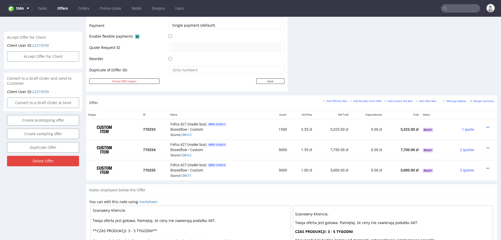
scroll to position [232, 0]
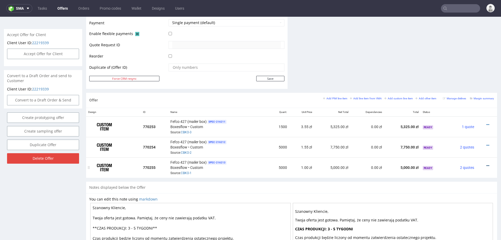
click at [487, 164] on icon at bounding box center [488, 166] width 3 height 4
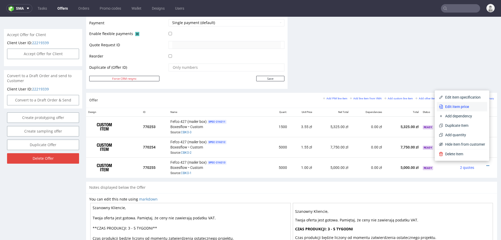
click at [469, 106] on span "Edit item price" at bounding box center [464, 106] width 42 height 5
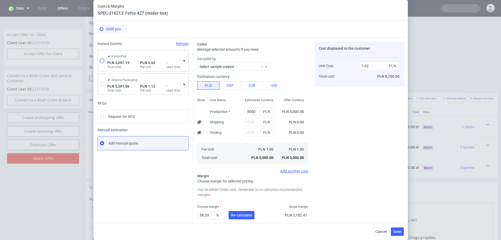
click at [101, 60] on input "radio" at bounding box center [102, 60] width 4 height 4
radio input "true"
radio input "false"
type input "2318.87"
type input "778.32"
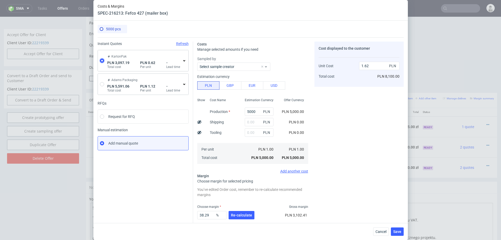
type input "0.62"
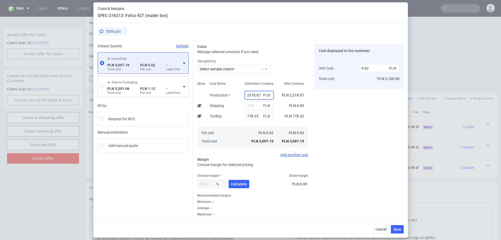
click at [260, 95] on input "2318.87" at bounding box center [259, 95] width 29 height 8
type input "36"
type input "0.16"
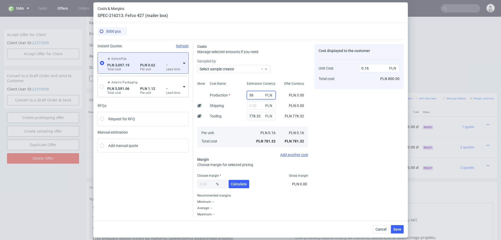
type input "360"
type input "0.17"
type input "3600"
type input "0.88"
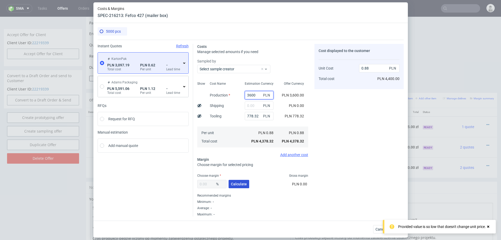
type input "3600"
click at [235, 184] on span "Calculate" at bounding box center [239, 184] width 16 height 4
type input "39.18"
type input "1.44"
click at [211, 185] on input "39.18" at bounding box center [211, 184] width 29 height 8
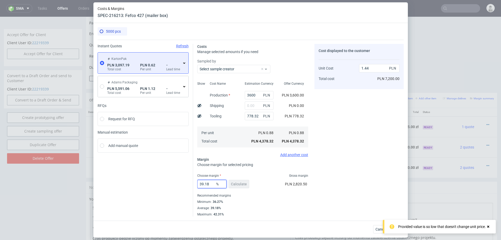
click at [211, 185] on input "39.18" at bounding box center [211, 184] width 29 height 8
type input "38"
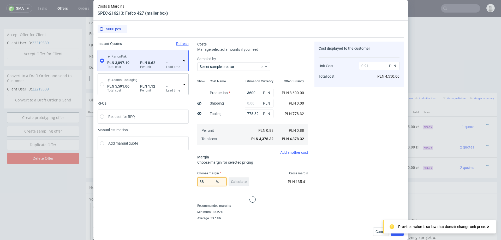
type input "1.42"
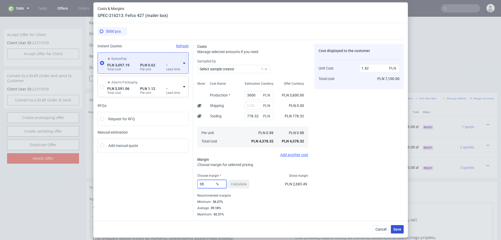
type input "38"
click at [396, 227] on span "Save" at bounding box center [398, 229] width 8 height 4
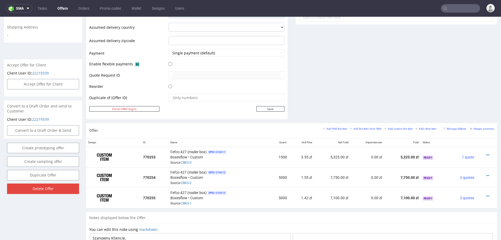
scroll to position [202, 0]
click at [487, 153] on icon at bounding box center [488, 154] width 3 height 4
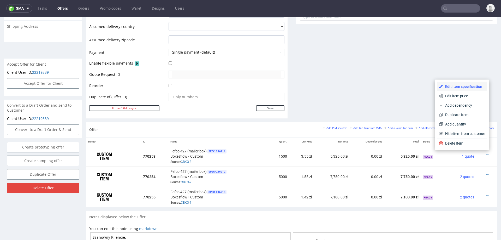
click at [462, 87] on span "Edit item specification" at bounding box center [464, 86] width 42 height 5
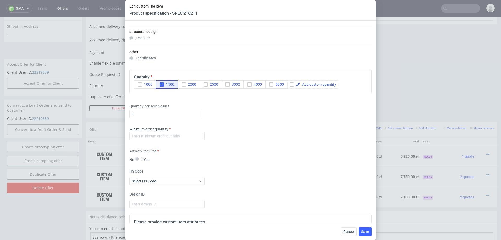
scroll to position [338, 0]
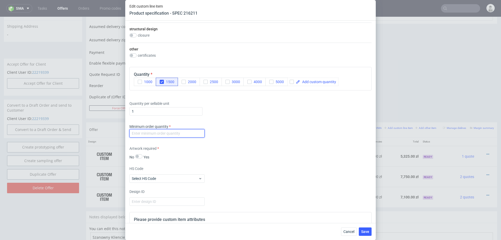
click at [174, 133] on input "number" at bounding box center [167, 133] width 75 height 8
type input "1000"
click at [237, 150] on div "Artwork required No Yes" at bounding box center [251, 153] width 242 height 14
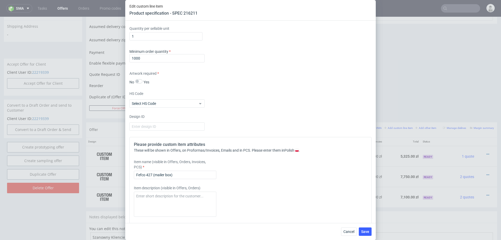
scroll to position [452, 0]
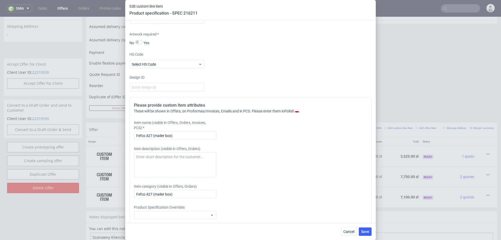
click at [186, 139] on div "Please provide custom item attributes These will be shown in Offers, on Proform…" at bounding box center [251, 168] width 242 height 141
click at [189, 134] on input "Fefco 427 (mailer box)" at bounding box center [175, 135] width 83 height 8
click at [182, 136] on input "Mailer Box + wkładka( Centralka + ładowarka)" at bounding box center [175, 135] width 83 height 8
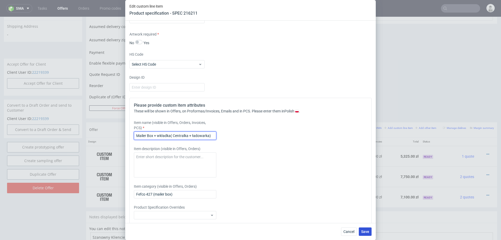
type input "Mailer Box + wkładka( Centralka + ładowarka)"
click at [366, 231] on span "Save" at bounding box center [365, 232] width 8 height 4
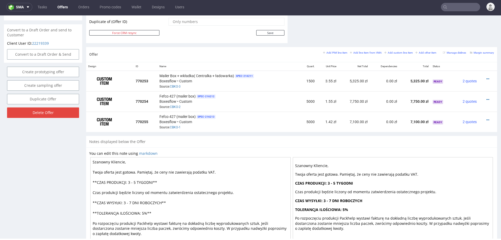
scroll to position [273, 0]
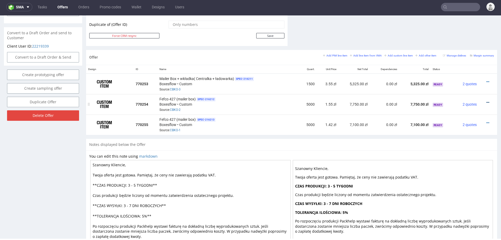
click at [487, 101] on icon at bounding box center [488, 103] width 3 height 4
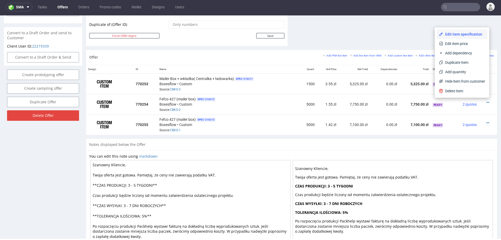
click at [458, 36] on span "Edit item specification" at bounding box center [464, 34] width 42 height 5
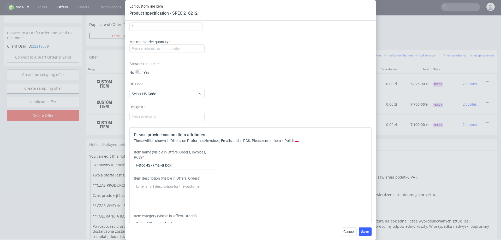
scroll to position [431, 0]
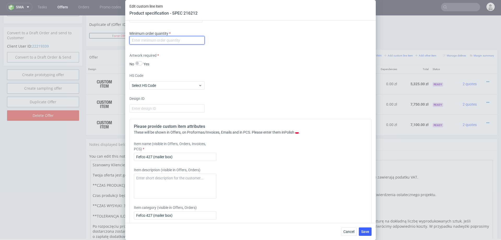
click at [167, 40] on input "number" at bounding box center [167, 40] width 75 height 8
type input "1000"
click at [251, 79] on div "HS Code Select HS Code" at bounding box center [251, 81] width 242 height 17
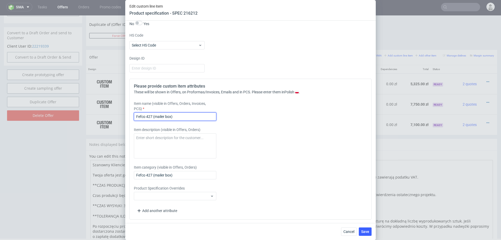
click at [190, 113] on input "Fefco 427 (mailer box)" at bounding box center [175, 116] width 83 height 8
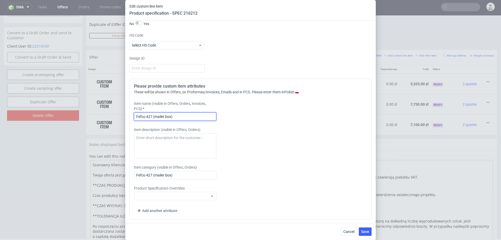
paste input "Mailer Box + wkładka( Centralka + ładowarka"
drag, startPoint x: 173, startPoint y: 115, endPoint x: 209, endPoint y: 116, distance: 36.6
click at [209, 116] on input "Mailer Box + wkładka( Centralka + ładowarka)" at bounding box center [175, 116] width 83 height 8
click at [166, 115] on input "Mailer Box + wkładka( Głowica)" at bounding box center [175, 116] width 83 height 8
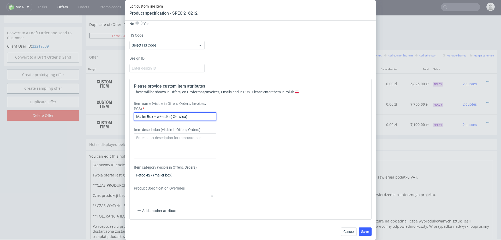
click at [166, 115] on input "Mailer Box + wkładka( Głowica)" at bounding box center [175, 116] width 83 height 8
type input "Mailer Box + wkładka( Głowica)"
click at [367, 232] on span "Save" at bounding box center [365, 232] width 8 height 4
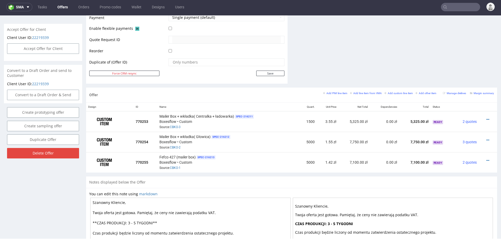
scroll to position [238, 0]
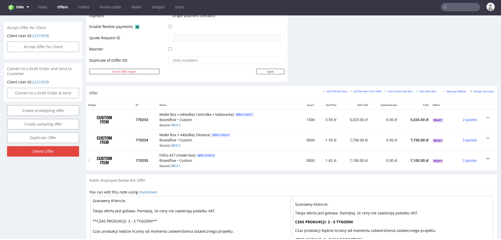
click at [487, 157] on icon at bounding box center [488, 159] width 3 height 4
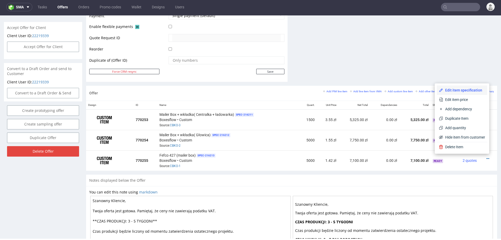
click at [462, 90] on span "Edit item specification" at bounding box center [464, 89] width 42 height 5
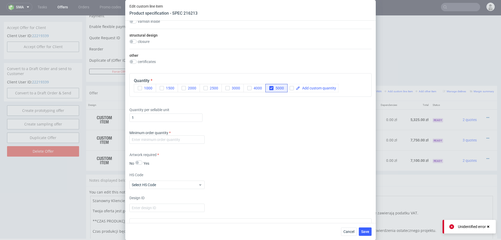
scroll to position [332, 0]
click at [196, 139] on input "number" at bounding box center [167, 139] width 75 height 8
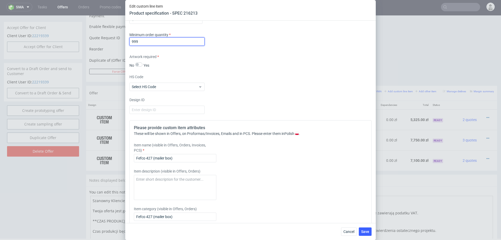
scroll to position [430, 0]
type input "999"
click at [169, 155] on input "Fefco 427 (mailer box)" at bounding box center [175, 157] width 83 height 8
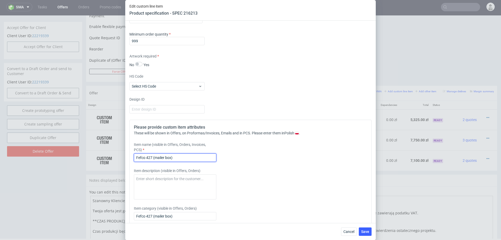
click at [169, 155] on input "Fefco 427 (mailer box)" at bounding box center [175, 157] width 83 height 8
paste input "Mailer Box + wkładka( Głowica"
click at [180, 156] on input "Mailer Box + wkładka( Głowica)" at bounding box center [175, 157] width 83 height 8
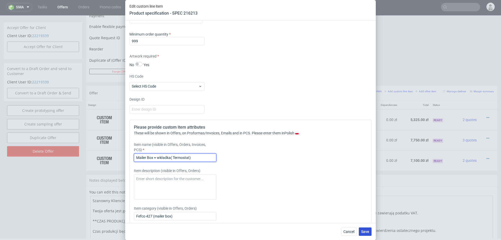
type input "Mailer Box + wkładka( Termostat)"
click at [367, 230] on span "Save" at bounding box center [365, 232] width 8 height 4
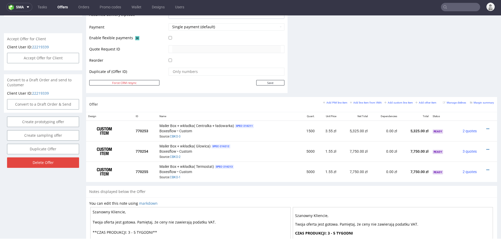
scroll to position [213, 0]
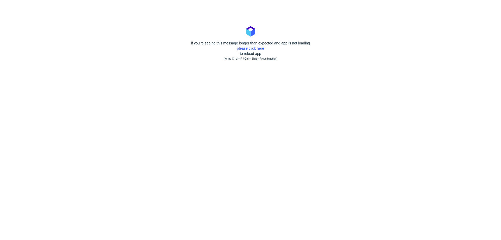
click at [252, 49] on link "please click here" at bounding box center [250, 48] width 27 height 4
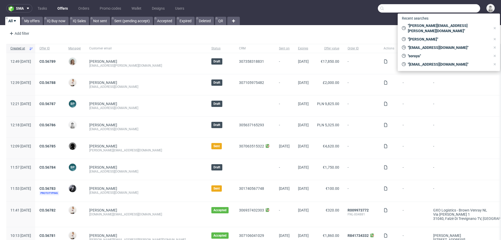
click at [449, 8] on input "text" at bounding box center [429, 8] width 102 height 8
paste input "[EMAIL_ADDRESS][DOMAIN_NAME]"
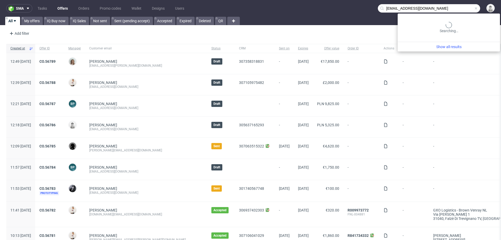
type input "[EMAIL_ADDRESS][DOMAIN_NAME]"
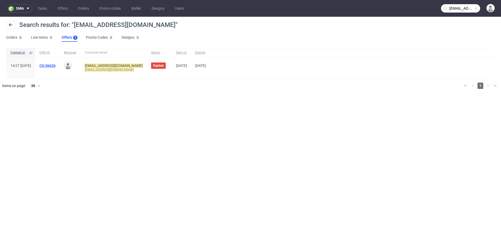
click at [56, 63] on link "CO.56626" at bounding box center [47, 65] width 16 height 4
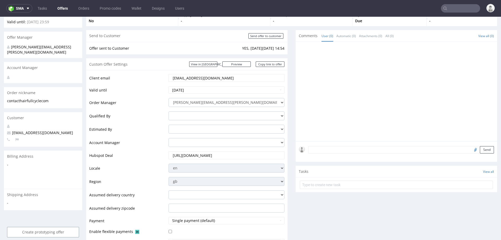
scroll to position [283, 0]
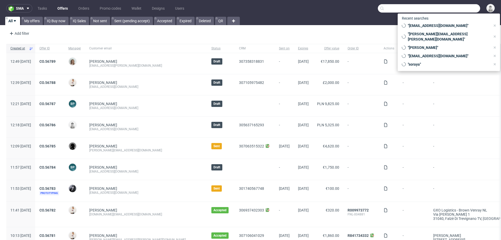
click at [334, 7] on input "text" at bounding box center [429, 8] width 102 height 8
paste input "[PERSON_NAME][EMAIL_ADDRESS][DOMAIN_NAME]"
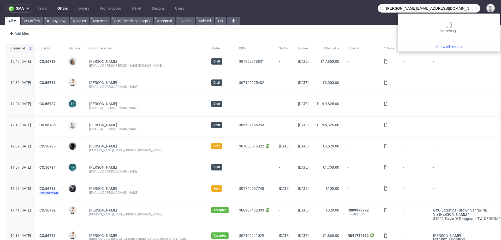
type input "[PERSON_NAME][EMAIL_ADDRESS][DOMAIN_NAME]"
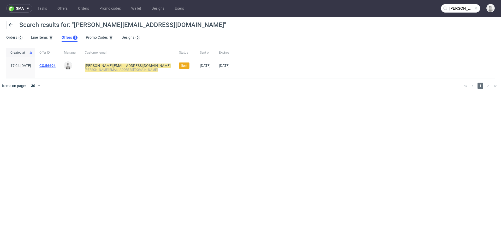
click at [56, 64] on link "CO.56694" at bounding box center [47, 65] width 16 height 4
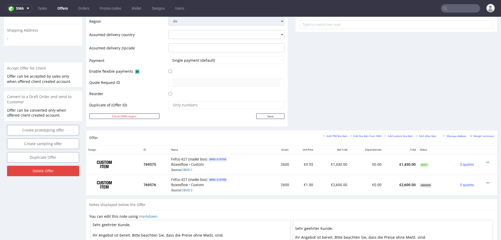
scroll to position [209, 0]
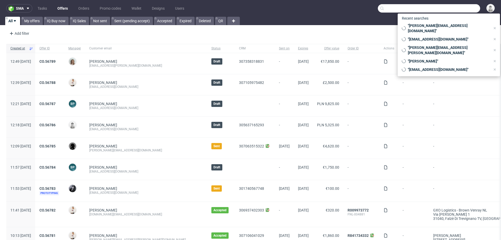
click at [460, 9] on input "text" at bounding box center [429, 8] width 102 height 8
paste input "[EMAIL_ADDRESS][DOMAIN_NAME]"
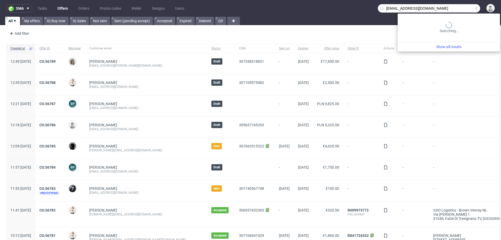
type input "[EMAIL_ADDRESS][DOMAIN_NAME]"
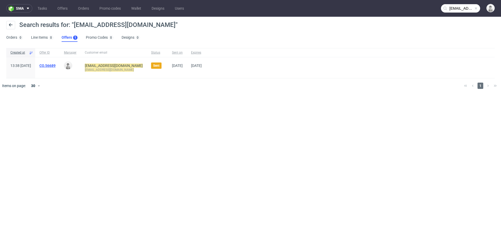
click at [56, 65] on link "CO.56689" at bounding box center [47, 65] width 16 height 4
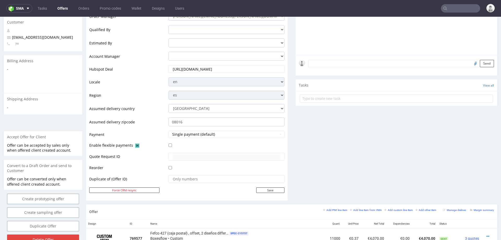
scroll to position [124, 0]
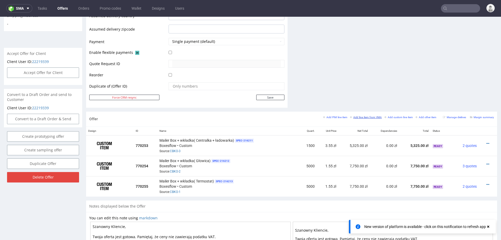
scroll to position [2, 0]
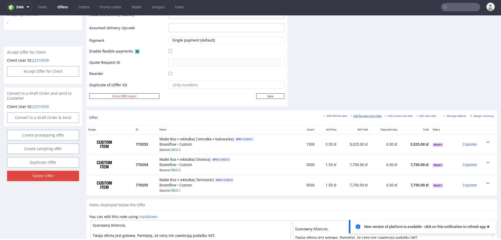
click at [352, 116] on link "Add line item from VMA" at bounding box center [366, 116] width 32 height 4
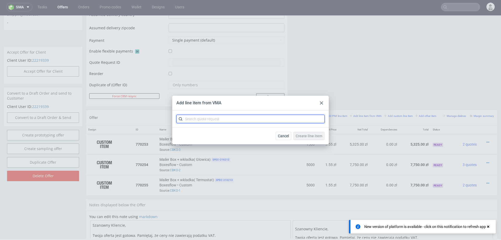
click at [234, 119] on input "text" at bounding box center [251, 119] width 148 height 8
type input "cbko"
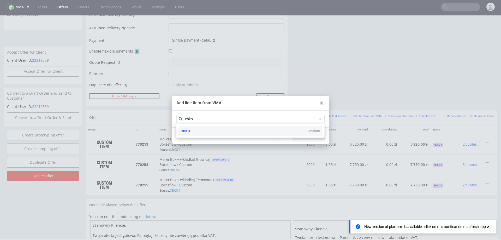
click at [220, 128] on div "CBKO 1 variant" at bounding box center [251, 130] width 144 height 9
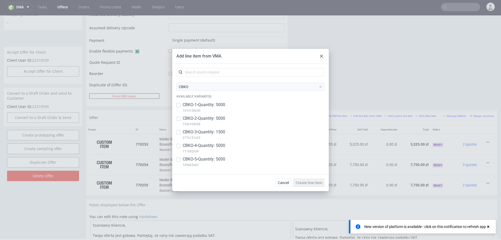
drag, startPoint x: 206, startPoint y: 157, endPoint x: 210, endPoint y: 147, distance: 10.7
click at [206, 157] on p "CBKO-5 • Quantity: 5000" at bounding box center [204, 159] width 43 height 6
checkbox input "true"
click at [211, 143] on p "CBKO-4 • Quantity: 5000" at bounding box center [204, 146] width 43 height 6
checkbox input "true"
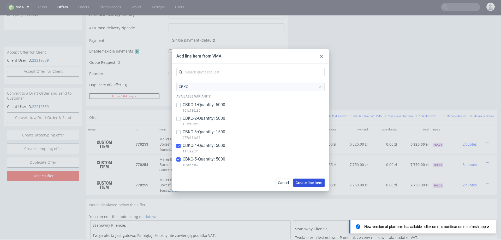
click at [315, 183] on span "Create line item" at bounding box center [309, 183] width 27 height 4
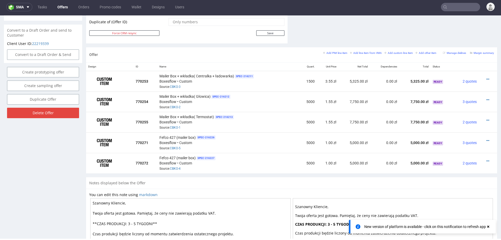
scroll to position [277, 0]
click at [487, 138] on icon at bounding box center [488, 140] width 3 height 4
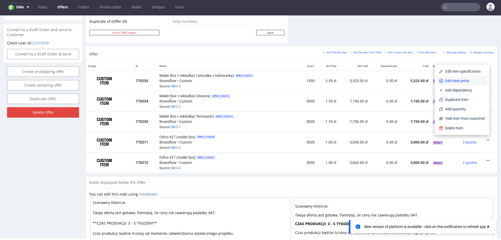
click at [456, 81] on span "Edit item price" at bounding box center [464, 80] width 42 height 5
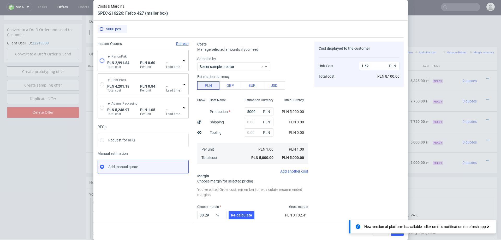
click at [100, 61] on input "radio" at bounding box center [102, 60] width 4 height 4
radio input "true"
radio input "false"
type input "2314.46"
type input "677.38"
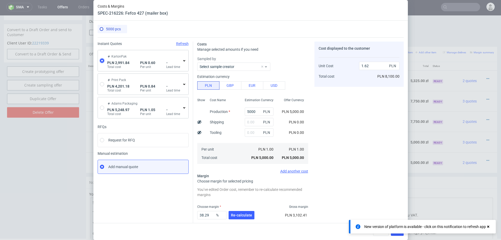
type input "0.6"
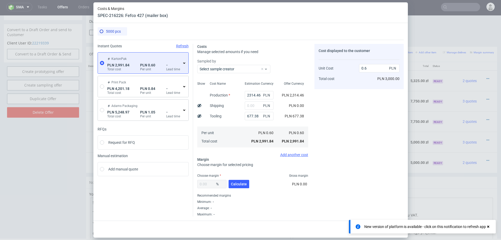
click at [185, 63] on icon at bounding box center [184, 63] width 4 height 4
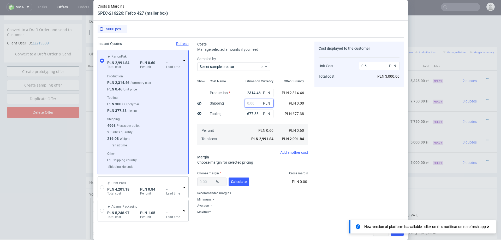
click at [250, 104] on input "text" at bounding box center [259, 103] width 29 height 8
type input "350"
type input "0.67"
type input "350"
click at [237, 183] on span "Calculate" at bounding box center [239, 182] width 16 height 4
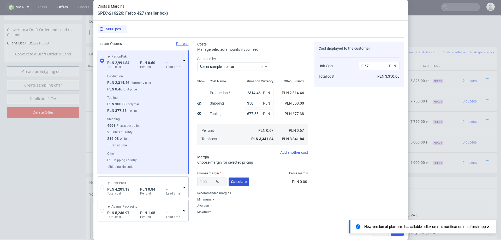
type input "40.97"
type input "1.14"
click at [211, 180] on input "40.97" at bounding box center [211, 181] width 29 height 8
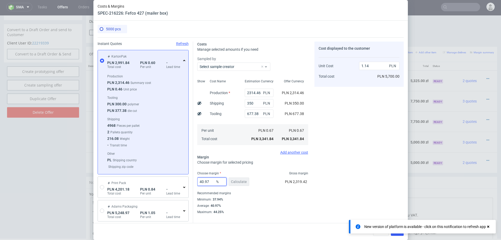
type input "3"
type input "0.69"
type input "39"
type input "1.1"
type input "38"
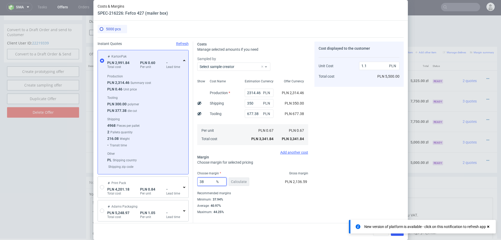
type input "1.08"
type input "38"
click at [361, 167] on div "Cost displayed to the customer Unit Cost Total cost 1.08 PLN PLN 5,400.00" at bounding box center [359, 128] width 89 height 172
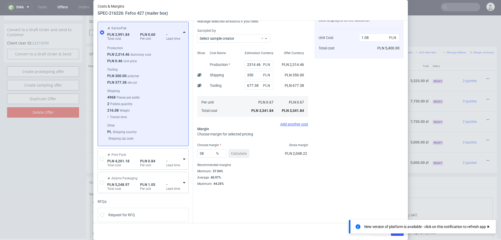
scroll to position [58, 0]
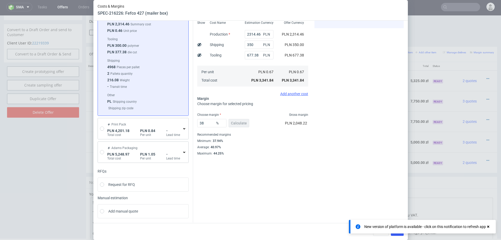
click at [489, 225] on icon at bounding box center [488, 226] width 5 height 4
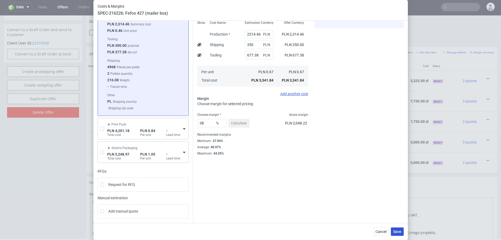
click at [398, 231] on span "Save" at bounding box center [398, 232] width 8 height 4
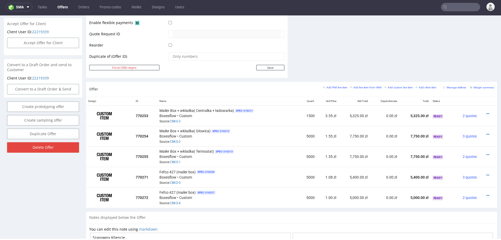
scroll to position [242, 0]
click at [487, 111] on icon at bounding box center [488, 113] width 3 height 4
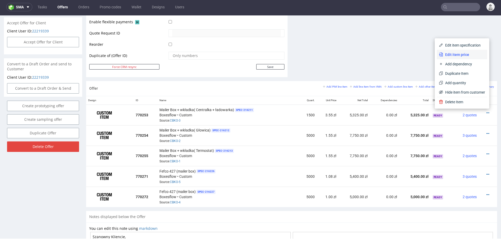
click at [451, 54] on span "Edit item price" at bounding box center [464, 54] width 42 height 5
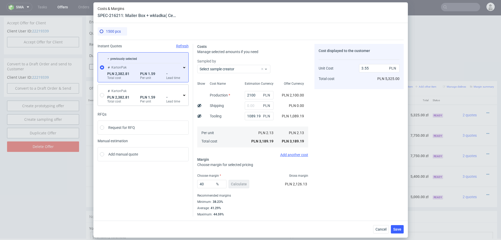
click at [184, 65] on icon at bounding box center [184, 67] width 4 height 4
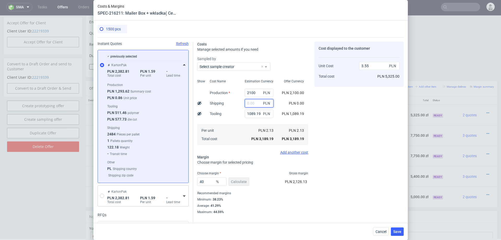
click at [253, 105] on input "text" at bounding box center [259, 103] width 29 height 8
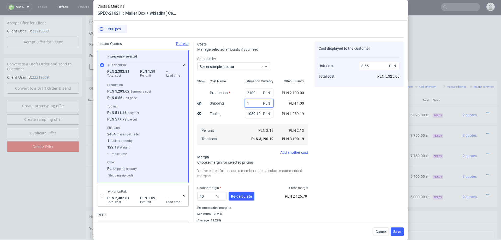
type input "16"
type input "3.56"
type input "160"
type input "3.73"
type input "1"
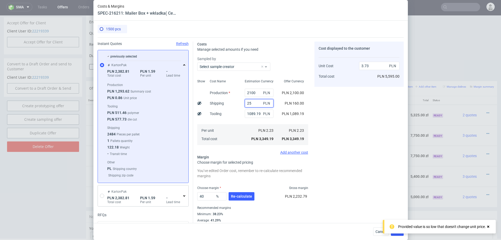
type input "250"
type input "3.83"
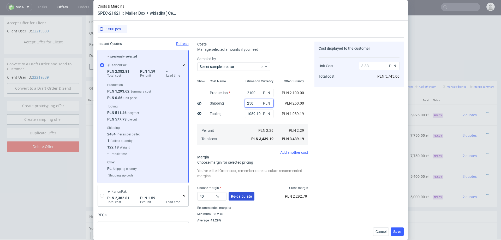
type input "250"
click at [241, 196] on span "Re-calculate" at bounding box center [241, 196] width 21 height 4
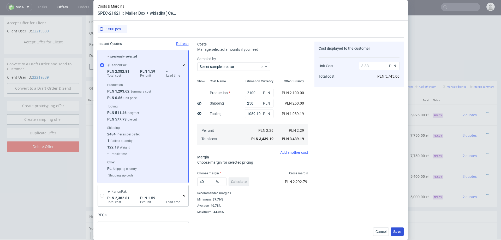
click at [398, 231] on span "Save" at bounding box center [398, 232] width 8 height 4
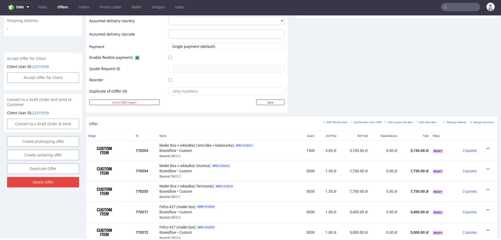
scroll to position [209, 0]
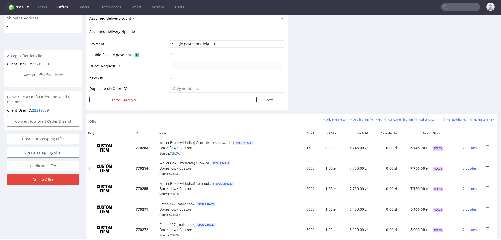
click at [487, 165] on icon at bounding box center [488, 167] width 3 height 4
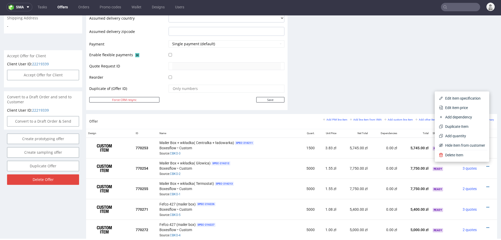
click at [465, 107] on span "Edit item price" at bounding box center [464, 107] width 42 height 5
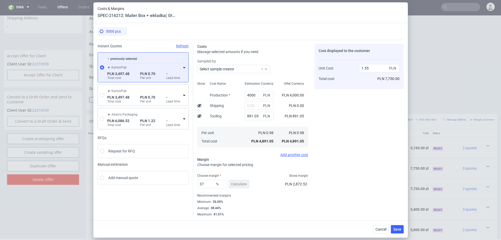
click at [185, 67] on icon at bounding box center [184, 67] width 4 height 4
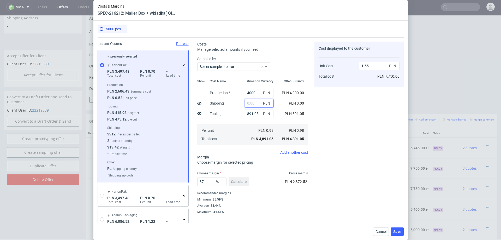
click at [258, 104] on input "text" at bounding box center [259, 103] width 29 height 8
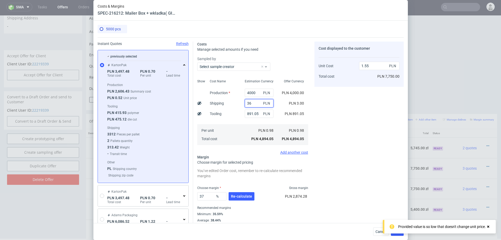
type input "360"
type input "1.67"
type input "360"
click at [232, 192] on button "Re-calculate" at bounding box center [242, 196] width 26 height 8
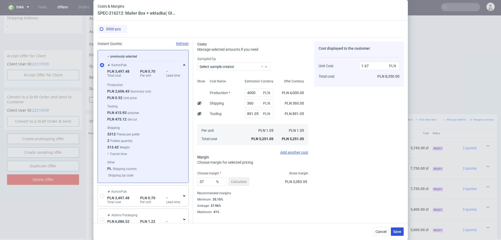
click at [396, 231] on span "Save" at bounding box center [398, 232] width 8 height 4
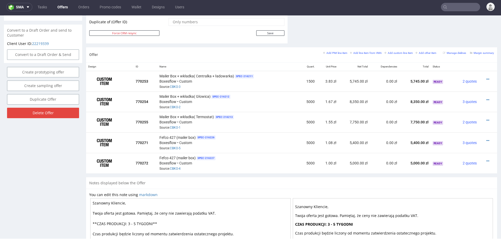
scroll to position [272, 0]
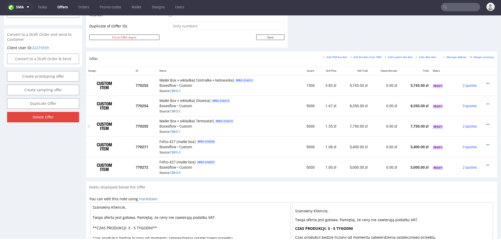
click at [485, 122] on div at bounding box center [486, 124] width 11 height 5
click at [487, 122] on icon at bounding box center [488, 124] width 3 height 4
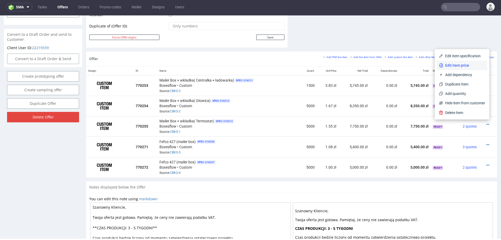
click at [465, 65] on span "Edit item price" at bounding box center [464, 65] width 42 height 5
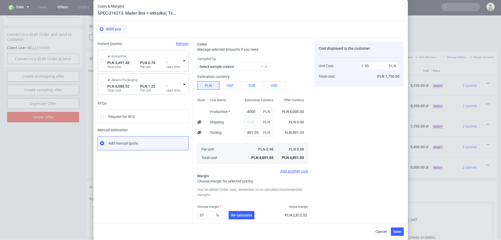
click at [183, 60] on icon at bounding box center [184, 60] width 4 height 4
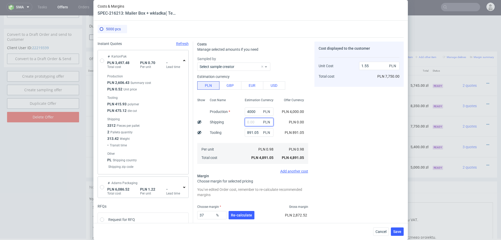
click at [253, 125] on input "text" at bounding box center [259, 122] width 29 height 8
type input "380"
type input "1.68"
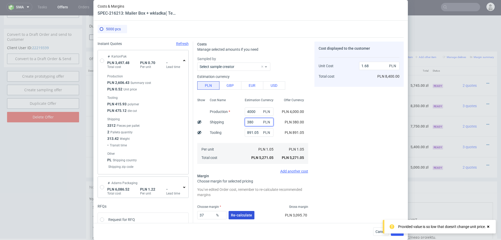
type input "380"
drag, startPoint x: 244, startPoint y: 214, endPoint x: 252, endPoint y: 212, distance: 8.6
click at [244, 214] on span "Re-calculate" at bounding box center [241, 215] width 21 height 4
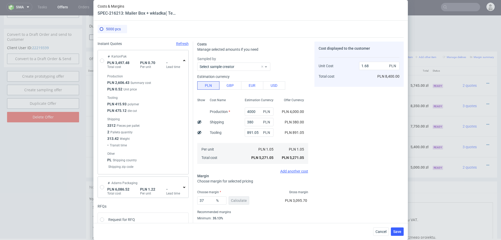
scroll to position [35, 0]
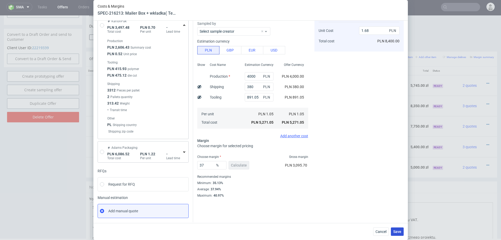
click at [398, 231] on span "Save" at bounding box center [398, 232] width 8 height 4
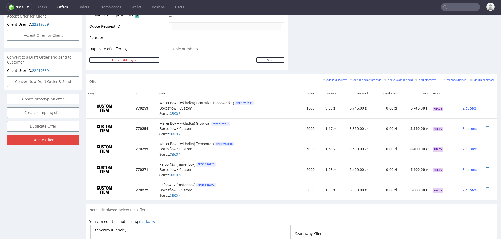
scroll to position [250, 0]
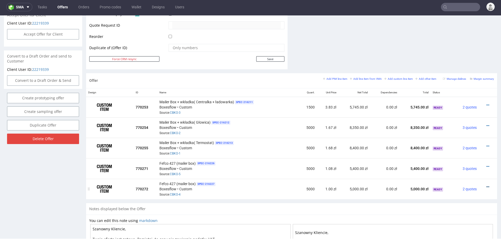
click at [487, 185] on icon at bounding box center [488, 187] width 3 height 4
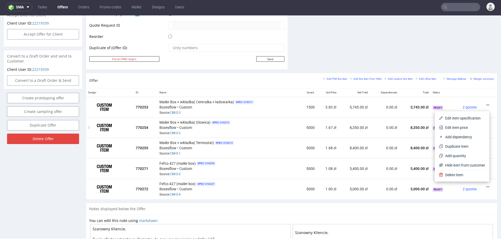
click at [473, 128] on span "Edit item price" at bounding box center [464, 127] width 42 height 5
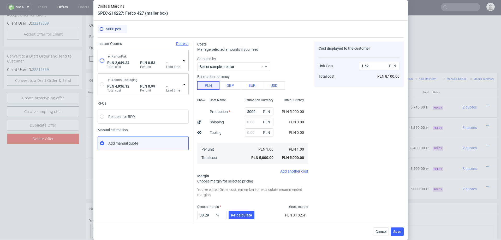
click at [101, 60] on input "radio" at bounding box center [102, 60] width 4 height 4
radio input "true"
radio input "false"
type input "1798.7200000000003"
type input "850.62"
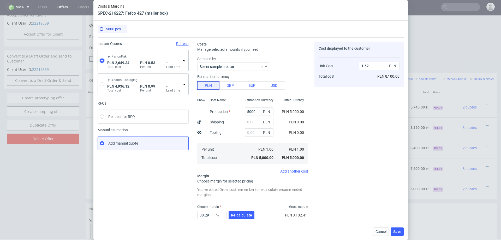
type input "0.53"
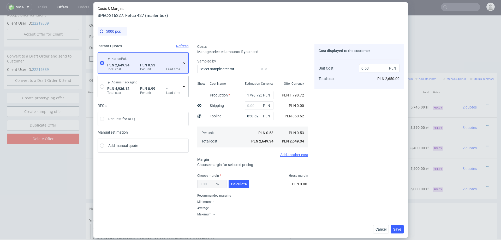
click at [184, 63] on icon at bounding box center [184, 63] width 4 height 4
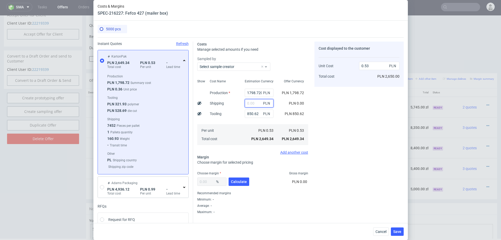
click at [253, 105] on input "text" at bounding box center [259, 103] width 29 height 8
type input "160"
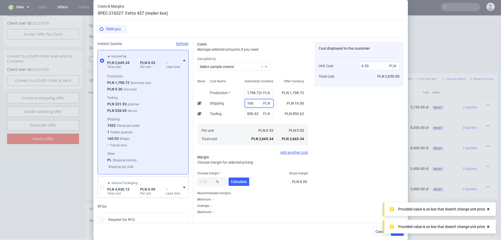
type input "0.56"
type input "160"
click at [238, 183] on span "Calculate" at bounding box center [239, 182] width 16 height 4
type input "42.13"
type input "0.97"
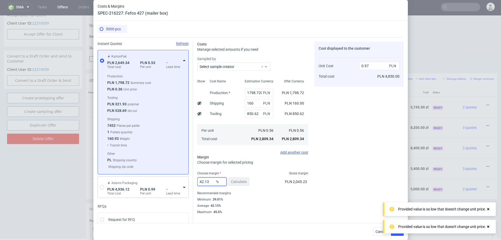
click at [207, 184] on input "42.13" at bounding box center [211, 181] width 29 height 8
click at [206, 183] on input "42.13" at bounding box center [211, 181] width 29 height 8
type input "40"
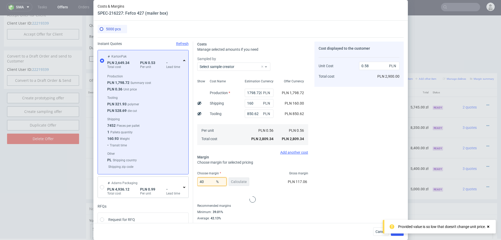
type input "0.93"
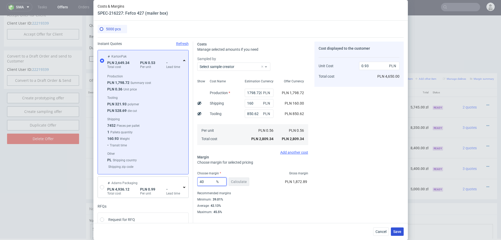
type input "40"
click at [395, 229] on button "Save" at bounding box center [397, 231] width 13 height 8
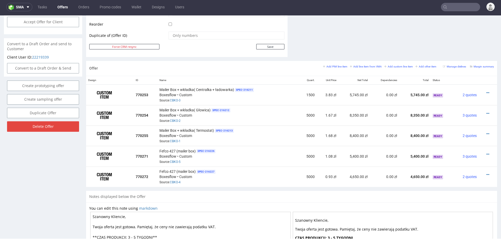
scroll to position [265, 0]
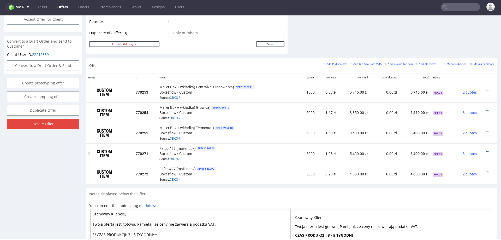
click at [487, 150] on icon at bounding box center [488, 152] width 3 height 4
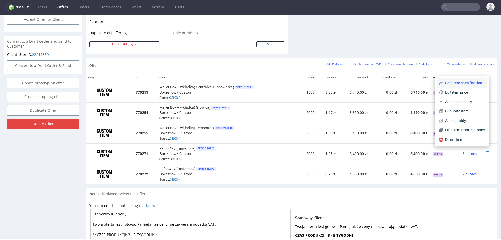
click at [471, 80] on li "Edit item specification" at bounding box center [462, 82] width 50 height 9
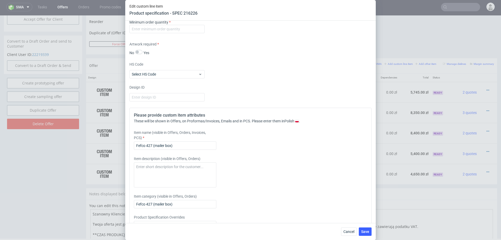
scroll to position [471, 0]
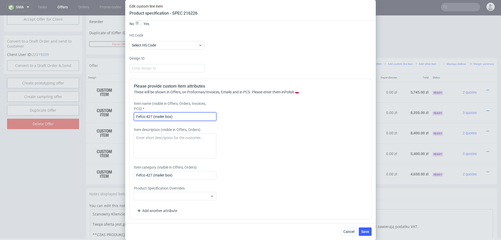
click at [188, 113] on input "Fefco 427 (mailer box)" at bounding box center [175, 116] width 83 height 8
click at [178, 117] on input "Fefco 427 (mailer box)" at bounding box center [175, 116] width 83 height 8
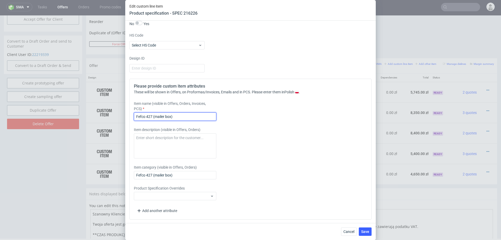
click at [178, 117] on input "Fefco 427 (mailer box)" at bounding box center [175, 116] width 83 height 8
click at [172, 114] on input "Mailer Box ( Głowica) bez wkładki" at bounding box center [175, 116] width 83 height 8
type input "Mailer Box ( Głowica) bez wkładki"
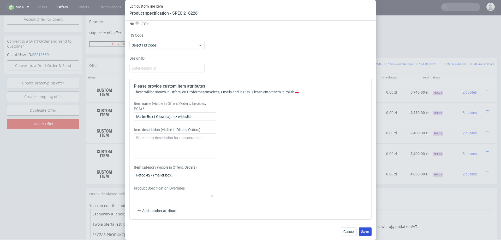
click at [369, 231] on span "Save" at bounding box center [365, 232] width 8 height 4
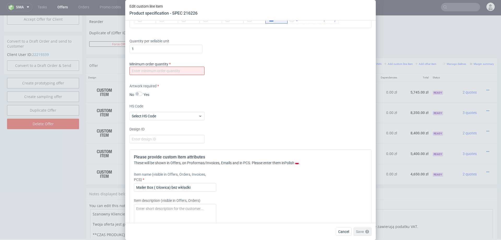
scroll to position [392, 0]
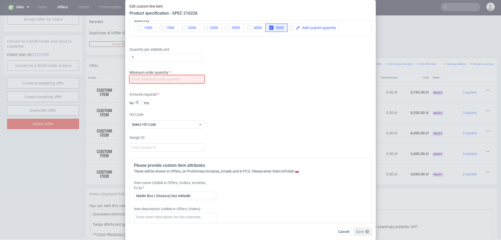
click at [183, 77] on input "number" at bounding box center [167, 79] width 75 height 8
type input "100"
click at [247, 105] on div "Supplier Custom Custom supplier Boxesflow Technical specification Instant price…" at bounding box center [250, 122] width 251 height 202
click at [367, 230] on span "Save" at bounding box center [365, 232] width 8 height 4
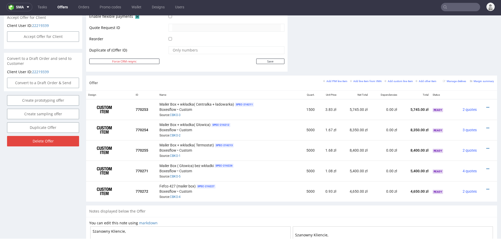
scroll to position [251, 0]
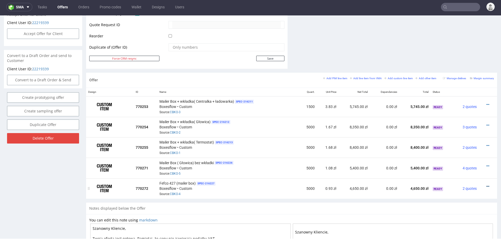
click at [487, 184] on icon at bounding box center [488, 186] width 3 height 4
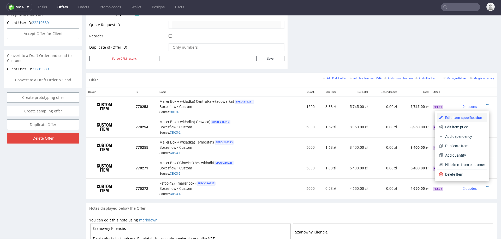
click at [446, 120] on span "Edit item specification" at bounding box center [464, 117] width 42 height 5
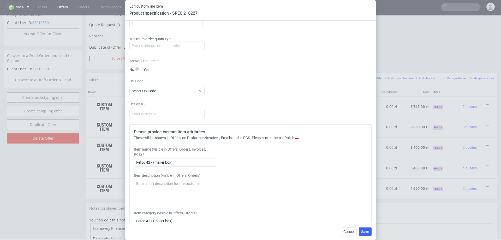
scroll to position [471, 0]
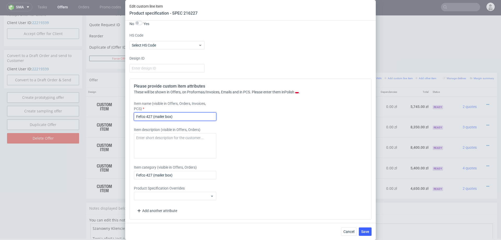
click at [188, 118] on input "Fefco 427 (mailer box)" at bounding box center [175, 116] width 83 height 8
paste input "Mailer Box ( Głowica) bez wkładki"
click at [163, 117] on input "Mailer Box ( Głowica) bez wkładki" at bounding box center [175, 116] width 83 height 8
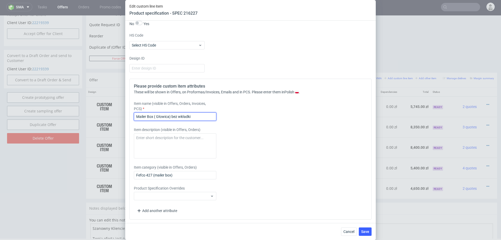
click at [163, 117] on input "Mailer Box ( Głowica) bez wkładki" at bounding box center [175, 116] width 83 height 8
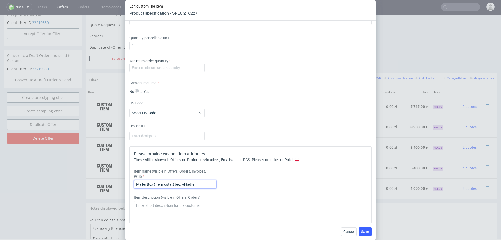
scroll to position [403, 0]
type input "Mailer Box ( Termostat) bez wkładki"
click at [184, 65] on input "number" at bounding box center [167, 68] width 75 height 8
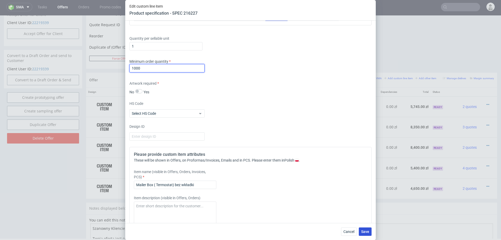
type input "1000"
click at [366, 230] on span "Save" at bounding box center [365, 232] width 8 height 4
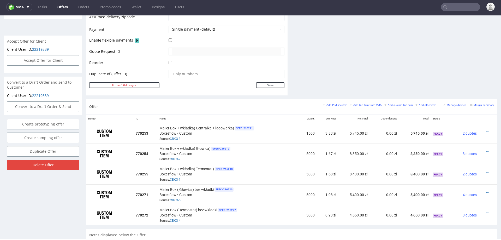
scroll to position [225, 0]
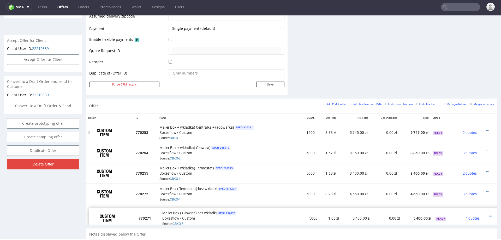
drag, startPoint x: 91, startPoint y: 194, endPoint x: 93, endPoint y: 124, distance: 69.8
drag, startPoint x: 91, startPoint y: 194, endPoint x: 90, endPoint y: 164, distance: 30.0
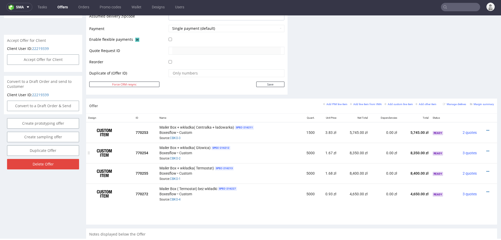
drag, startPoint x: 89, startPoint y: 194, endPoint x: 102, endPoint y: 146, distance: 49.0
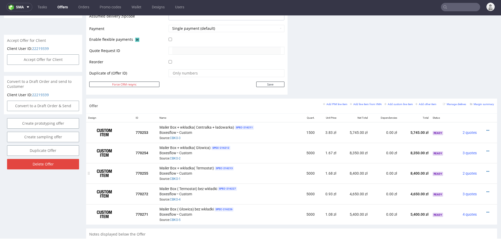
scroll to position [237, 0]
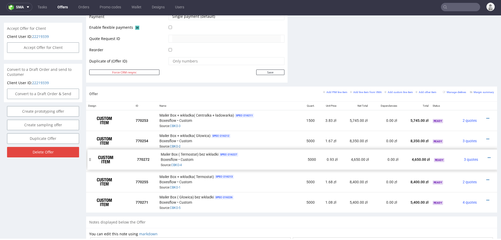
drag, startPoint x: 90, startPoint y: 179, endPoint x: 91, endPoint y: 157, distance: 21.7
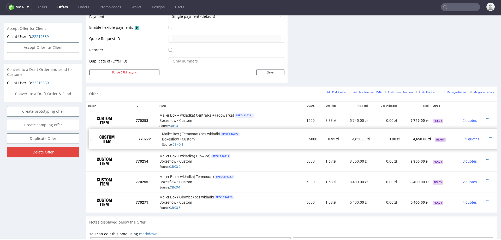
drag, startPoint x: 91, startPoint y: 163, endPoint x: 93, endPoint y: 141, distance: 22.1
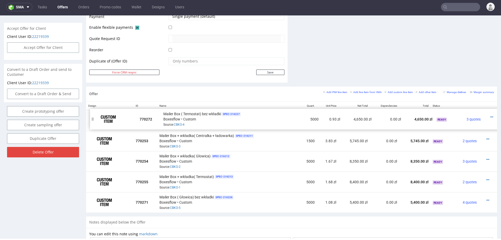
drag, startPoint x: 90, startPoint y: 140, endPoint x: 94, endPoint y: 118, distance: 21.8
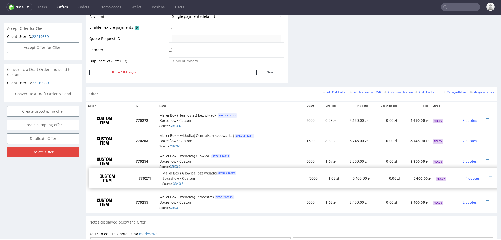
drag, startPoint x: 90, startPoint y: 201, endPoint x: 92, endPoint y: 177, distance: 24.1
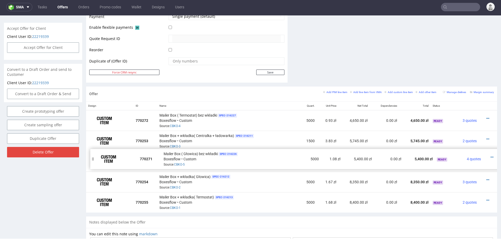
drag, startPoint x: 91, startPoint y: 180, endPoint x: 95, endPoint y: 157, distance: 22.8
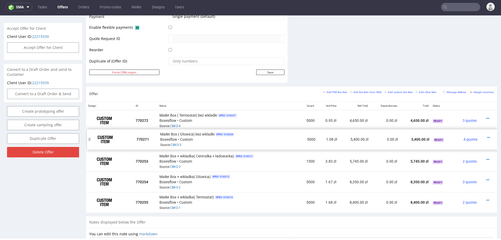
drag, startPoint x: 91, startPoint y: 159, endPoint x: 92, endPoint y: 138, distance: 21.2
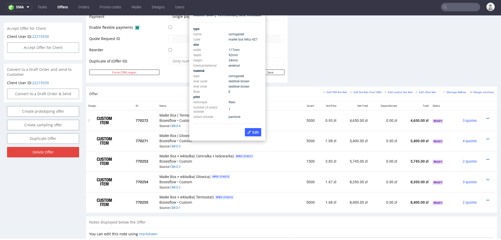
scroll to position [224, 0]
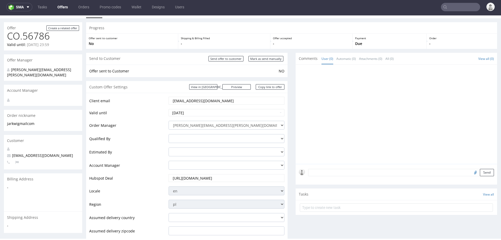
scroll to position [2, 0]
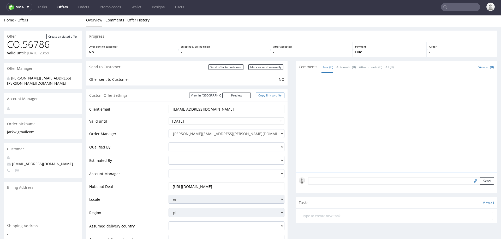
click at [261, 93] on link "Copy link to offer" at bounding box center [270, 94] width 29 height 5
click at [261, 95] on link "Copy link to offer" at bounding box center [270, 94] width 29 height 5
click at [259, 67] on input "Mark as send manually" at bounding box center [266, 66] width 35 height 5
type input "In progress..."
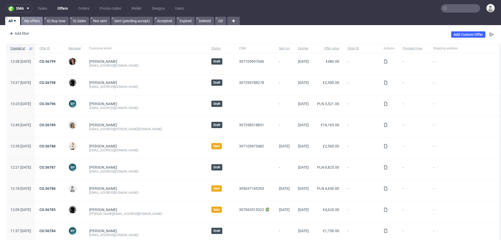
click at [30, 22] on link "My offers" at bounding box center [32, 21] width 22 height 8
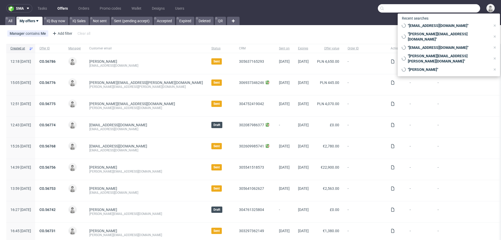
drag, startPoint x: 459, startPoint y: 9, endPoint x: 456, endPoint y: 8, distance: 2.8
click at [456, 8] on input "text" at bounding box center [429, 8] width 102 height 8
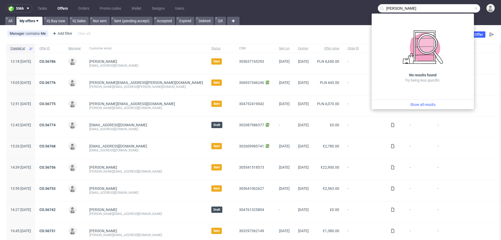
click at [384, 7] on input "[PERSON_NAME]" at bounding box center [429, 8] width 102 height 8
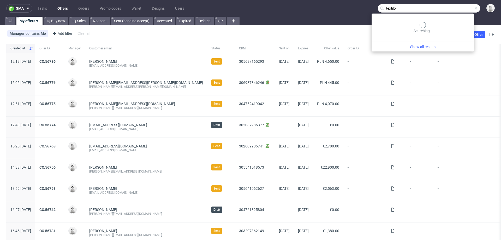
type input "textilo"
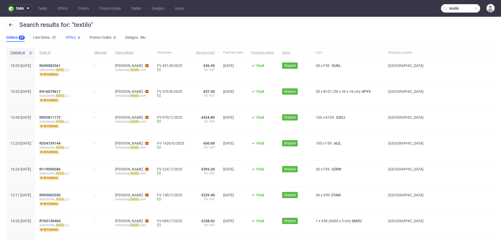
click at [70, 37] on link "Offers 6" at bounding box center [74, 37] width 16 height 8
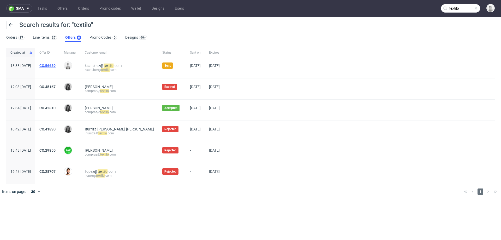
click at [56, 67] on link "CO.56689" at bounding box center [47, 65] width 16 height 4
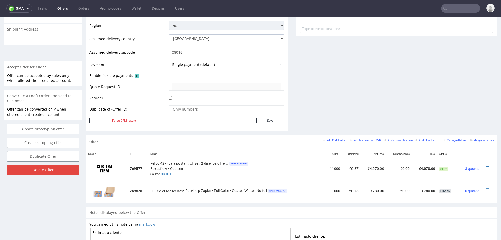
scroll to position [195, 0]
click at [487, 164] on icon at bounding box center [488, 166] width 3 height 4
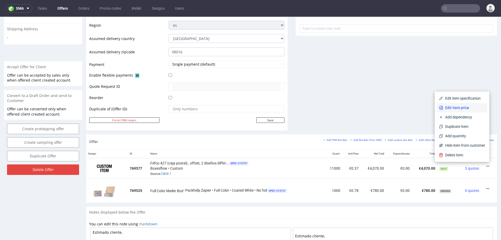
click at [474, 105] on span "Edit item price" at bounding box center [464, 107] width 42 height 5
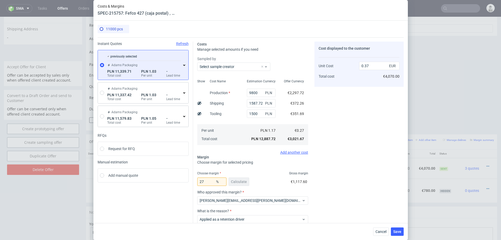
click at [185, 66] on icon at bounding box center [184, 65] width 4 height 4
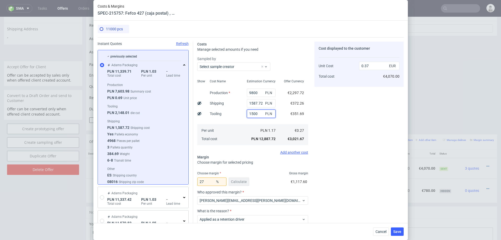
click at [254, 115] on input "1500" at bounding box center [261, 113] width 29 height 8
type input "2150"
type input "0.4"
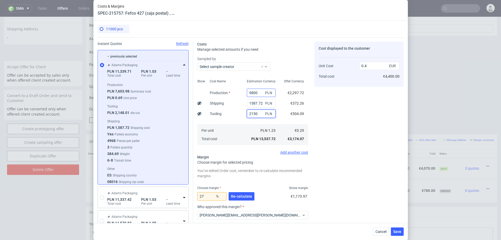
type input "2150"
click at [260, 91] on input "9800" at bounding box center [261, 93] width 29 height 8
type input "7"
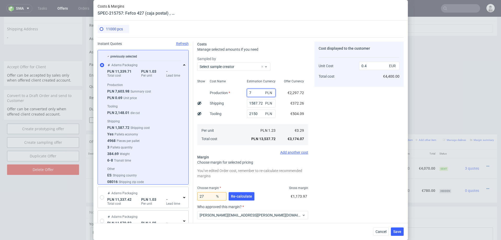
type input "0.11"
type input "7600"
type input "0.33"
type input "7600"
click at [229, 97] on div "Production" at bounding box center [220, 92] width 29 height 10
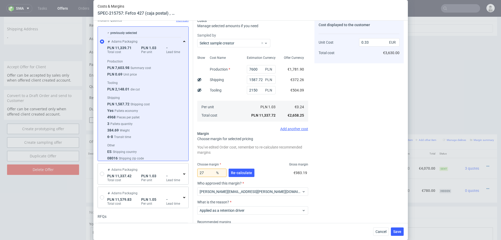
scroll to position [25, 0]
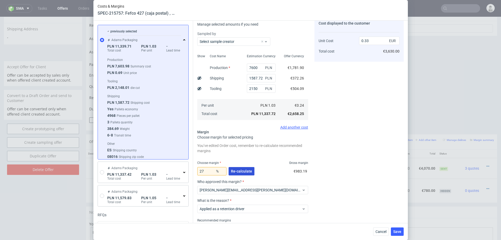
click at [242, 172] on span "Re-calculate" at bounding box center [241, 171] width 21 height 4
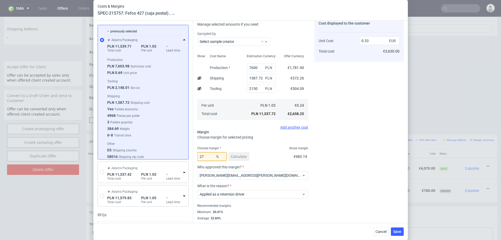
click at [213, 157] on input "27" at bounding box center [211, 156] width 29 height 8
click at [350, 138] on div "Cost displayed to the customer Unit Cost Total cost 0.33 EUR €3,630.00" at bounding box center [359, 121] width 89 height 210
click at [210, 156] on input "26" at bounding box center [211, 156] width 29 height 8
type input "25"
type input "0.32"
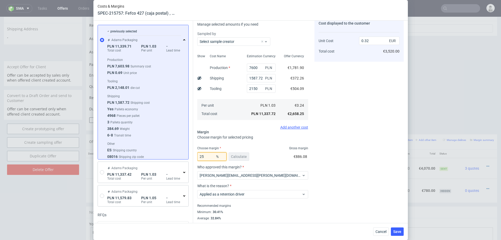
type input "25"
click at [333, 154] on div "Cost displayed to the customer Unit Cost Total cost 0.32 EUR €3,520.00" at bounding box center [359, 121] width 89 height 210
click at [261, 66] on input "7600" at bounding box center [261, 67] width 29 height 8
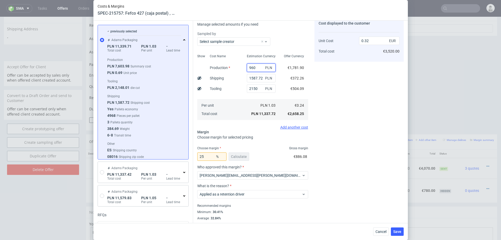
type input "9600"
type input "0.38"
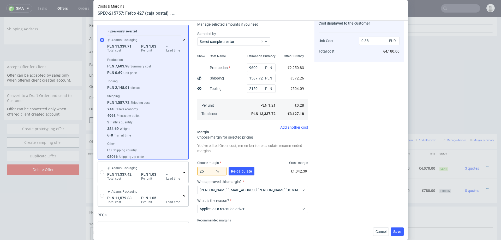
click at [335, 97] on div "Cost displayed to the customer Unit Cost Total cost 0.38 EUR €4,180.00" at bounding box center [359, 128] width 89 height 225
click at [260, 68] on input "9600" at bounding box center [261, 67] width 29 height 8
type input "7600"
type input "0.32"
type input "7600"
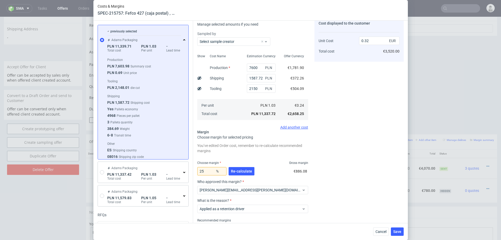
click at [238, 87] on div "Cost Name Production Shipping Tooling Per unit Total cost" at bounding box center [224, 86] width 37 height 69
click at [255, 87] on input "2150" at bounding box center [261, 88] width 29 height 8
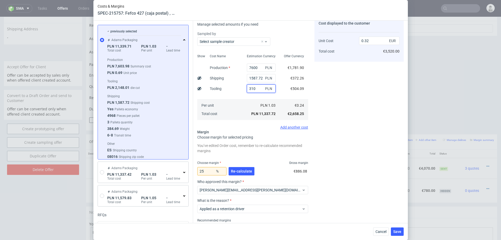
type input "3100"
type input "0.35"
type input "3100"
click at [239, 172] on span "Re-calculate" at bounding box center [241, 171] width 21 height 4
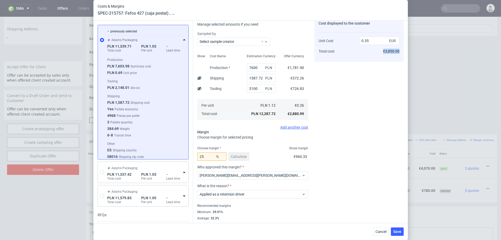
drag, startPoint x: 384, startPoint y: 50, endPoint x: 401, endPoint y: 51, distance: 17.0
click at [401, 51] on div "Cost displayed to the customer Unit Cost Total cost 0.35 EUR €3,850.00" at bounding box center [359, 38] width 89 height 45
copy span "€3,850.00"
click at [208, 156] on input "25" at bounding box center [211, 156] width 29 height 8
type input "27"
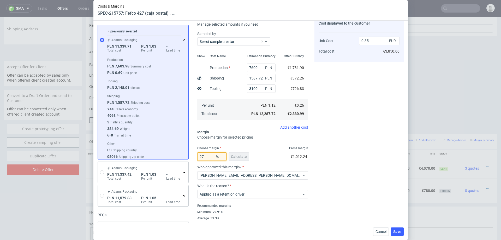
type input "0.36"
type input "26"
type input "0.35"
type input "265"
type input "-0.16"
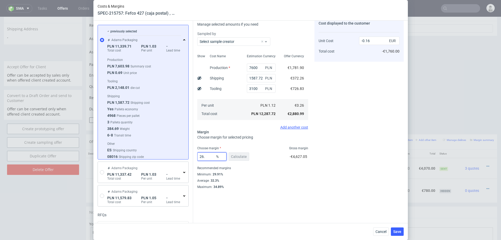
type input "26.5"
type input "0.36"
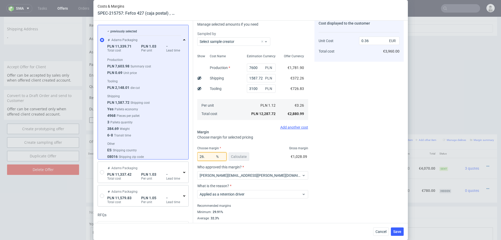
type input "26.1"
type input "0.35"
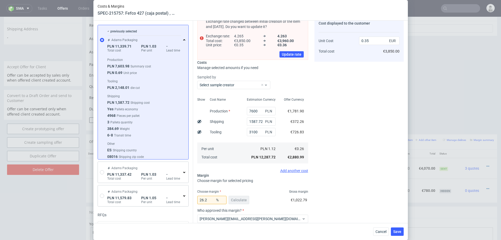
scroll to position [0, 0]
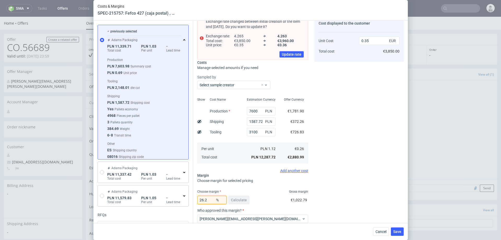
click at [210, 199] on input "26.2" at bounding box center [211, 200] width 29 height 8
type input "26.3"
type input "0.36"
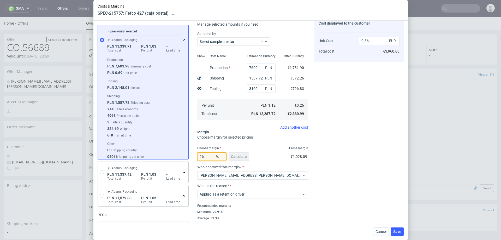
type input "26.2"
type input "0.35"
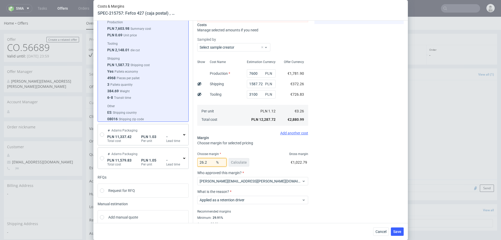
scroll to position [62, 0]
click at [397, 230] on span "Save" at bounding box center [398, 232] width 8 height 4
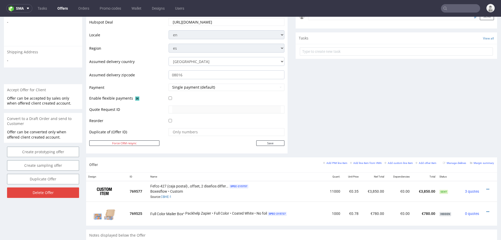
scroll to position [173, 0]
click at [487, 186] on icon at bounding box center [488, 188] width 3 height 4
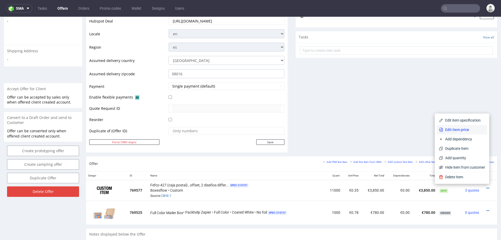
click at [459, 130] on span "Edit item price" at bounding box center [464, 129] width 42 height 5
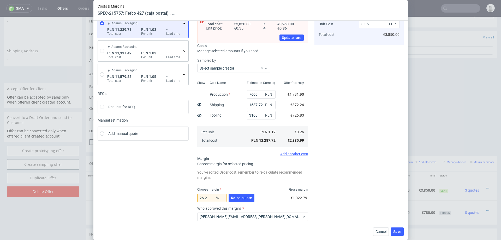
scroll to position [43, 0]
click at [212, 196] on input "26.2" at bounding box center [211, 196] width 29 height 8
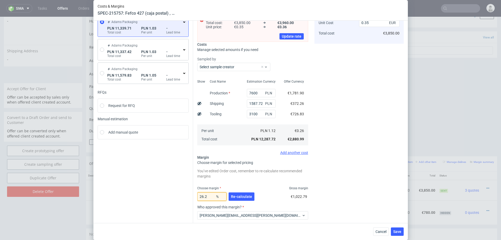
click at [212, 196] on input "26.2" at bounding box center [211, 196] width 29 height 8
type input "28"
type input "0.36"
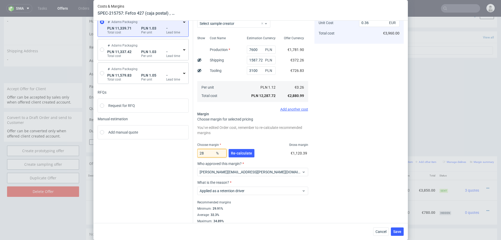
type input "2"
type input "30"
type input "0.37"
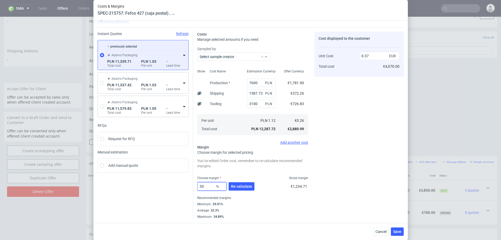
scroll to position [9, 0]
type input "30"
drag, startPoint x: 272, startPoint y: 205, endPoint x: 243, endPoint y: 194, distance: 31.2
click at [272, 205] on div "Minimum : 29.91%" at bounding box center [252, 204] width 111 height 6
click at [400, 231] on span "Save" at bounding box center [398, 232] width 8 height 4
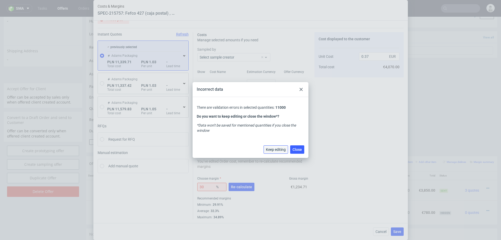
click at [279, 149] on span "Keep editing" at bounding box center [276, 150] width 20 height 4
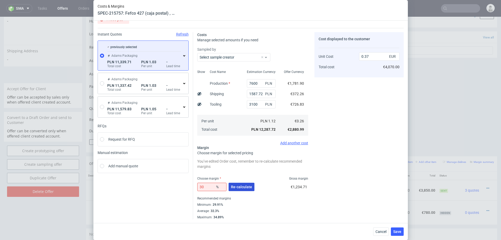
click at [244, 189] on button "Re-calculate" at bounding box center [242, 187] width 26 height 8
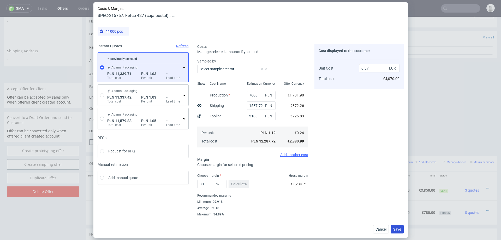
click at [395, 228] on span "Save" at bounding box center [398, 229] width 8 height 4
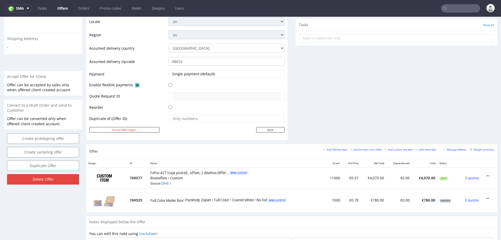
scroll to position [185, 0]
click at [487, 174] on icon at bounding box center [488, 176] width 3 height 4
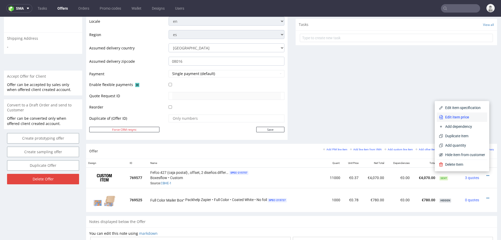
click at [457, 117] on span "Edit item price" at bounding box center [464, 116] width 42 height 5
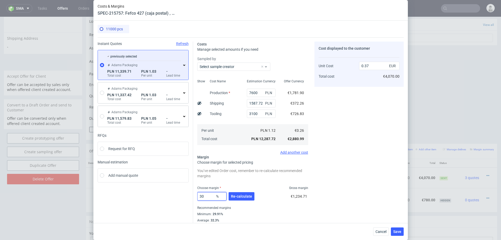
click at [205, 196] on input "30" at bounding box center [211, 196] width 29 height 8
type input "3"
type input "2"
type input "28"
type input "0.36"
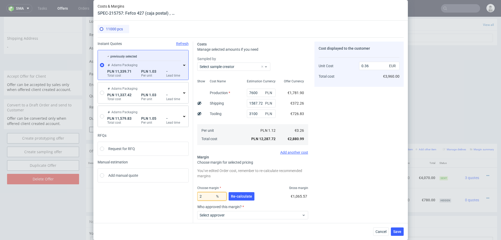
type input "26"
type input "0.35"
type input "26.5"
type input "0.36"
type input "26.4"
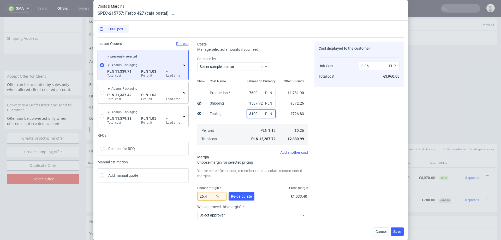
click at [252, 114] on input "3100" at bounding box center [261, 113] width 29 height 8
type input "3200"
click at [209, 196] on input "26.4" at bounding box center [211, 196] width 29 height 8
type input "26"
type input "0.35"
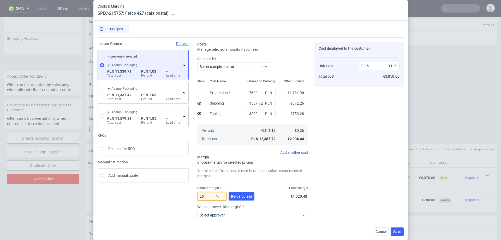
type input "26"
drag, startPoint x: 320, startPoint y: 182, endPoint x: 305, endPoint y: 175, distance: 17.2
click at [321, 181] on div "Cost displayed to the customer Unit Cost Total cost 0.35 EUR €3,850.00" at bounding box center [359, 154] width 89 height 225
drag, startPoint x: 253, startPoint y: 113, endPoint x: 264, endPoint y: 120, distance: 12.6
click at [254, 113] on input "3200" at bounding box center [261, 113] width 29 height 8
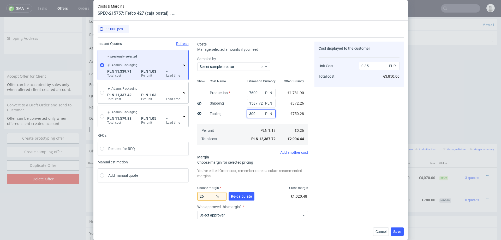
type input "3300"
type input "0.36"
type input "3300"
click at [244, 191] on div "26 % Re-calculate" at bounding box center [226, 197] width 58 height 15
click at [243, 193] on button "Re-calculate" at bounding box center [242, 196] width 26 height 8
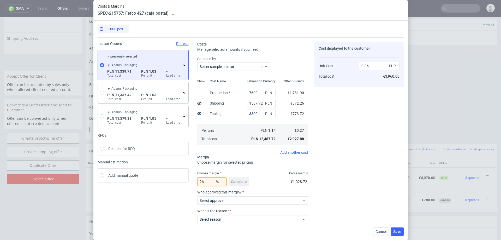
click at [211, 181] on input "26" at bounding box center [211, 181] width 29 height 8
type input "25"
type input "0.35"
type input "25.9"
type input "0.36"
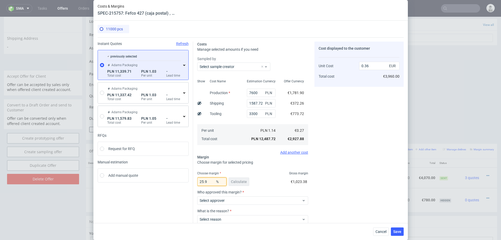
click at [210, 181] on input "25.9" at bounding box center [211, 181] width 29 height 8
type input "24"
type input "0.35"
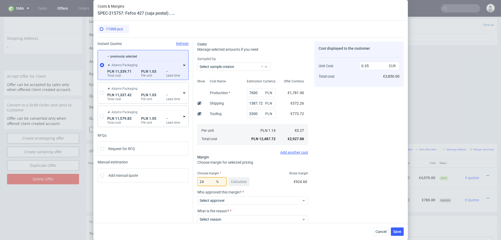
type input "24"
click at [261, 183] on div "24 % Calculate €924.60" at bounding box center [252, 182] width 111 height 15
drag, startPoint x: 253, startPoint y: 114, endPoint x: 254, endPoint y: 117, distance: 2.9
click at [253, 114] on input "3300" at bounding box center [261, 113] width 29 height 8
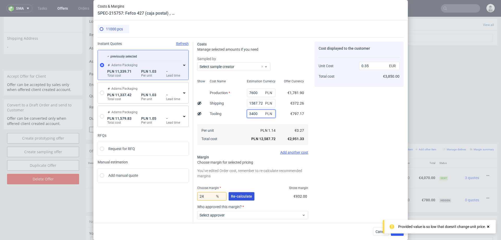
type input "3400"
click at [241, 194] on span "Re-calculate" at bounding box center [241, 196] width 21 height 4
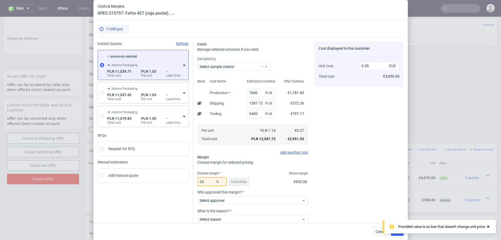
click at [209, 183] on input "24" at bounding box center [211, 181] width 29 height 8
type input "28"
type input "0.37"
type input "2"
type input "0.27"
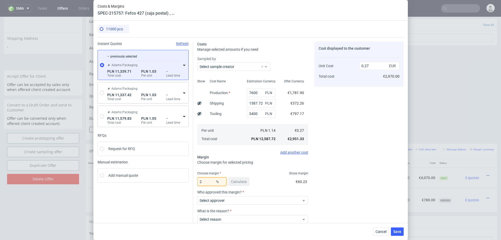
type input "26"
type input "0.36"
type input "25"
type input "0.35"
type input "25.8"
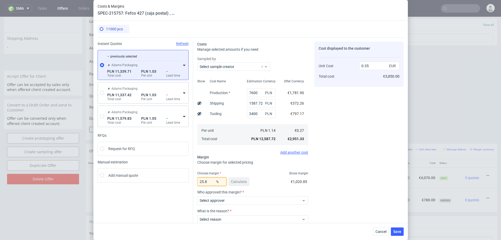
type input "0.36"
type input "25.8"
click at [382, 230] on span "Cancel" at bounding box center [381, 232] width 11 height 4
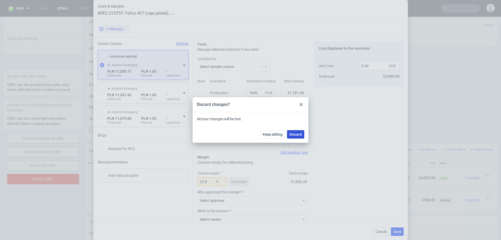
click at [300, 134] on span "Discard" at bounding box center [296, 134] width 13 height 4
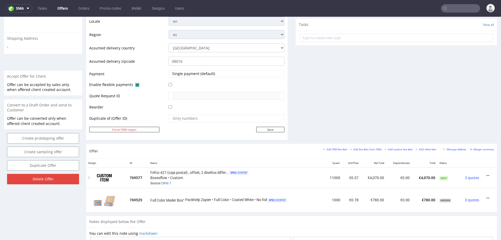
click at [484, 173] on div at bounding box center [488, 175] width 9 height 5
click at [487, 174] on icon at bounding box center [488, 176] width 3 height 4
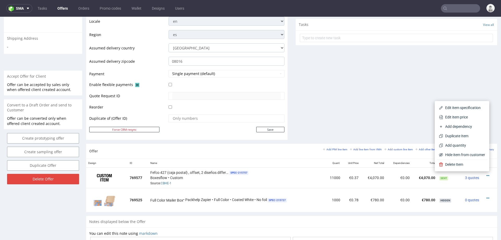
click at [455, 115] on span "Edit item price" at bounding box center [464, 116] width 42 height 5
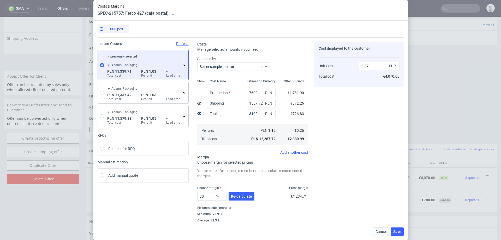
click at [184, 65] on use at bounding box center [184, 65] width 2 height 1
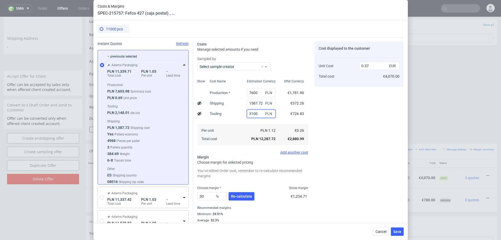
click at [255, 113] on input "3100" at bounding box center [261, 113] width 29 height 8
type input "310"
type input "0.29"
type input "30"
type input "0.28"
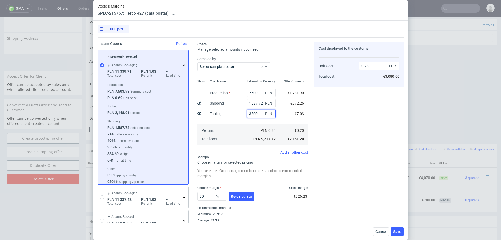
type input "35000"
type input "1.35"
type input "3500"
type input "0.38"
type input "3500"
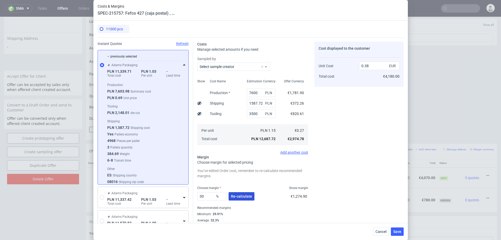
click at [242, 198] on button "Re-calculate" at bounding box center [242, 196] width 26 height 8
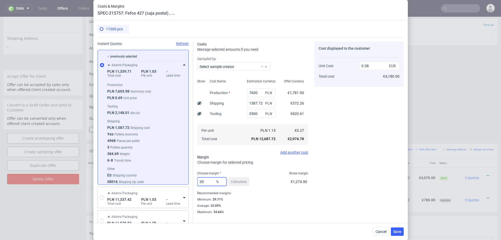
click at [207, 179] on input "30" at bounding box center [211, 181] width 29 height 8
type input "25"
type input "0.35"
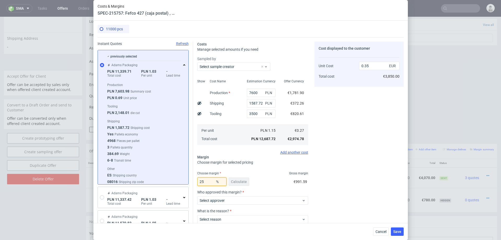
type input "25"
click at [358, 163] on div "Cost displayed to the customer Unit Cost Total cost 0.35 EUR €3,850.00" at bounding box center [359, 147] width 89 height 210
click at [380, 230] on span "Cancel" at bounding box center [381, 232] width 11 height 4
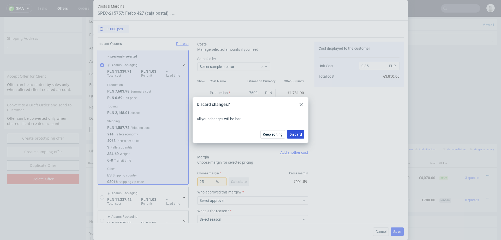
click at [297, 135] on span "Discard" at bounding box center [296, 134] width 13 height 4
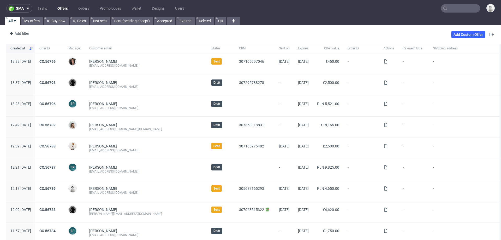
click at [469, 8] on input "text" at bounding box center [460, 8] width 39 height 8
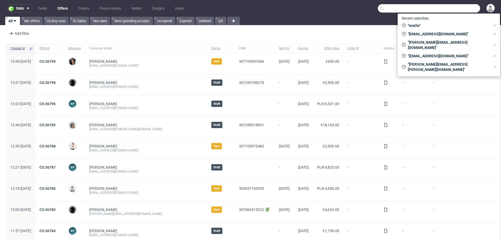
paste input "[PERSON_NAME][EMAIL_ADDRESS][PERSON_NAME][DOMAIN_NAME]"
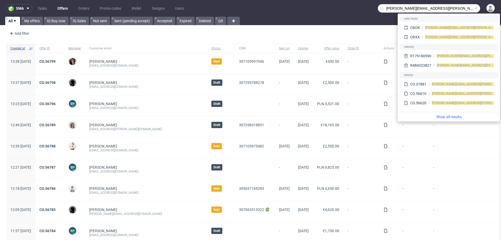
type input "[PERSON_NAME][EMAIL_ADDRESS][PERSON_NAME][DOMAIN_NAME]"
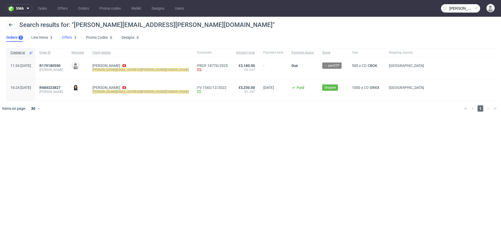
click at [66, 38] on link "Offers 3" at bounding box center [70, 37] width 16 height 8
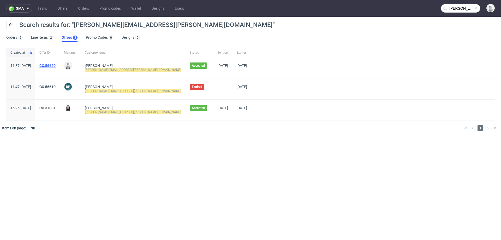
click at [56, 65] on link "CO.56620" at bounding box center [47, 65] width 16 height 4
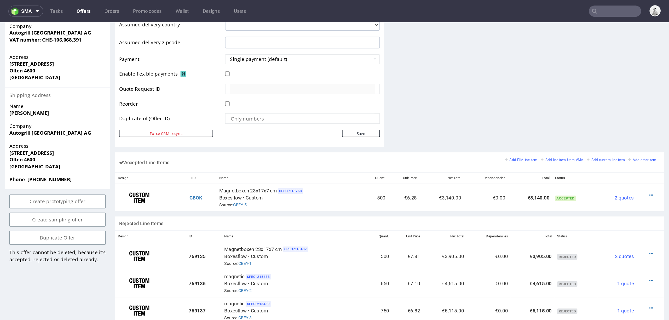
scroll to position [239, 0]
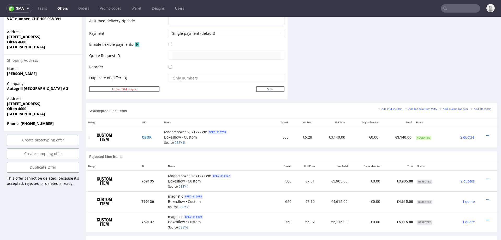
click at [487, 133] on icon at bounding box center [488, 135] width 3 height 4
click at [459, 84] on span "Edit item price" at bounding box center [467, 86] width 38 height 5
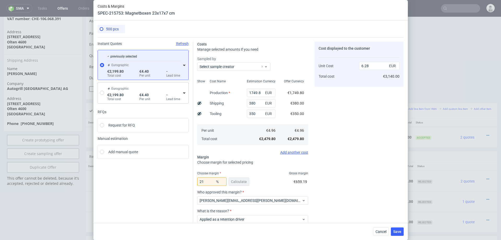
click at [184, 65] on use at bounding box center [184, 65] width 2 height 1
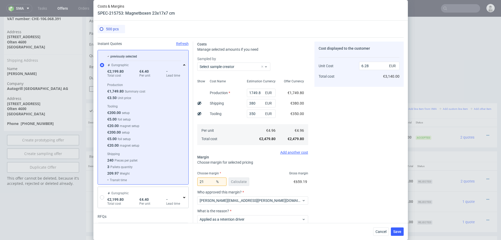
click at [184, 65] on icon at bounding box center [184, 65] width 4 height 4
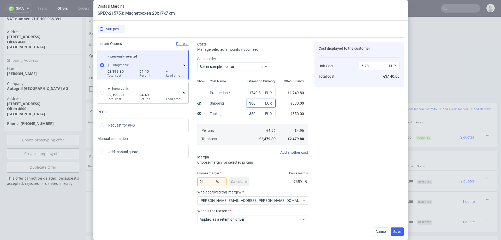
click at [252, 104] on input "380" at bounding box center [261, 103] width 29 height 8
type input "350"
type input "6.2"
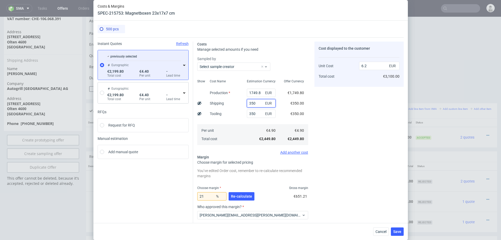
type input "350"
click at [223, 122] on div "Cost Name Production Shipping Tooling Per unit Total cost" at bounding box center [224, 111] width 37 height 69
click at [251, 116] on input "350" at bounding box center [261, 113] width 29 height 8
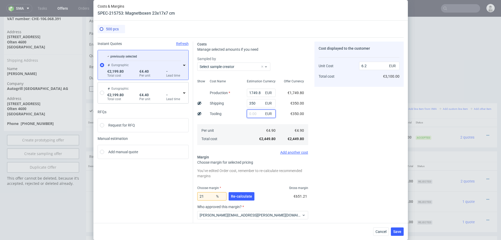
type input "5.32"
click at [255, 92] on input "1749.8" at bounding box center [261, 93] width 29 height 8
type input "1"
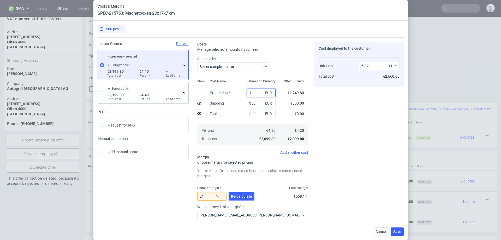
type input "0.89"
type input "17"
type input "0.93"
type input "175"
type input "1.33"
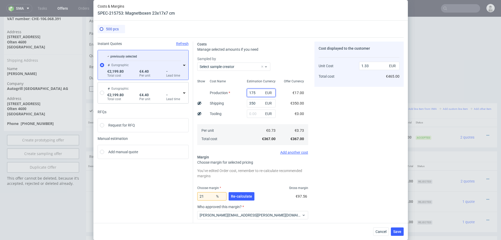
type input "1750"
type input "5.32"
type input "1750"
click at [356, 121] on div "Cost displayed to the customer Unit Cost Total cost 5.32 EUR €2,660.00" at bounding box center [359, 154] width 89 height 225
click at [239, 196] on span "Re-calculate" at bounding box center [241, 196] width 21 height 4
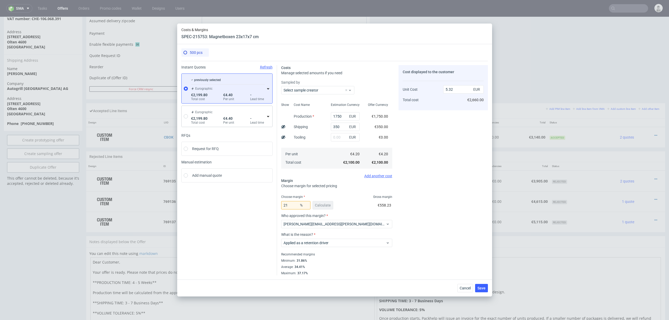
scroll to position [239, 0]
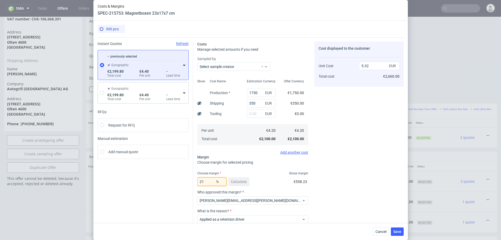
click at [210, 183] on input "21" at bounding box center [211, 181] width 29 height 8
type input "30"
type input "6"
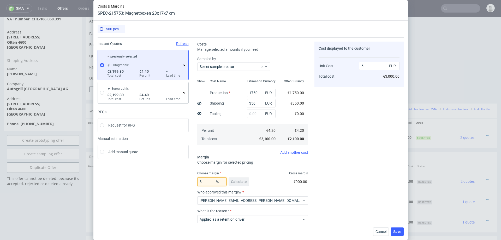
type input "32"
type input "6.18"
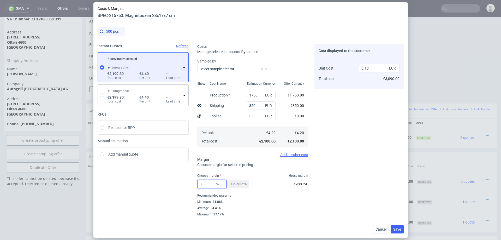
type input "33"
type input "6.27"
type input "34"
type input "6.36"
type input "33"
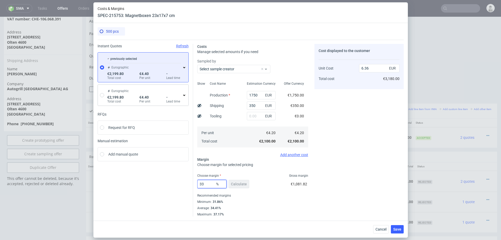
type input "6.27"
type input "33.1"
type input "6.28"
type input "33.1"
click at [320, 172] on div "Cost displayed to the customer Unit Cost Total cost 6.28 EUR €3,140.00" at bounding box center [359, 130] width 89 height 172
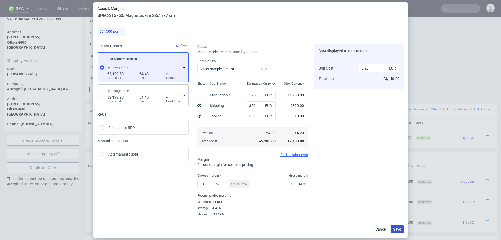
click at [399, 229] on span "Save" at bounding box center [398, 229] width 8 height 4
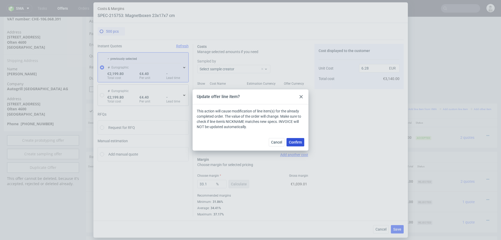
click at [298, 143] on span "Confirm" at bounding box center [295, 142] width 13 height 4
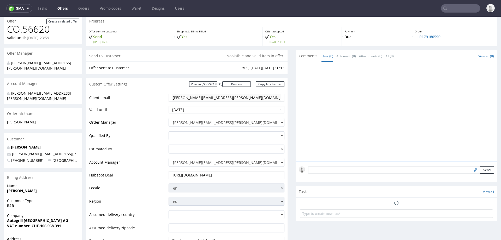
scroll to position [31, 0]
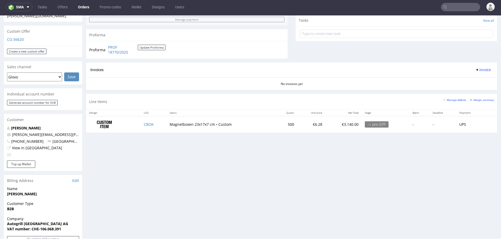
scroll to position [109, 0]
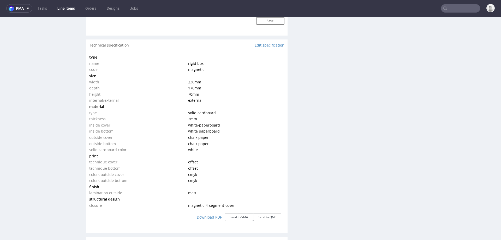
scroll to position [475, 0]
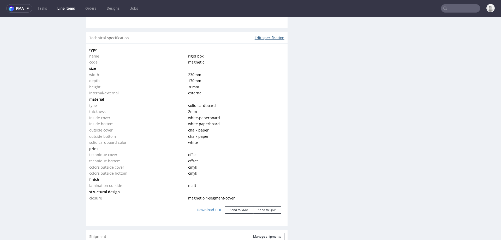
click at [265, 38] on link "Edit specification" at bounding box center [270, 37] width 30 height 5
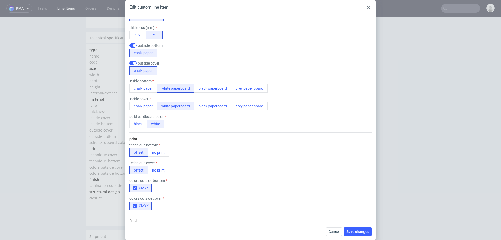
scroll to position [0, 0]
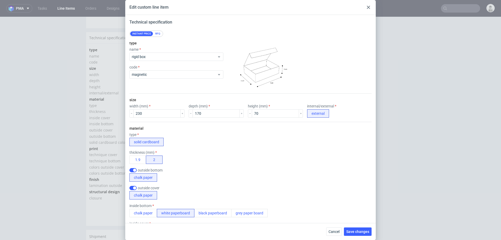
click at [157, 33] on div "RFQ" at bounding box center [157, 33] width 9 height 5
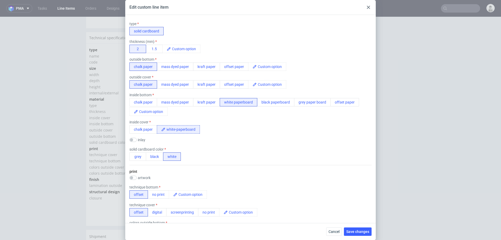
scroll to position [128, 0]
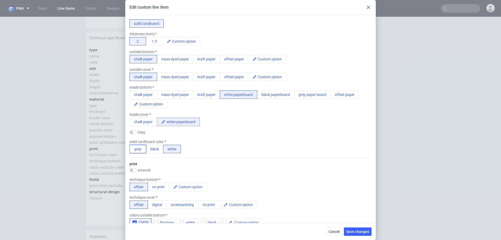
click at [138, 149] on button "grey" at bounding box center [138, 149] width 17 height 8
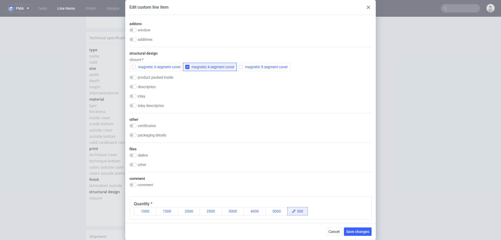
scroll to position [618, 0]
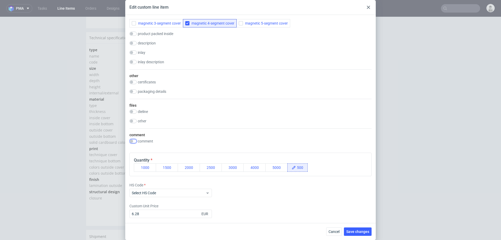
click at [134, 140] on input "checkbox" at bounding box center [133, 141] width 7 height 4
checkbox input "true"
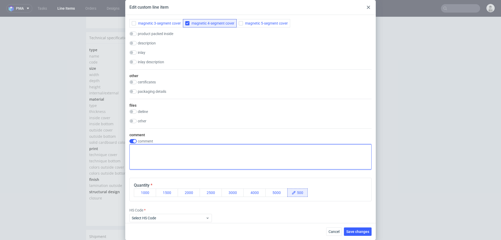
click at [175, 152] on textarea at bounding box center [251, 156] width 242 height 25
paste textarea "specka jak w ORXX"
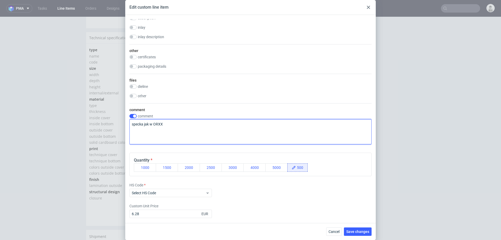
type textarea "specka jak w ORXX"
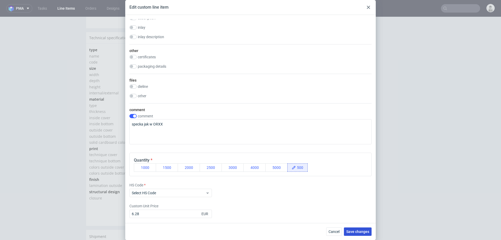
click at [353, 230] on span "Save changes" at bounding box center [358, 232] width 23 height 4
click at [190, 194] on span "Select HS Code" at bounding box center [169, 192] width 74 height 5
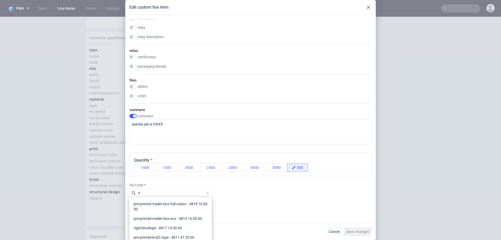
type input "r"
type input "box"
click at [154, 225] on div "mailer-box - 4819 10 00 00" at bounding box center [171, 227] width 78 height 9
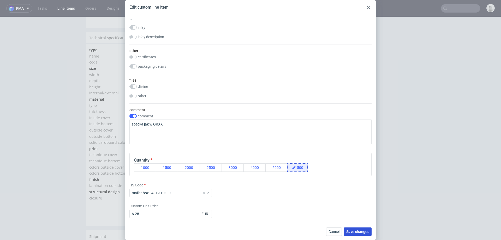
click at [356, 230] on span "Save changes" at bounding box center [358, 232] width 23 height 4
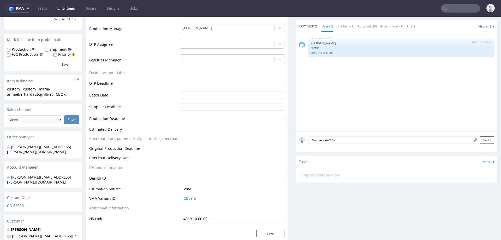
scroll to position [130, 0]
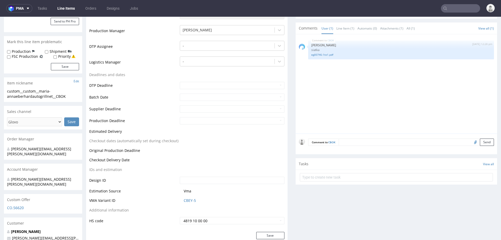
click at [370, 139] on form "Comment to CBOK Send" at bounding box center [401, 142] width 186 height 8
paste textarea "CBEY"
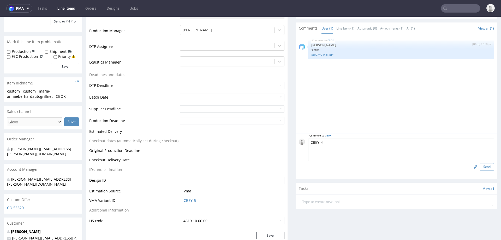
type textarea "CBEY-4"
click at [484, 165] on button "Send" at bounding box center [487, 166] width 14 height 7
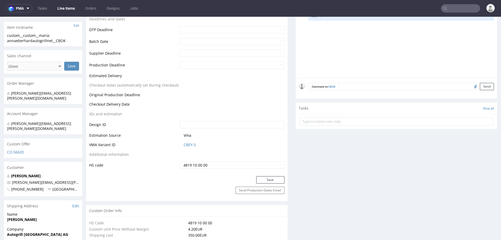
scroll to position [0, 0]
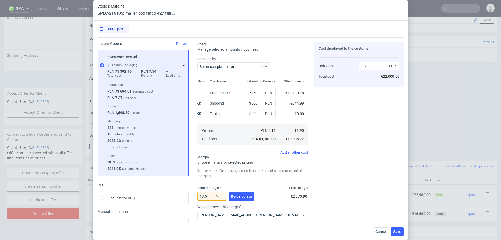
scroll to position [5, 0]
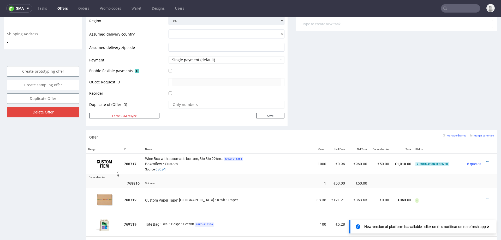
scroll to position [209, 0]
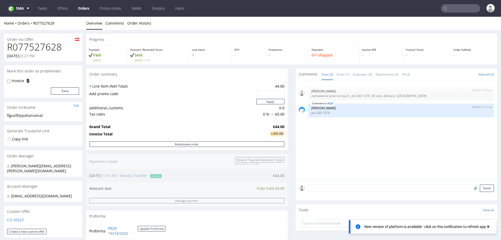
scroll to position [38, 0]
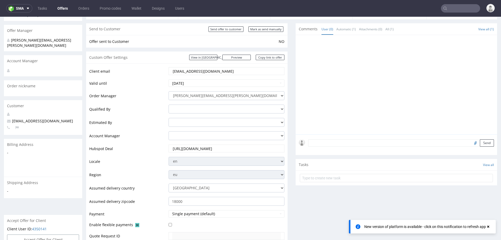
scroll to position [41, 0]
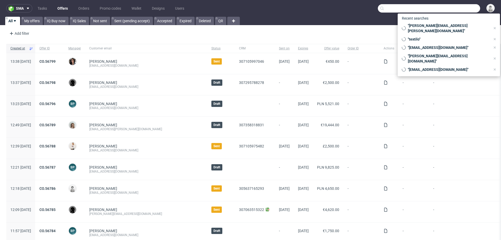
click at [456, 8] on input "text" at bounding box center [429, 8] width 102 height 8
paste input "[PERSON_NAME][EMAIL_ADDRESS][DOMAIN_NAME]"
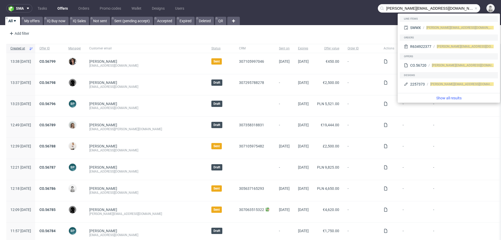
type input "[PERSON_NAME][EMAIL_ADDRESS][DOMAIN_NAME]"
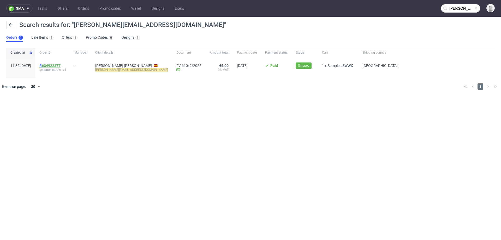
click at [60, 66] on link "634922377" at bounding box center [51, 65] width 19 height 4
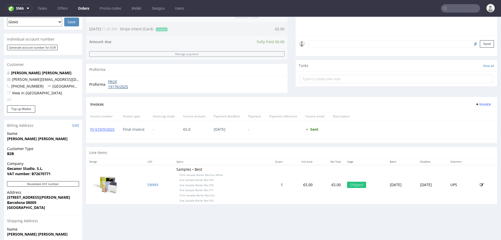
scroll to position [144, 0]
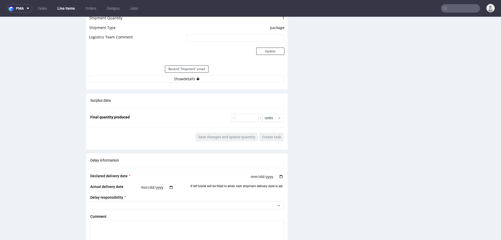
scroll to position [497, 0]
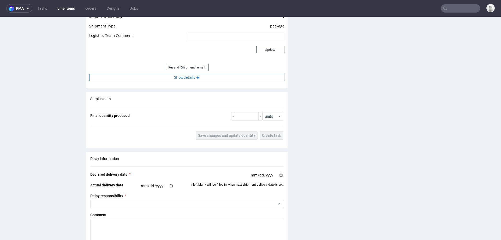
click at [179, 77] on button "Show details" at bounding box center [186, 77] width 195 height 7
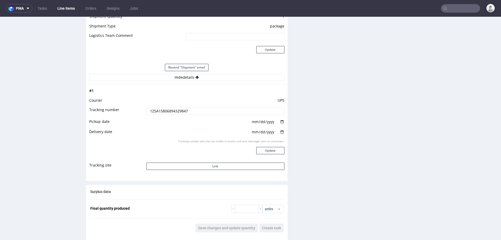
click at [171, 109] on input "1Z5A15806894329847" at bounding box center [216, 110] width 138 height 7
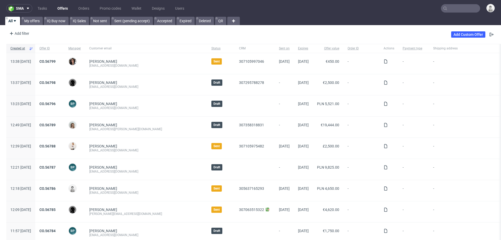
click at [453, 9] on input "text" at bounding box center [460, 8] width 39 height 8
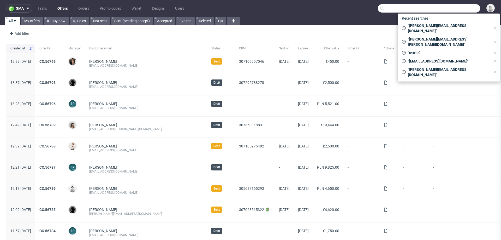
paste input "[PERSON_NAME][EMAIL_ADDRESS][DOMAIN_NAME]"
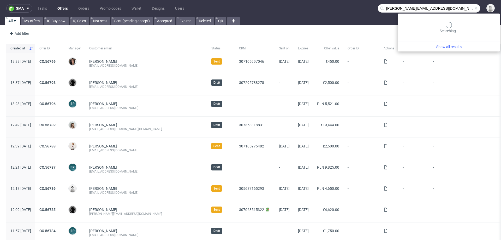
type input "[PERSON_NAME][EMAIL_ADDRESS][DOMAIN_NAME]"
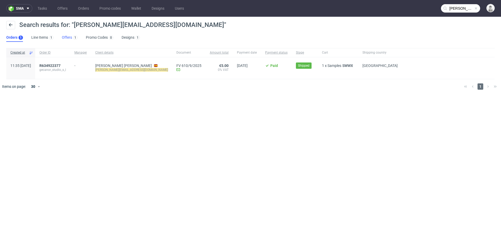
click at [65, 37] on link "Offers 1" at bounding box center [70, 37] width 16 height 8
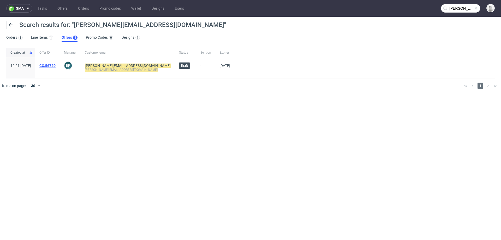
click at [56, 65] on link "CO.56720" at bounding box center [47, 65] width 16 height 4
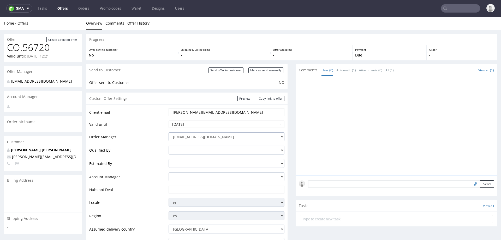
click at [219, 136] on select "[EMAIL_ADDRESS][DOMAIN_NAME] [PERSON_NAME][DOMAIN_NAME][EMAIL_ADDRESS][PERSON_N…" at bounding box center [227, 136] width 116 height 9
select select "20998342"
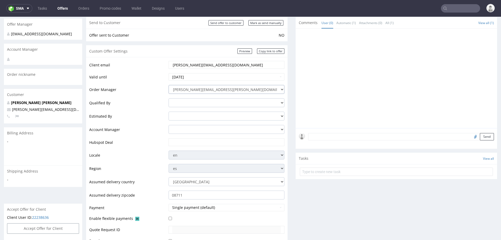
scroll to position [49, 0]
click at [189, 140] on input "text" at bounding box center [226, 140] width 109 height 7
paste input "[URL][DOMAIN_NAME]"
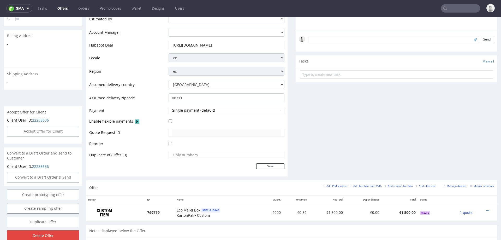
scroll to position [139, 0]
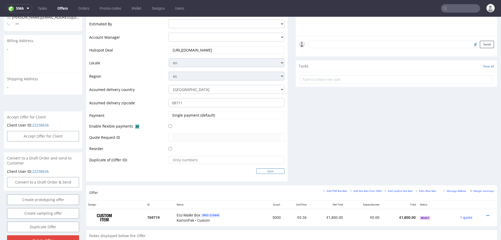
type input "[URL][DOMAIN_NAME]"
click at [266, 171] on input "Save" at bounding box center [270, 170] width 28 height 5
type input "In progress..."
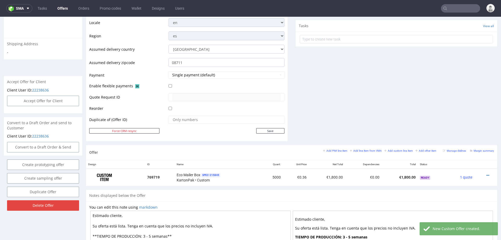
scroll to position [179, 0]
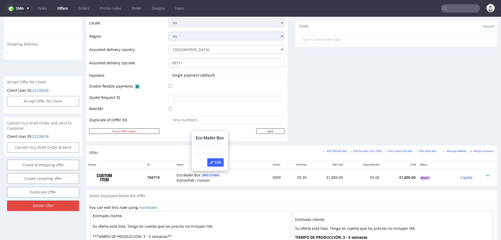
click at [216, 166] on div "Eco Mailer Box Edit" at bounding box center [210, 151] width 32 height 36
click at [217, 162] on span "Edit" at bounding box center [216, 162] width 12 height 4
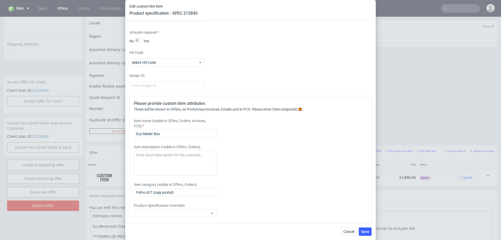
scroll to position [507, 0]
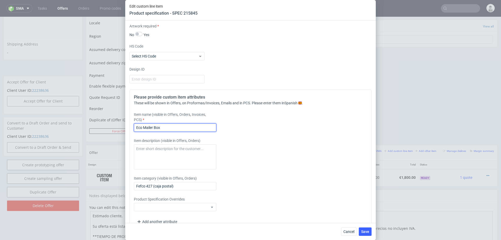
click at [197, 126] on input "Eco Mailer Box" at bounding box center [175, 127] width 83 height 8
type input "Eco Mailer Box F56"
click at [362, 231] on span "Save" at bounding box center [365, 232] width 8 height 4
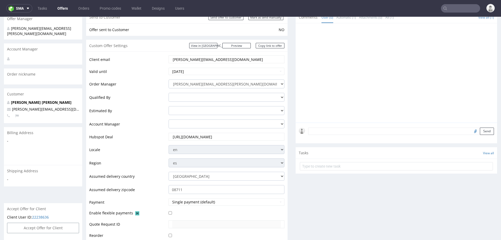
scroll to position [261, 0]
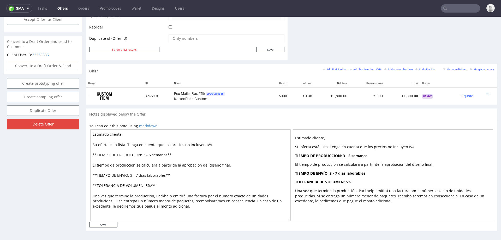
click at [487, 92] on icon at bounding box center [488, 94] width 3 height 4
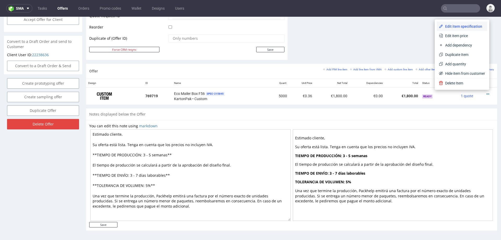
click at [465, 24] on span "Edit item specification" at bounding box center [464, 26] width 42 height 5
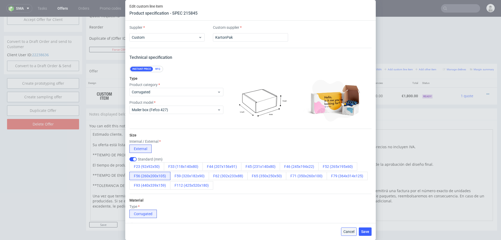
click at [349, 228] on button "Cancel" at bounding box center [349, 231] width 16 height 8
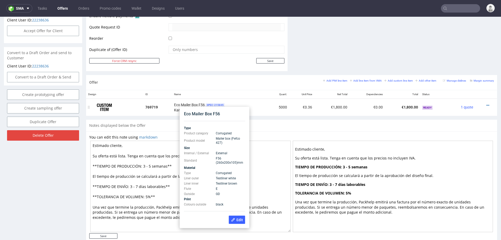
scroll to position [249, 0]
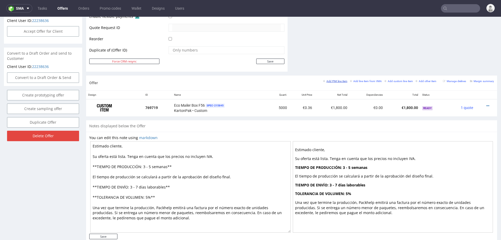
click at [336, 80] on small "Add PIM line item" at bounding box center [335, 81] width 24 height 3
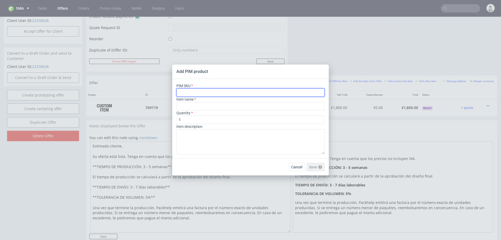
click at [225, 92] on input "text" at bounding box center [251, 92] width 148 height 8
paste input "box--mailer-box--56--cardboard-white-one-side--print-monochrome--foil-none"
type input "box--mailer-box--56--cardboard-white-one-side--print-monochrome--foil-none"
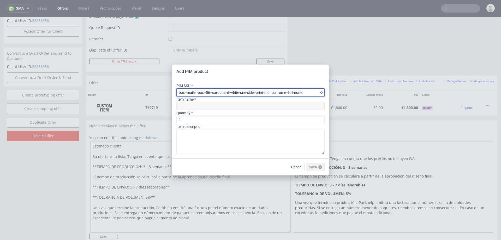
type input "Mailer Box"
type input "box--mailer-box--56--cardboard-white-one-side--print-monochrome--foil-none"
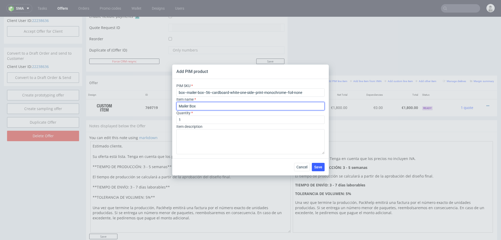
click at [227, 106] on input "Mailer Box" at bounding box center [251, 106] width 148 height 8
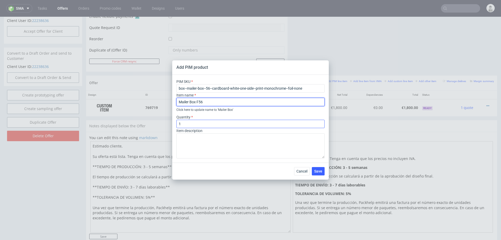
type input "Mailer Box F56"
click at [200, 124] on input "1" at bounding box center [251, 124] width 148 height 8
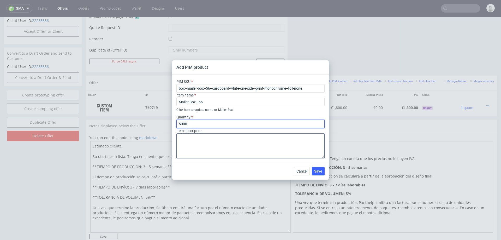
type input "5000"
click at [198, 143] on textarea at bounding box center [251, 145] width 148 height 25
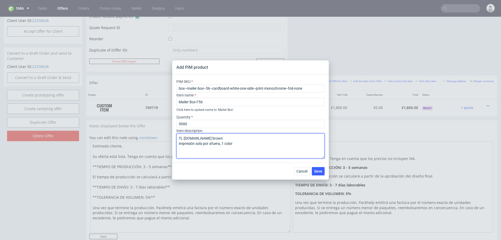
click at [214, 143] on textarea "TL white.TL brown impresión solo por afuera, 1 color" at bounding box center [251, 145] width 148 height 25
type textarea "TL white.TL brown impresión solo por afuera, 1 color"
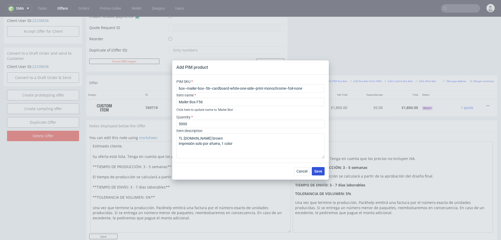
click at [315, 167] on button "Save" at bounding box center [318, 171] width 13 height 8
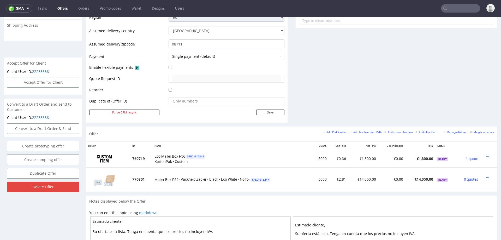
scroll to position [199, 0]
click at [487, 174] on icon at bounding box center [488, 176] width 3 height 4
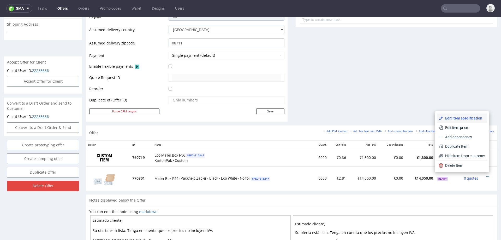
click at [466, 118] on span "Edit item specification" at bounding box center [464, 117] width 42 height 5
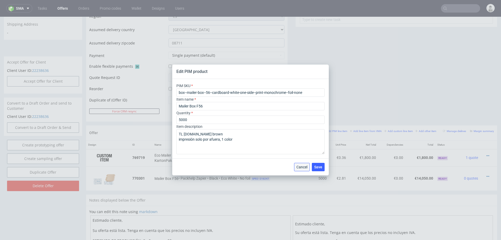
click at [299, 165] on span "Cancel" at bounding box center [302, 167] width 11 height 4
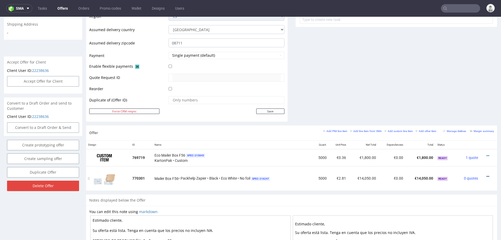
click at [487, 174] on icon at bounding box center [488, 176] width 3 height 4
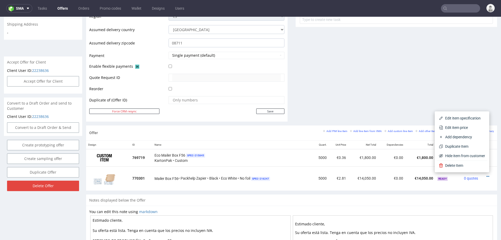
click at [451, 130] on span "Edit item price" at bounding box center [464, 127] width 42 height 5
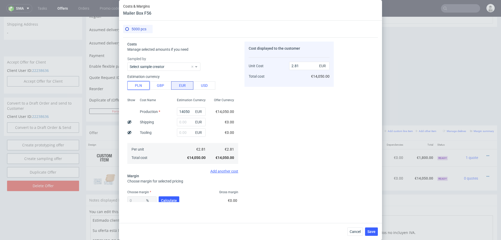
click at [145, 84] on button "PLN" at bounding box center [138, 85] width 22 height 8
type input "0.66"
click at [184, 111] on input "14050" at bounding box center [191, 111] width 29 height 8
click at [184, 110] on input "14050" at bounding box center [191, 111] width 29 height 8
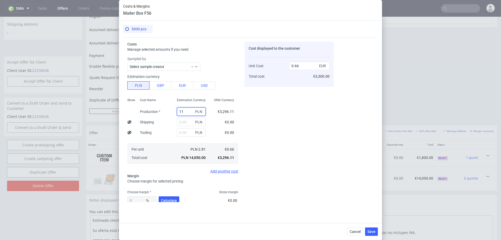
type input "115"
type input "0"
type input "1150"
type input "0.05"
type input "11500"
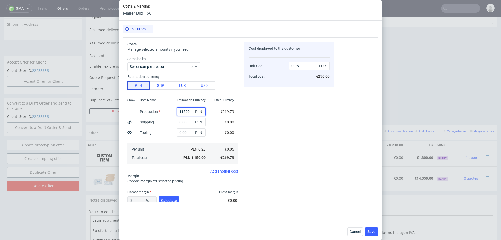
type input "0.54"
type input "11500"
click at [185, 121] on input "text" at bounding box center [191, 122] width 29 height 8
type input "2000"
type input "0.63"
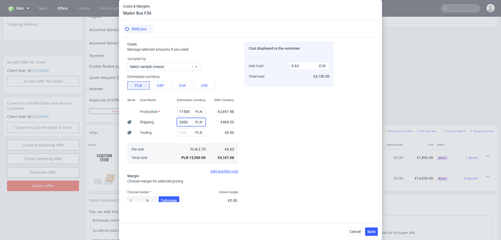
type input "2000"
click at [198, 186] on fieldset "Costs Manage selected amounts if you need Sampled by Select sample creator Esti…" at bounding box center [182, 137] width 111 height 191
click at [172, 198] on span "Calculate" at bounding box center [169, 200] width 16 height 4
type input "31.68"
type input "0.92"
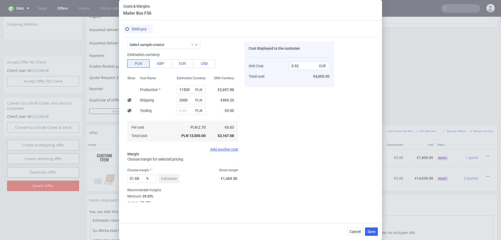
scroll to position [31, 0]
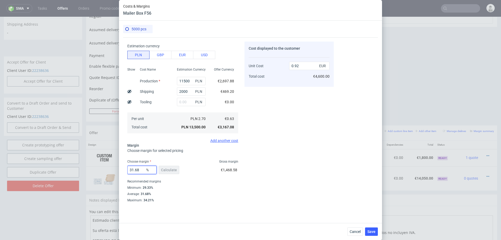
click at [138, 170] on input "31.68" at bounding box center [141, 170] width 29 height 8
type input "20"
type input "0.79"
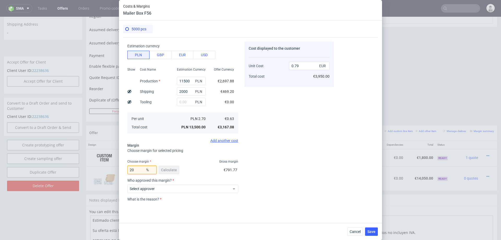
type input "20"
click at [288, 159] on div "Cost displayed to the customer Unit Cost Total cost 0.79 EUR €3,950.00" at bounding box center [289, 122] width 89 height 160
click at [360, 232] on span "Cancel" at bounding box center [355, 232] width 11 height 4
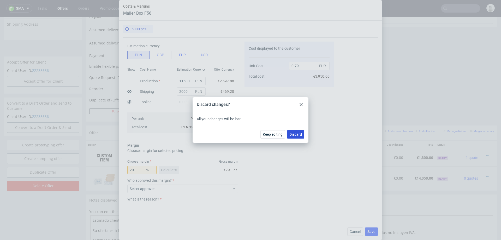
click at [298, 135] on span "Discard" at bounding box center [296, 134] width 13 height 4
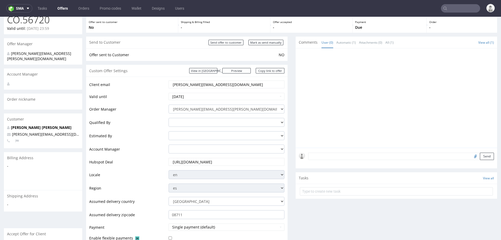
scroll to position [0, 0]
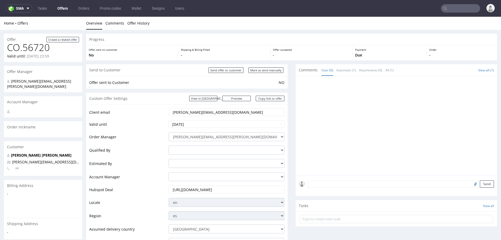
click at [212, 112] on input "david@gecanor.com" at bounding box center [226, 111] width 109 height 7
click at [212, 113] on input "david@gecanor.com" at bounding box center [226, 111] width 109 height 7
click at [207, 112] on input "david@gecanor.com" at bounding box center [226, 111] width 109 height 7
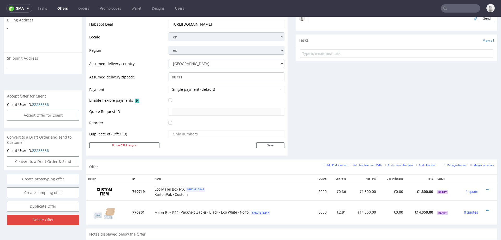
scroll to position [171, 0]
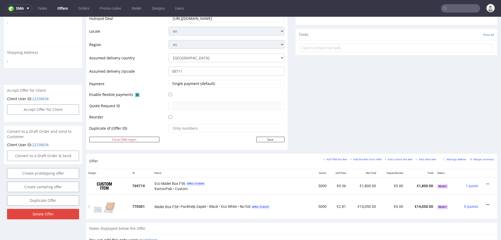
click at [487, 203] on icon at bounding box center [488, 205] width 3 height 4
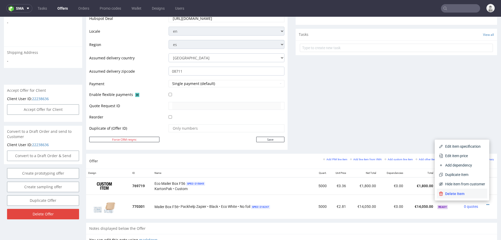
click at [470, 193] on span "Delete Item" at bounding box center [464, 193] width 42 height 5
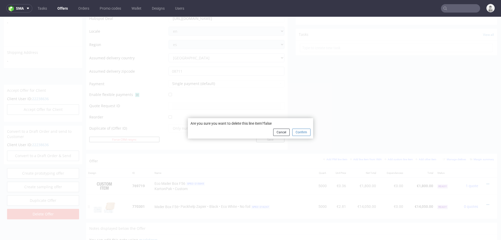
click at [298, 134] on button "Confirm" at bounding box center [301, 131] width 18 height 7
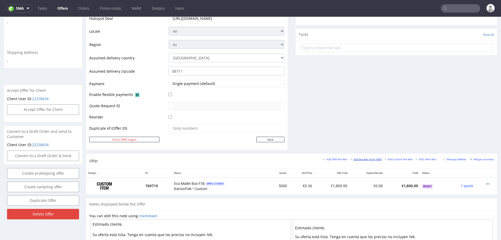
click at [357, 158] on small "Add line item from VMA" at bounding box center [366, 159] width 32 height 3
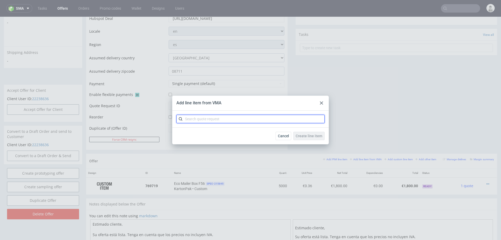
click at [218, 118] on input "text" at bounding box center [251, 119] width 148 height 8
type input "cbkq"
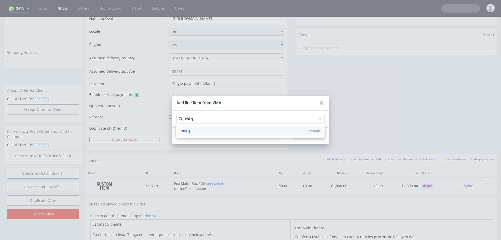
click at [214, 132] on div "CBKQ 1 variant" at bounding box center [251, 130] width 144 height 9
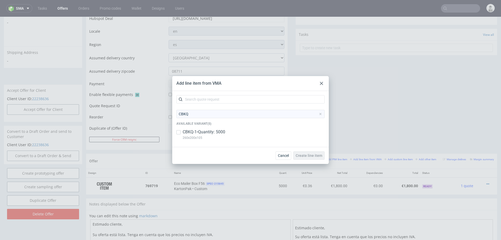
click at [200, 131] on p "CBKQ-1 • Quantity: 5000" at bounding box center [204, 132] width 43 height 6
checkbox input "true"
click at [311, 155] on span "Create line item" at bounding box center [309, 156] width 27 height 4
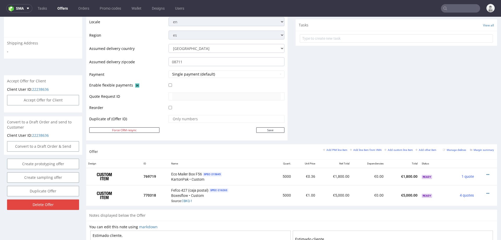
scroll to position [188, 0]
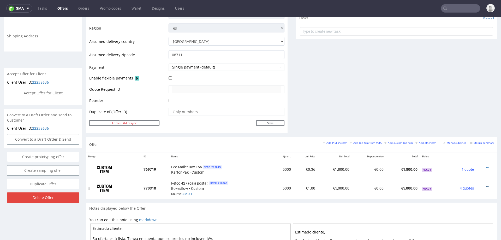
click at [487, 184] on icon at bounding box center [488, 186] width 3 height 4
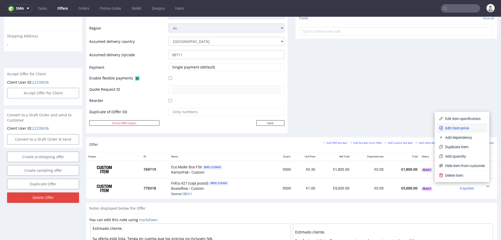
click at [456, 127] on span "Edit item price" at bounding box center [464, 127] width 42 height 5
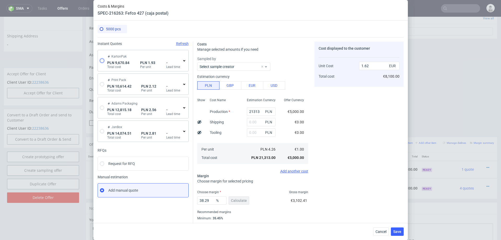
click at [102, 60] on input "radio" at bounding box center [102, 60] width 4 height 4
radio input "true"
radio input "false"
type input "5524.92"
type input "3049.15"
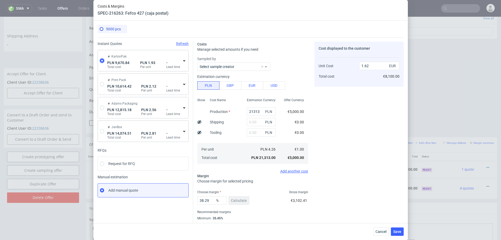
type input "1096.77"
type input "0.45"
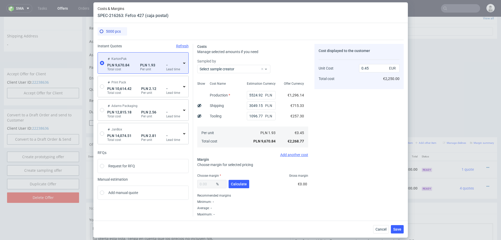
click at [184, 62] on icon at bounding box center [184, 63] width 4 height 4
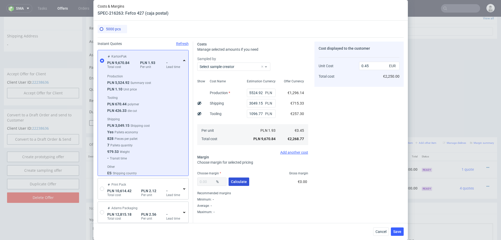
click at [240, 180] on span "Calculate" at bounding box center [239, 182] width 16 height 4
type input "33.9"
type input "0.68"
click at [397, 231] on span "Save" at bounding box center [398, 232] width 8 height 4
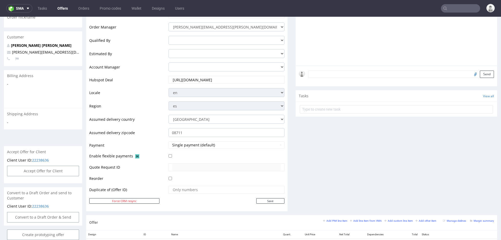
scroll to position [206, 0]
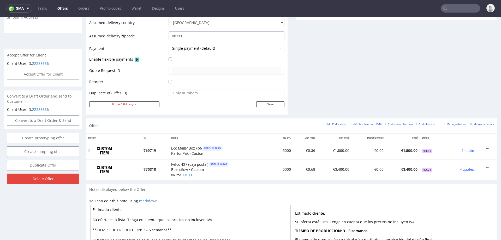
click at [487, 147] on icon at bounding box center [488, 149] width 3 height 4
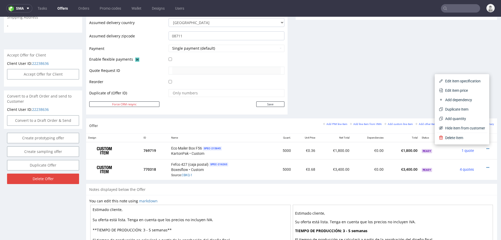
click at [473, 128] on span "Hide item from customer" at bounding box center [464, 127] width 42 height 5
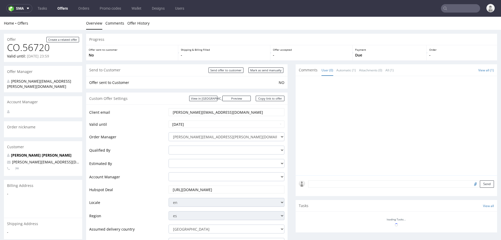
scroll to position [200, 0]
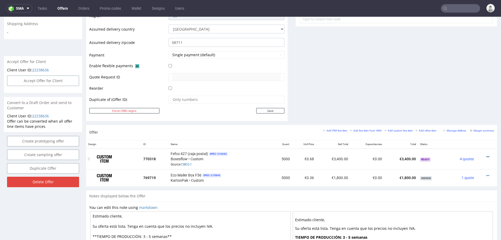
click at [487, 155] on icon at bounding box center [488, 157] width 3 height 4
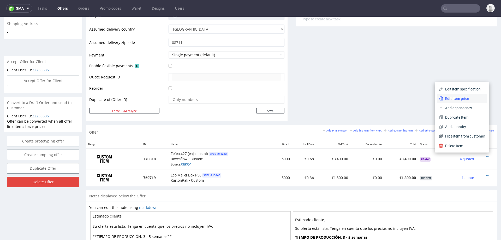
click at [458, 98] on span "Edit item price" at bounding box center [464, 98] width 42 height 5
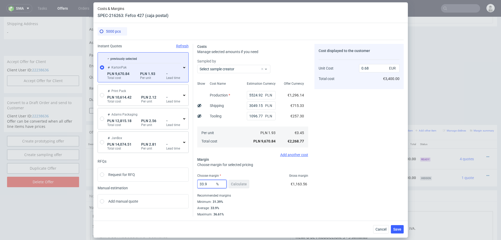
click at [213, 184] on input "33.9" at bounding box center [211, 184] width 29 height 8
type input "3"
type input "5"
type input "0.47"
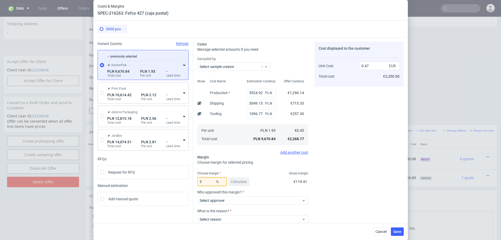
type input "35"
type input "0.69"
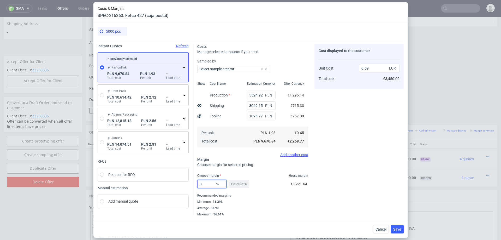
type input "36"
type input "0.7"
type input "36"
click at [379, 140] on div "Cost displayed to the customer Unit Cost Total cost 0.7 EUR €3,500.00" at bounding box center [359, 130] width 89 height 172
click at [397, 227] on span "Save" at bounding box center [398, 229] width 8 height 4
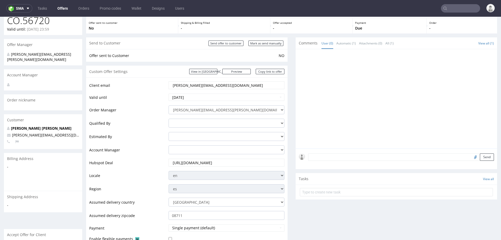
scroll to position [26, 0]
click at [268, 71] on link "Copy link to offer" at bounding box center [270, 71] width 29 height 5
